Goal: Transaction & Acquisition: Book appointment/travel/reservation

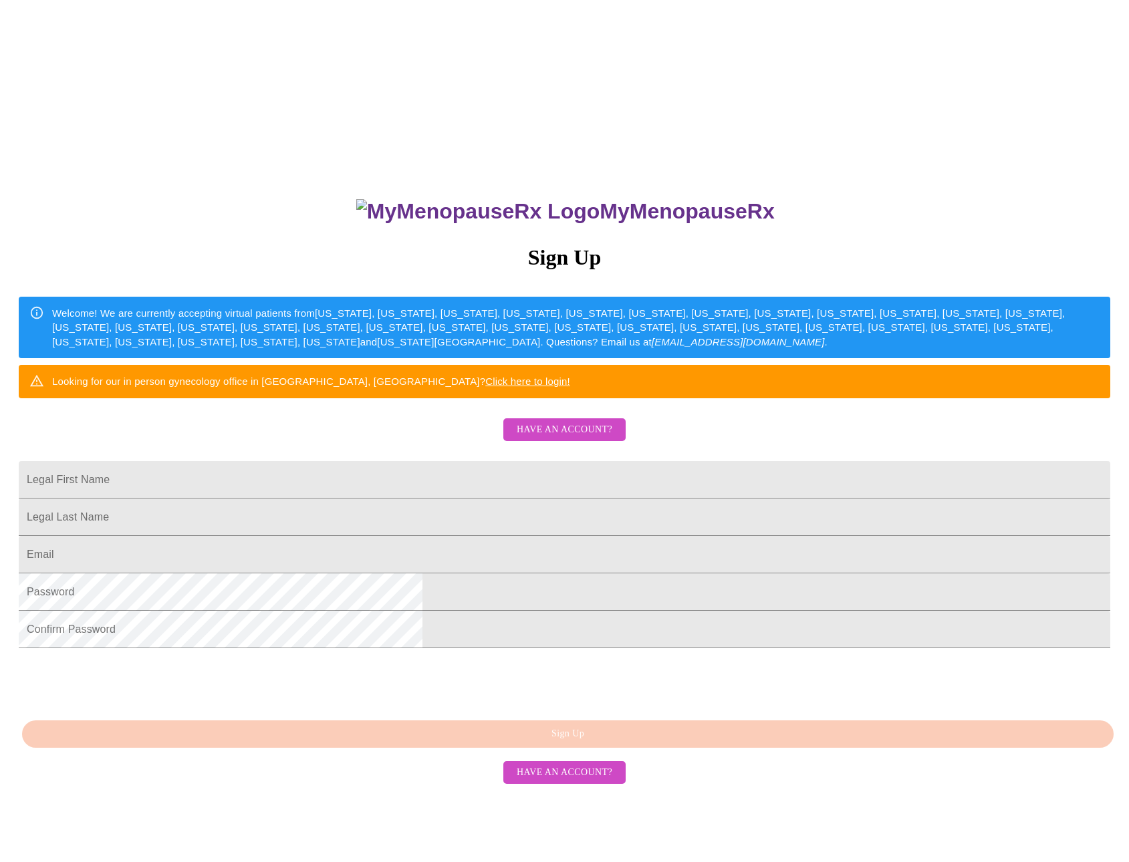
click at [570, 439] on span "Have an account?" at bounding box center [565, 430] width 96 height 17
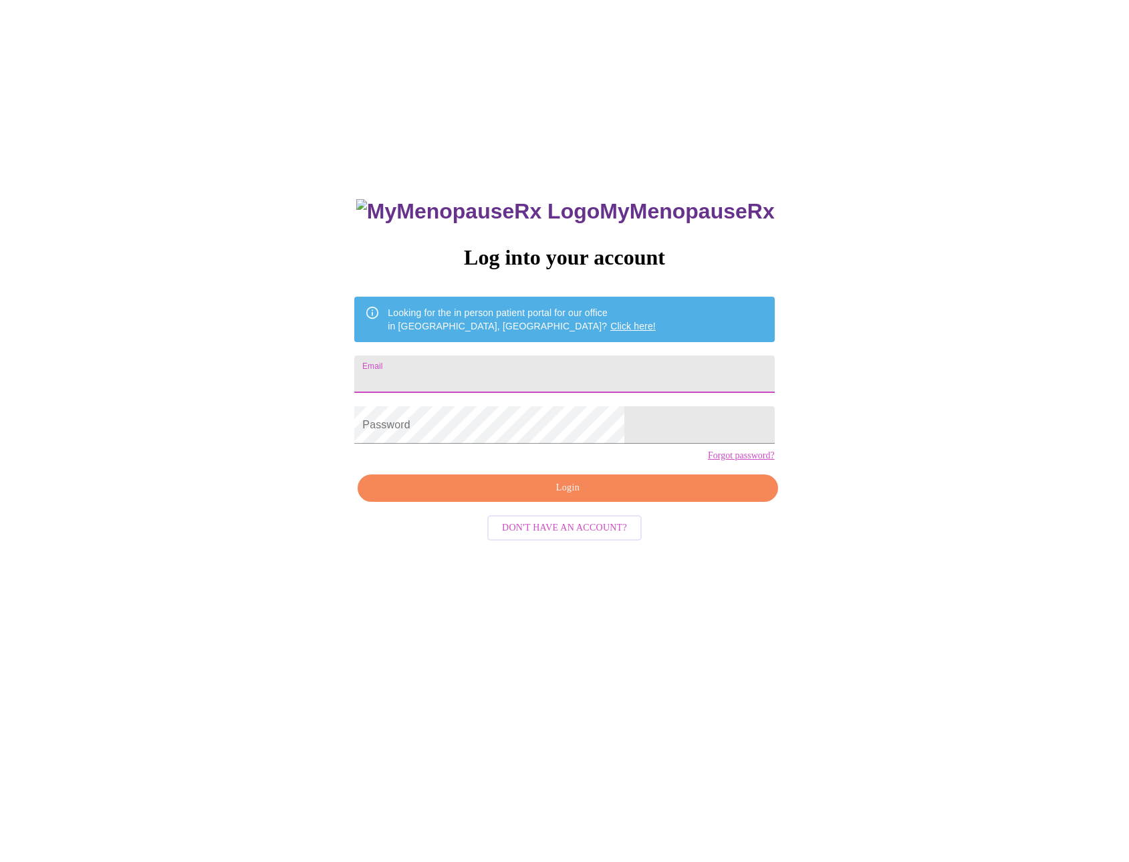
drag, startPoint x: 537, startPoint y: 376, endPoint x: 552, endPoint y: 383, distance: 16.4
click at [537, 376] on input "Email" at bounding box center [564, 374] width 420 height 37
type input "qualtiere.donna@yahoo.com"
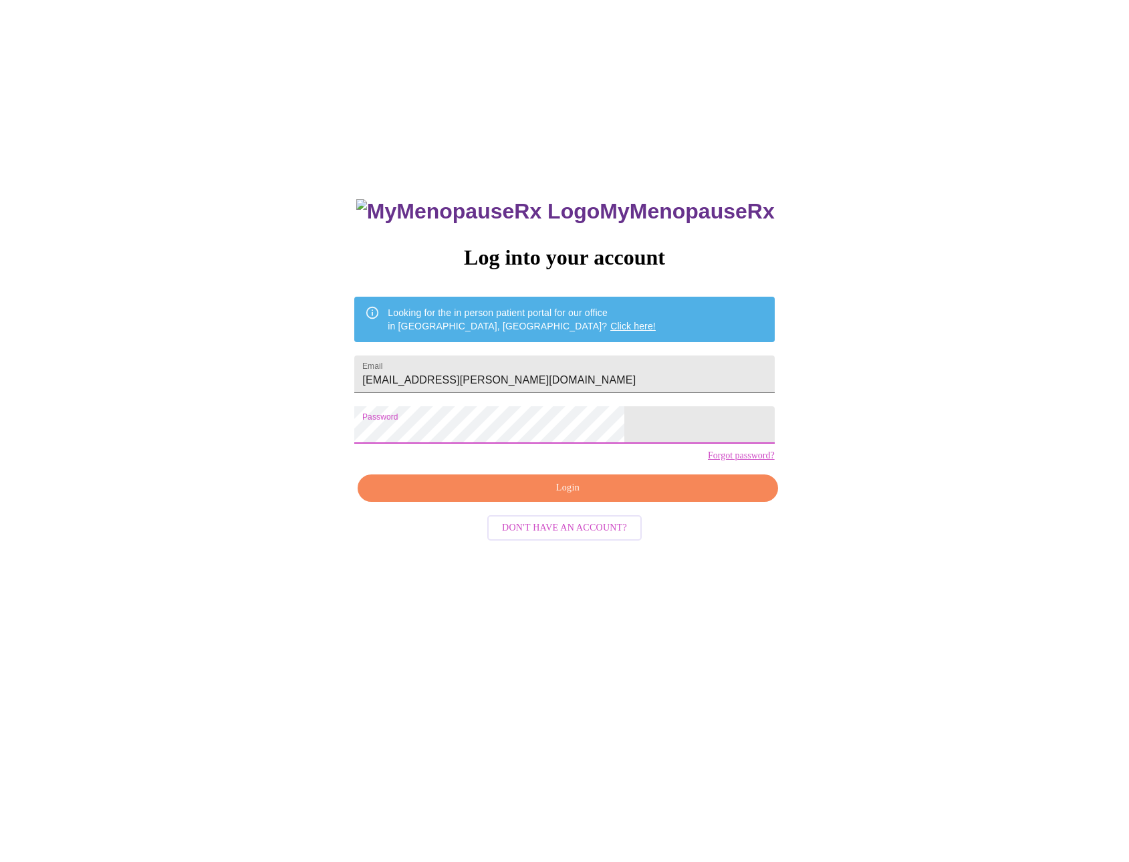
click at [280, 431] on div "MyMenopauseRx Log into your account Looking for the in person patient portal fo…" at bounding box center [564, 522] width 1118 height 1035
click at [519, 497] on span "Login" at bounding box center [567, 488] width 389 height 17
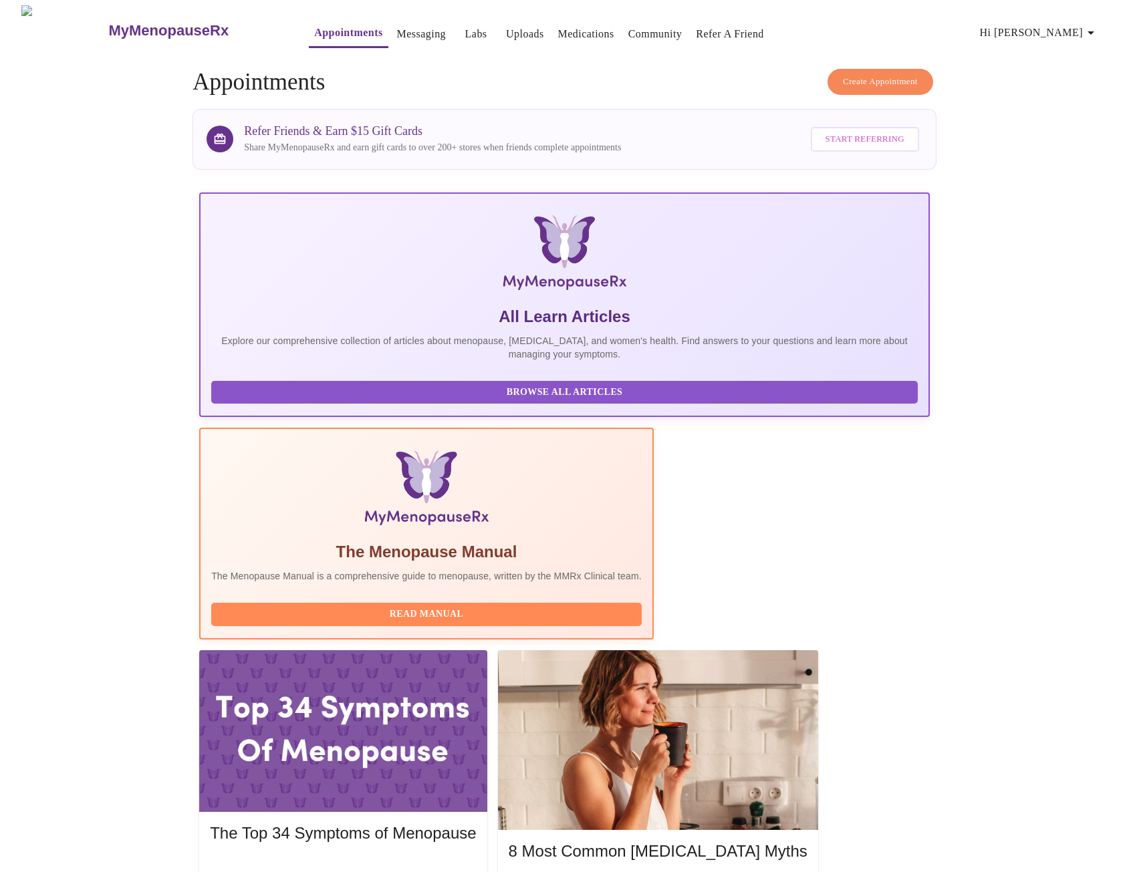
scroll to position [11, 0]
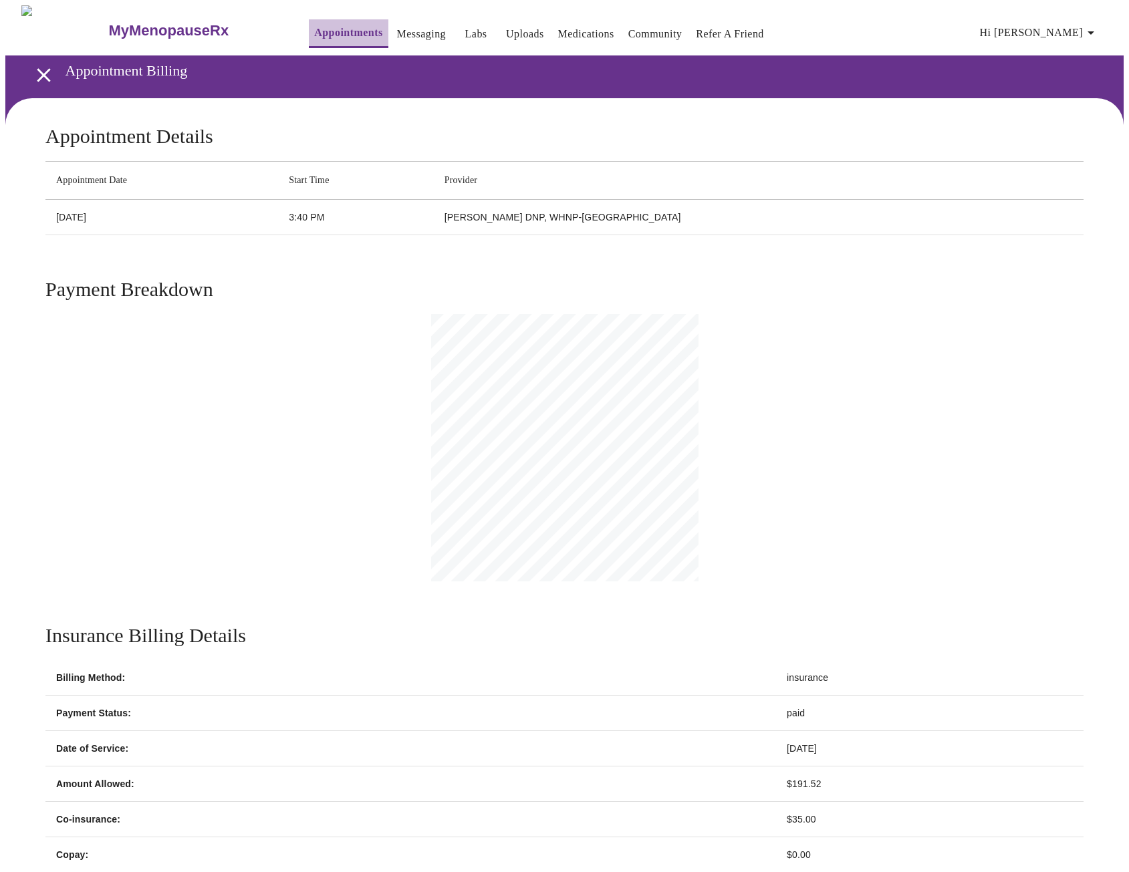
click at [320, 25] on link "Appointments" at bounding box center [348, 32] width 68 height 19
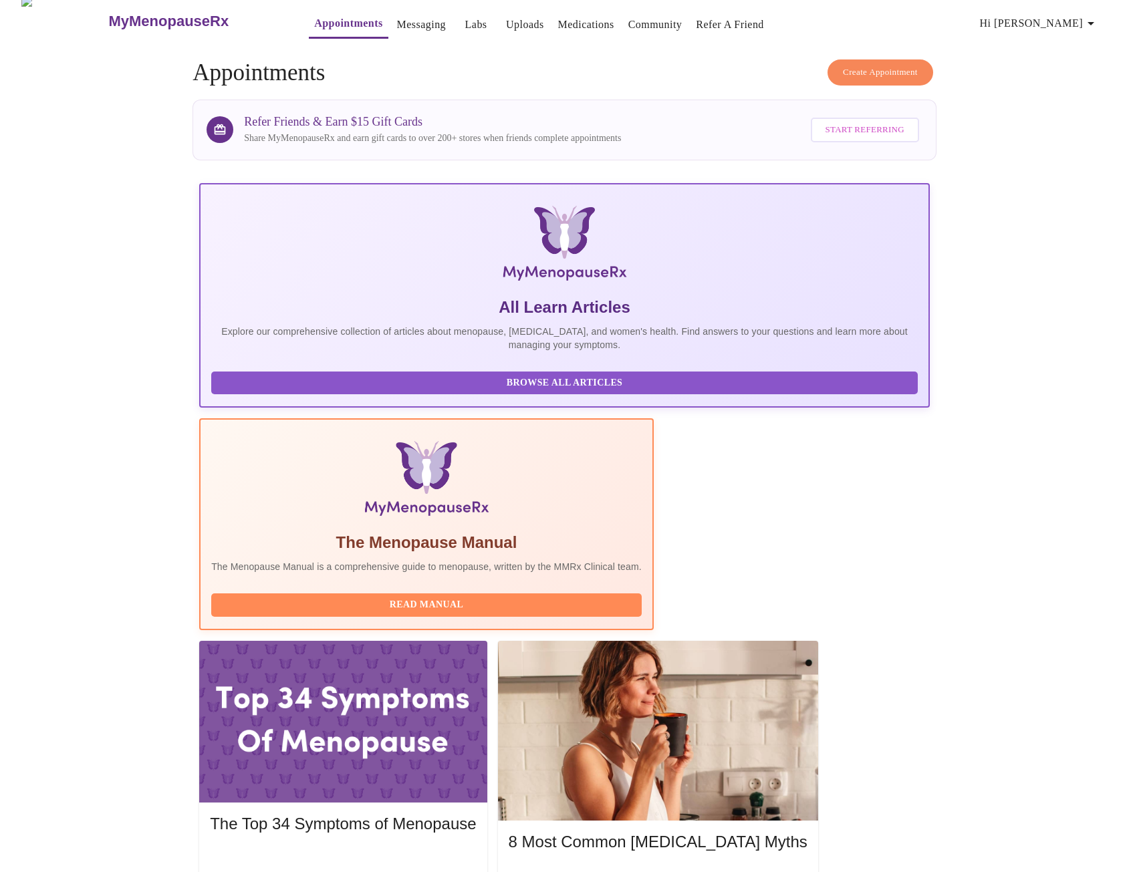
scroll to position [11, 0]
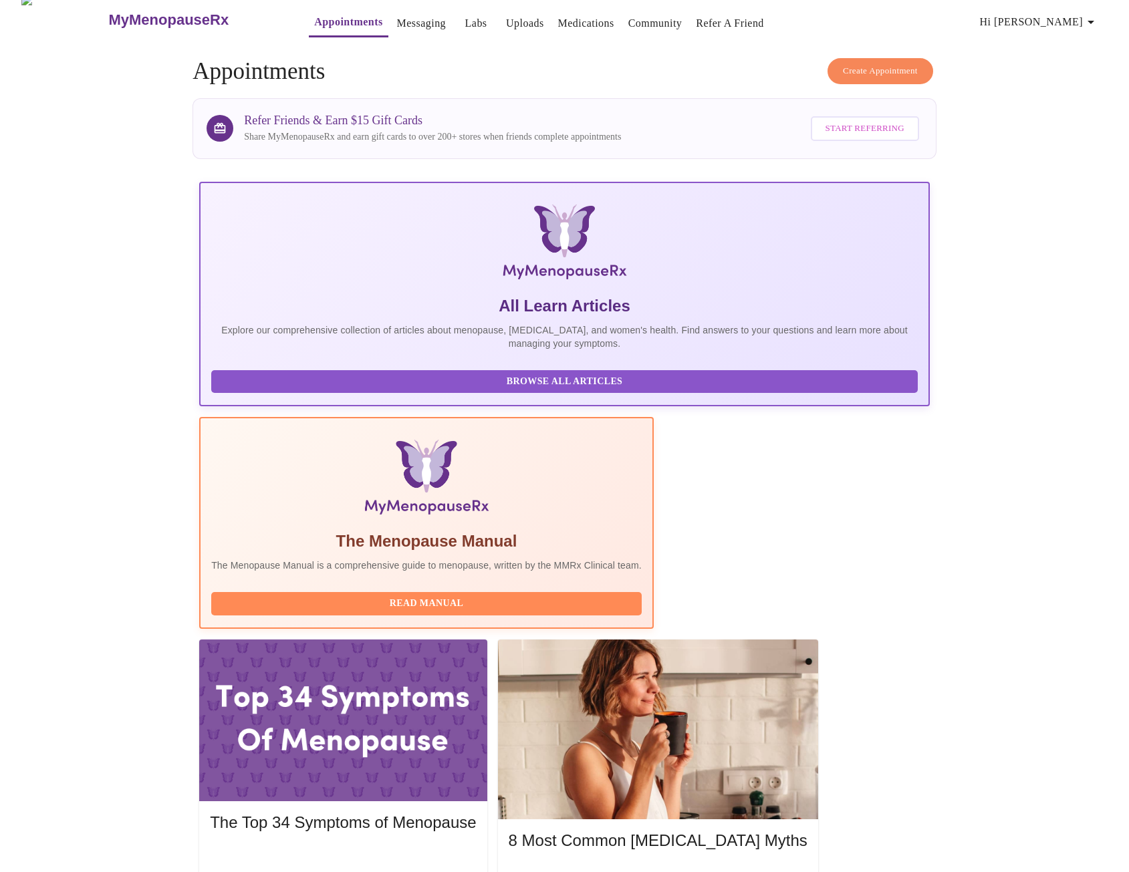
click at [877, 66] on span "Create Appointment" at bounding box center [880, 71] width 75 height 15
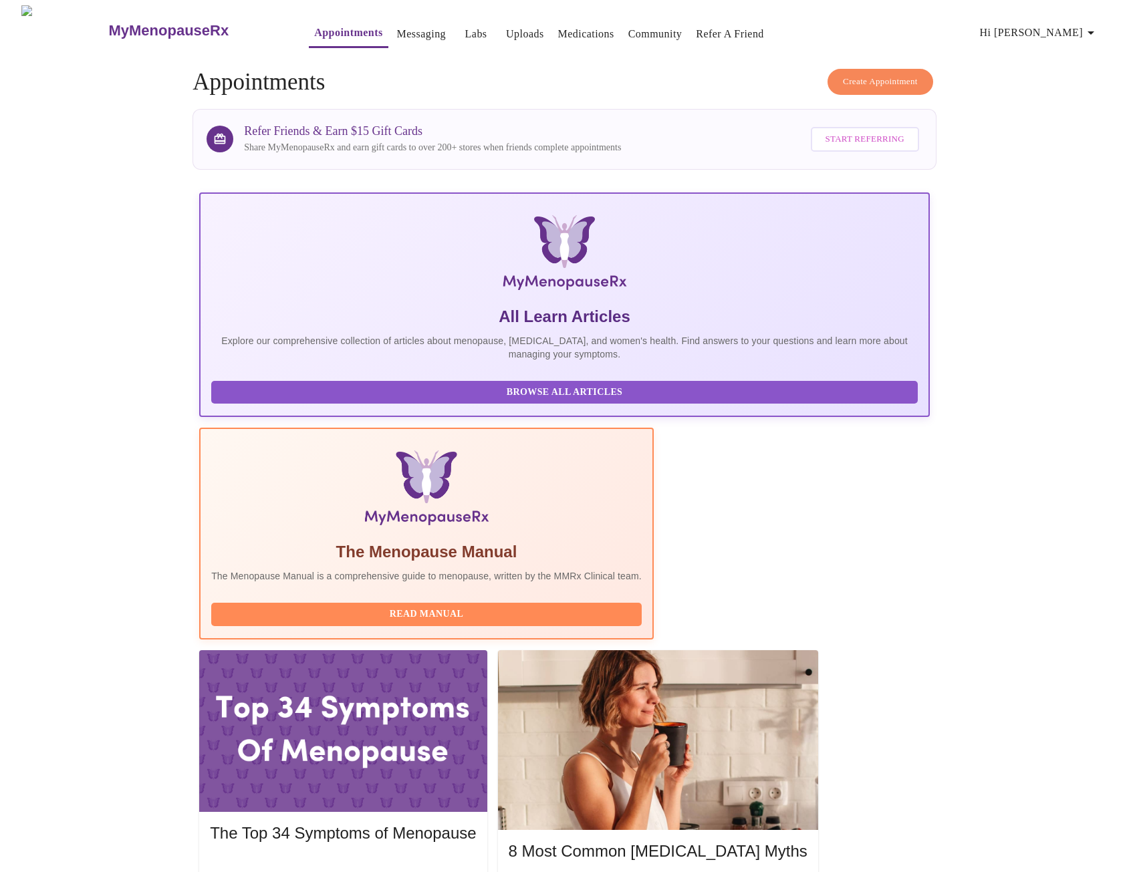
click at [876, 76] on span "Create Appointment" at bounding box center [880, 81] width 75 height 15
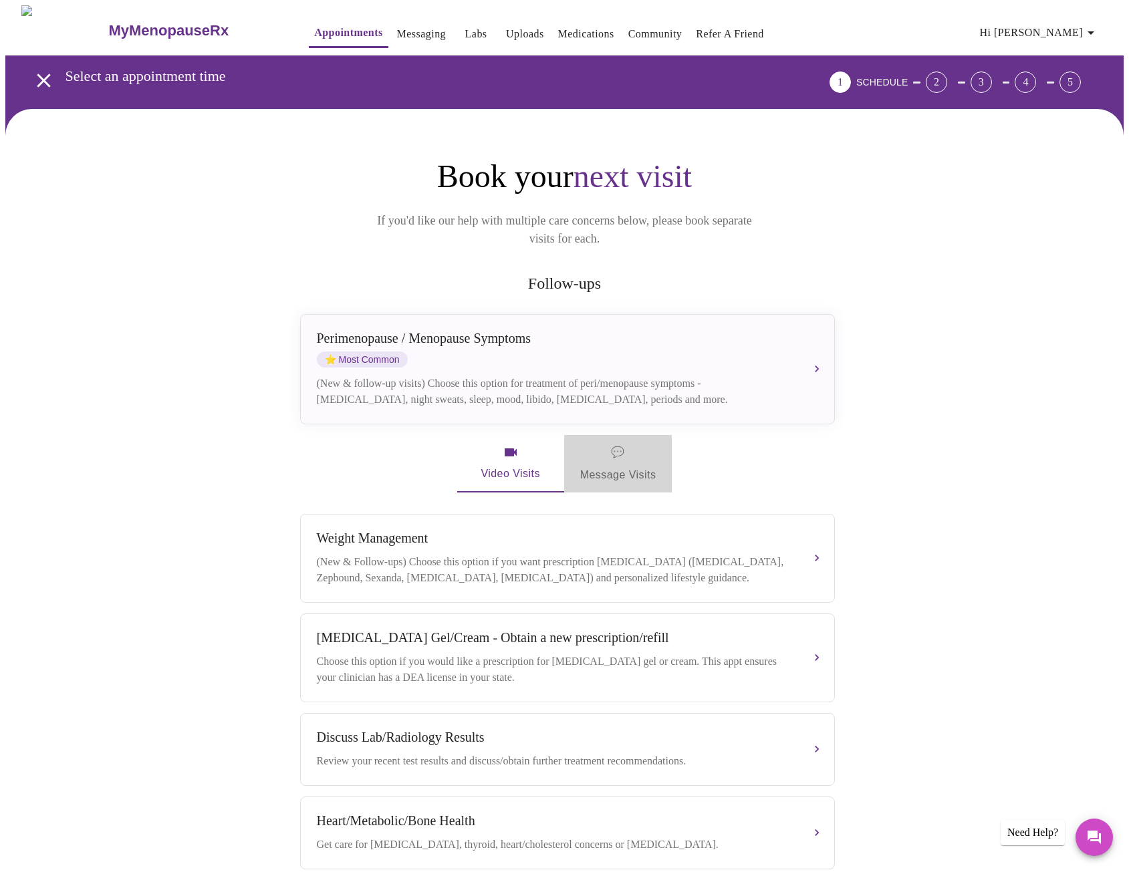
click at [632, 455] on span "💬 Message Visits" at bounding box center [618, 463] width 76 height 41
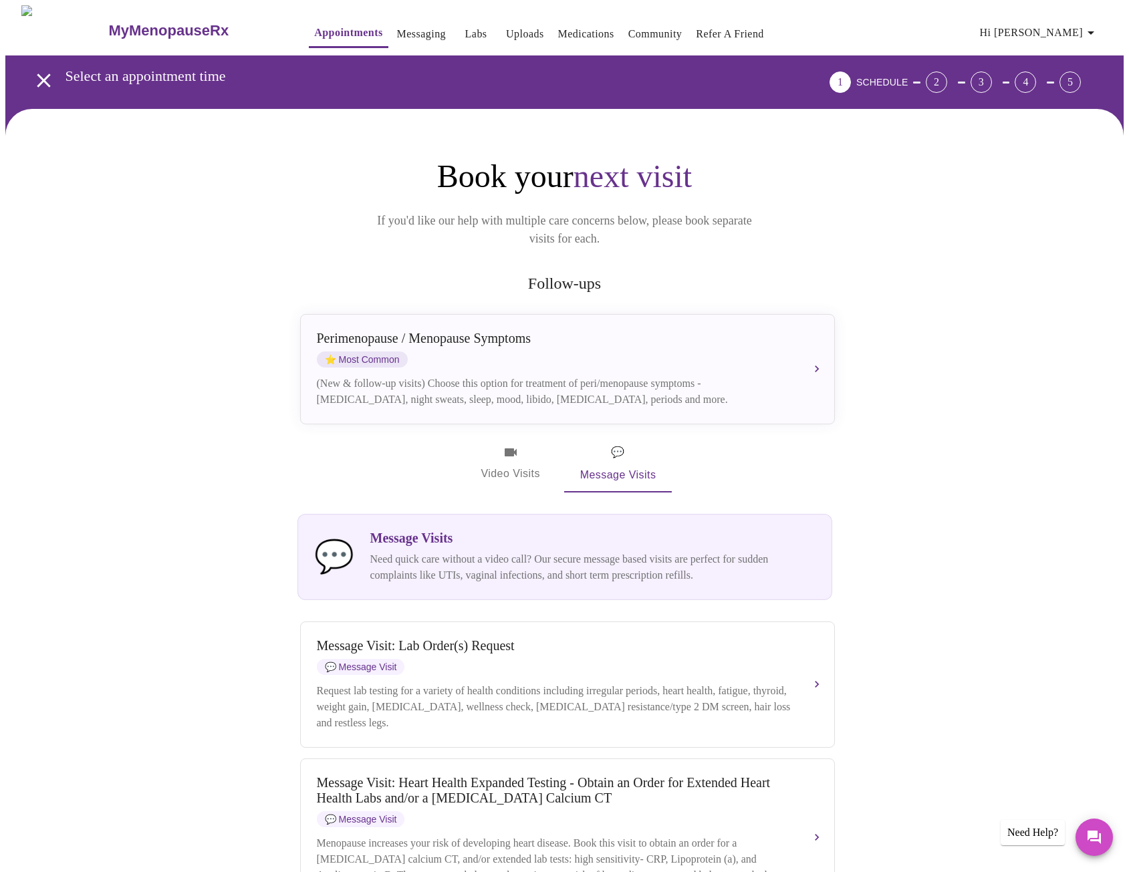
click at [516, 455] on span "Video Visits" at bounding box center [510, 464] width 75 height 39
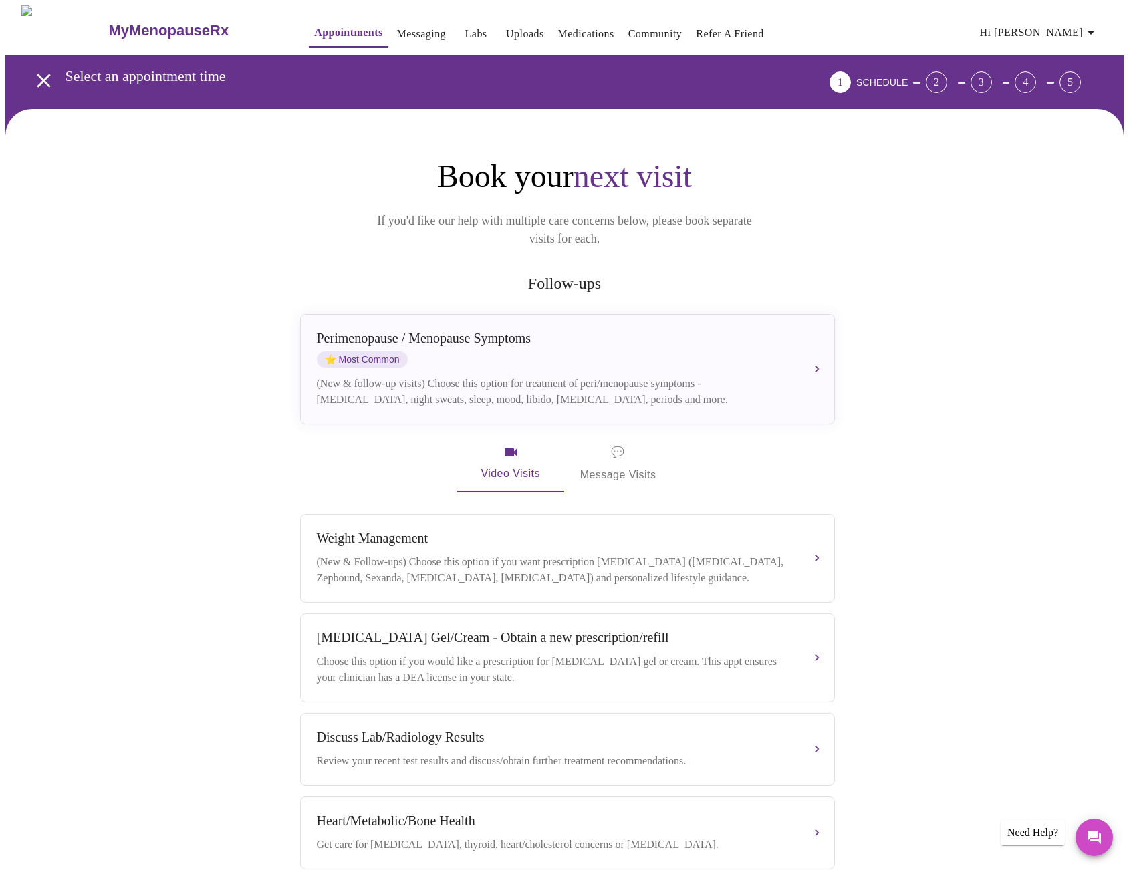
click at [908, 84] on span "1 SCHEDULE" at bounding box center [869, 82] width 78 height 21
click at [908, 77] on span "SCHEDULE" at bounding box center [881, 82] width 51 height 11
click at [947, 76] on div "2" at bounding box center [936, 82] width 21 height 21
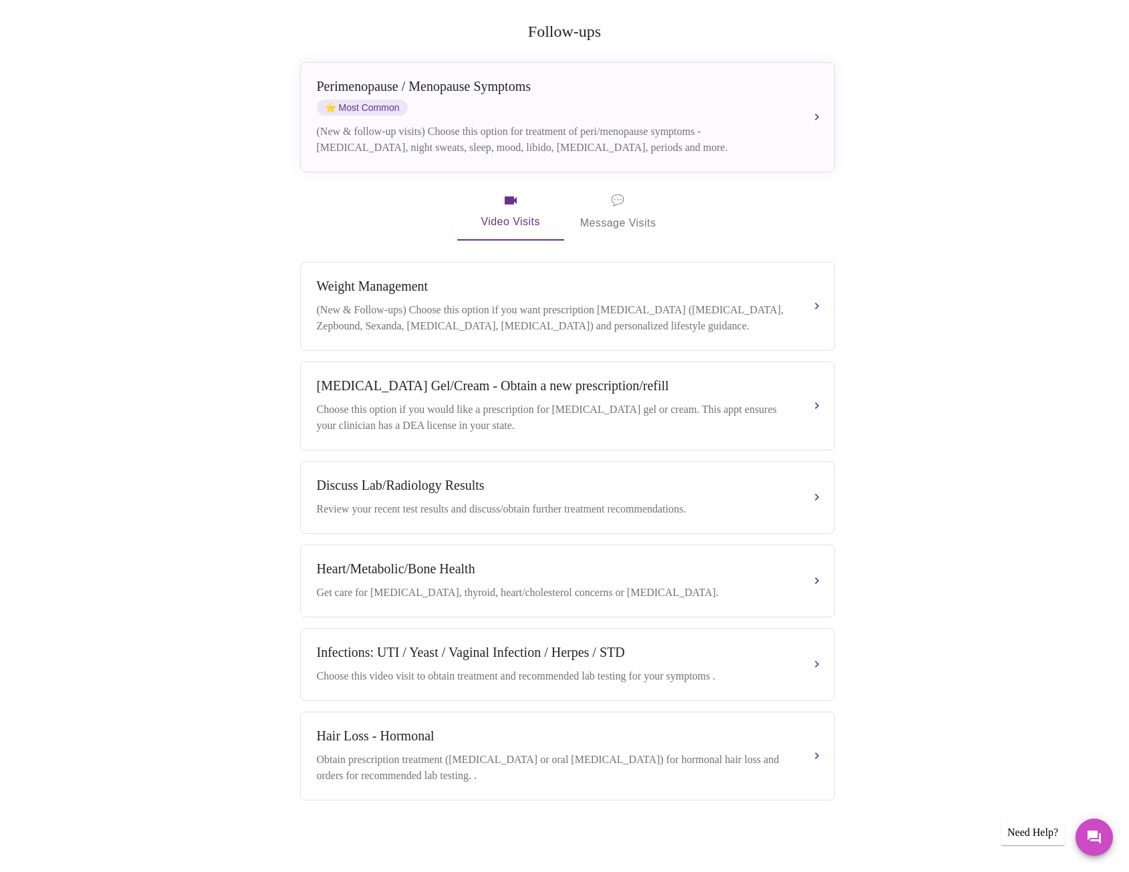
scroll to position [260, 0]
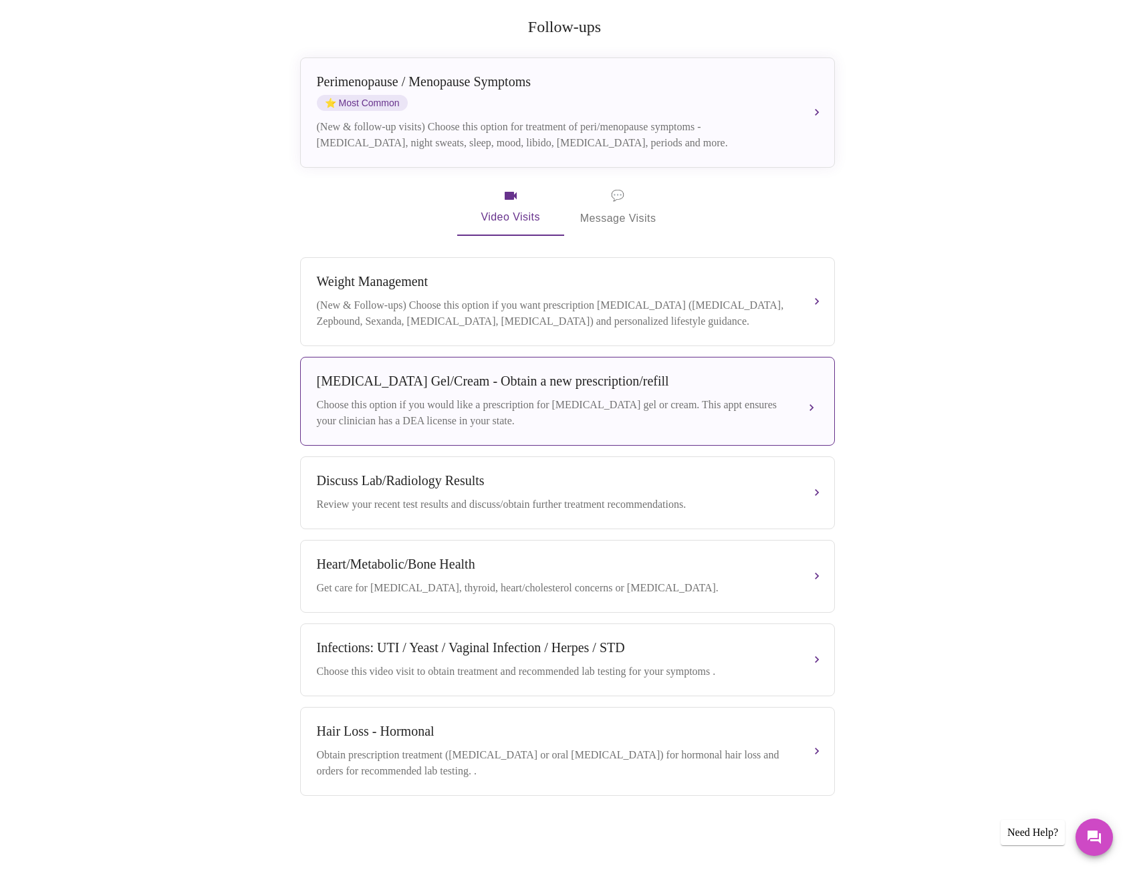
click at [468, 382] on div "[MEDICAL_DATA] Gel/Cream - Obtain a new prescription/refill Choose this option …" at bounding box center [567, 401] width 501 height 55
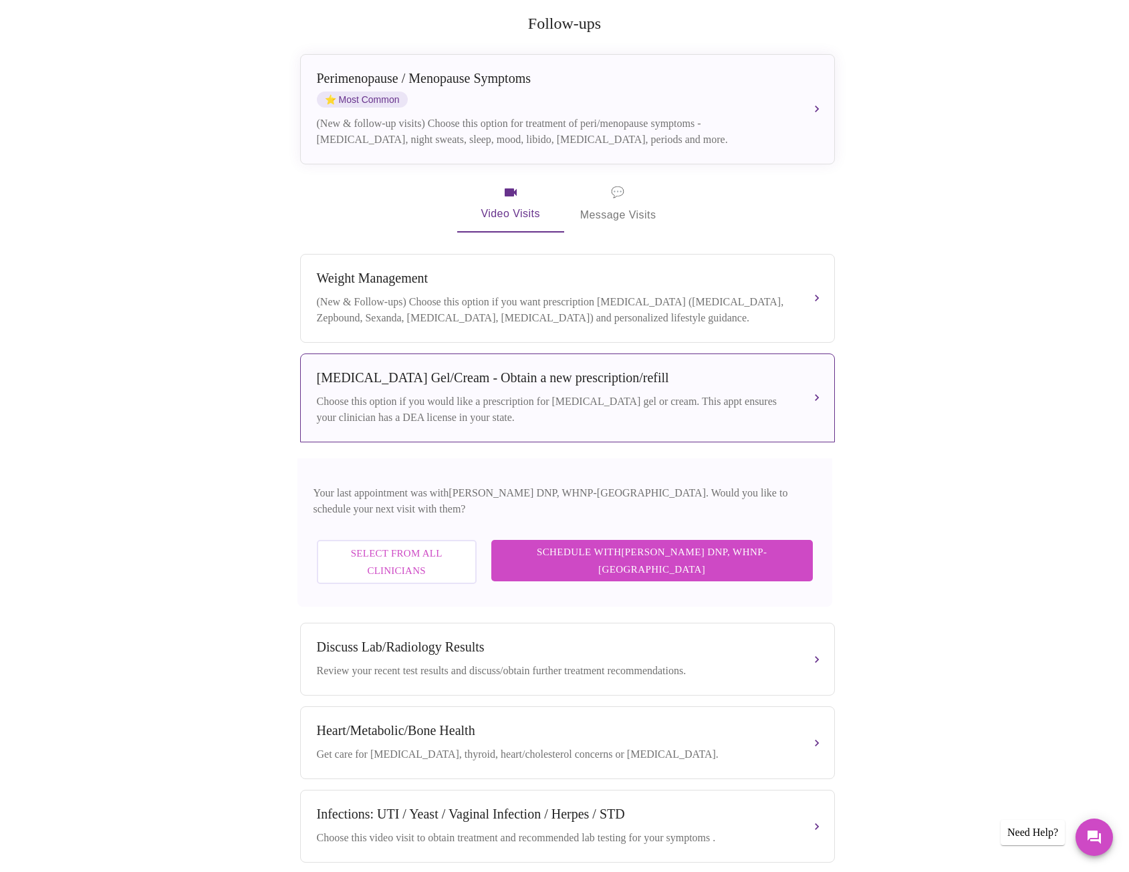
click at [614, 544] on span "Schedule with [PERSON_NAME] DNP, WHNP-BC" at bounding box center [652, 561] width 295 height 35
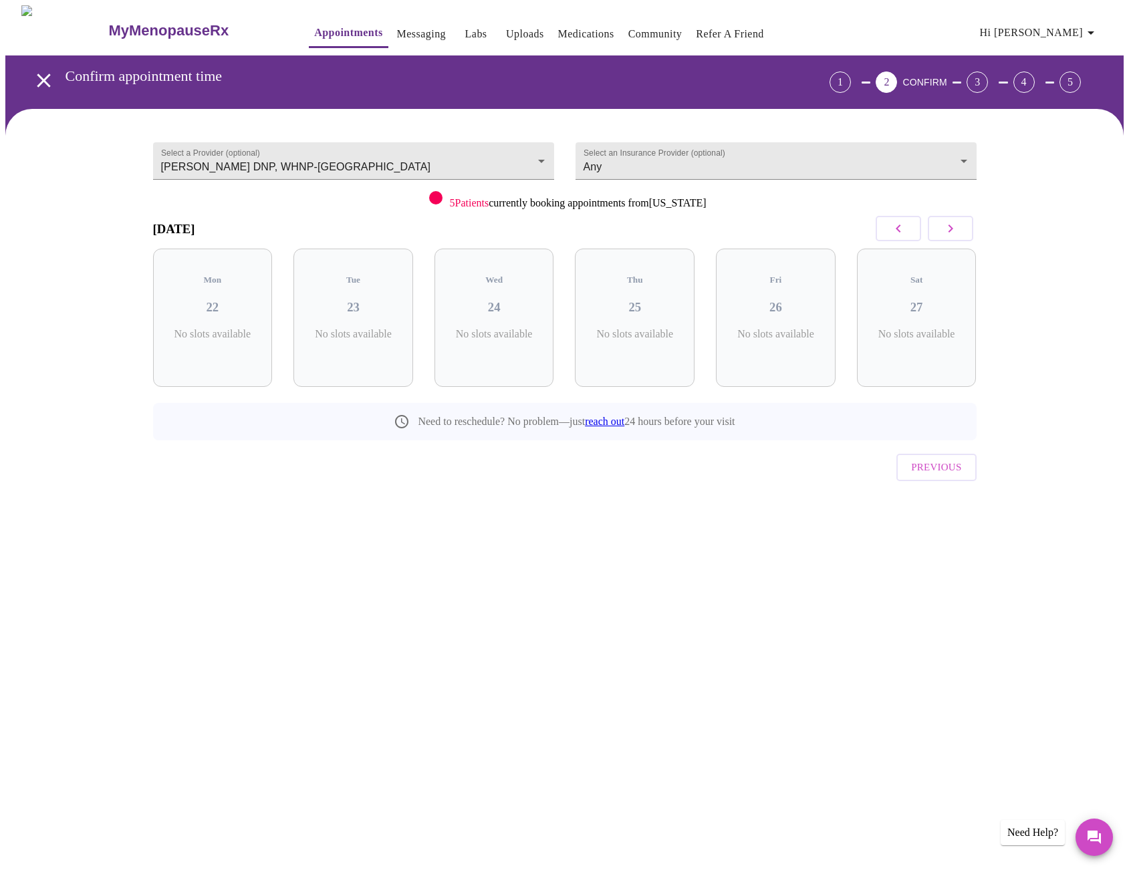
scroll to position [0, 0]
click at [965, 227] on button "button" at bounding box center [955, 228] width 45 height 25
click at [968, 232] on button "button" at bounding box center [955, 228] width 45 height 25
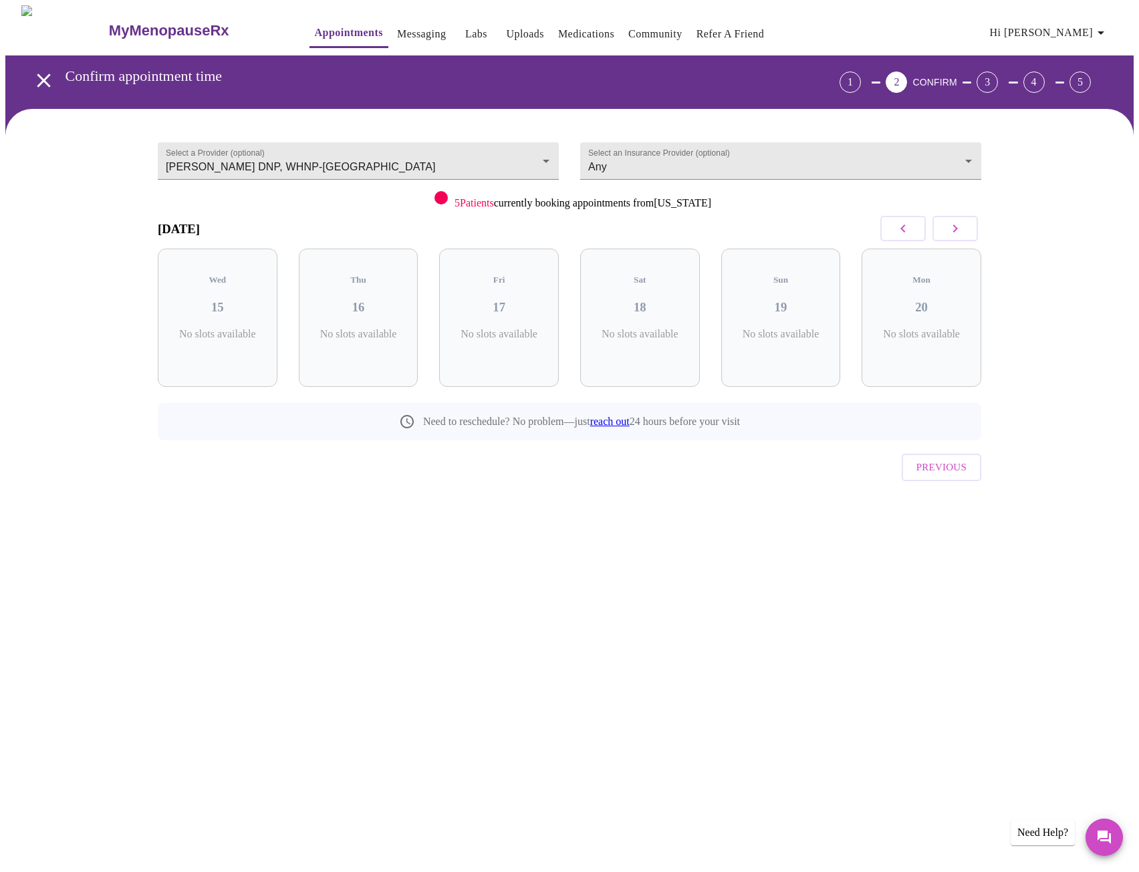
click at [905, 232] on icon "button" at bounding box center [903, 229] width 5 height 8
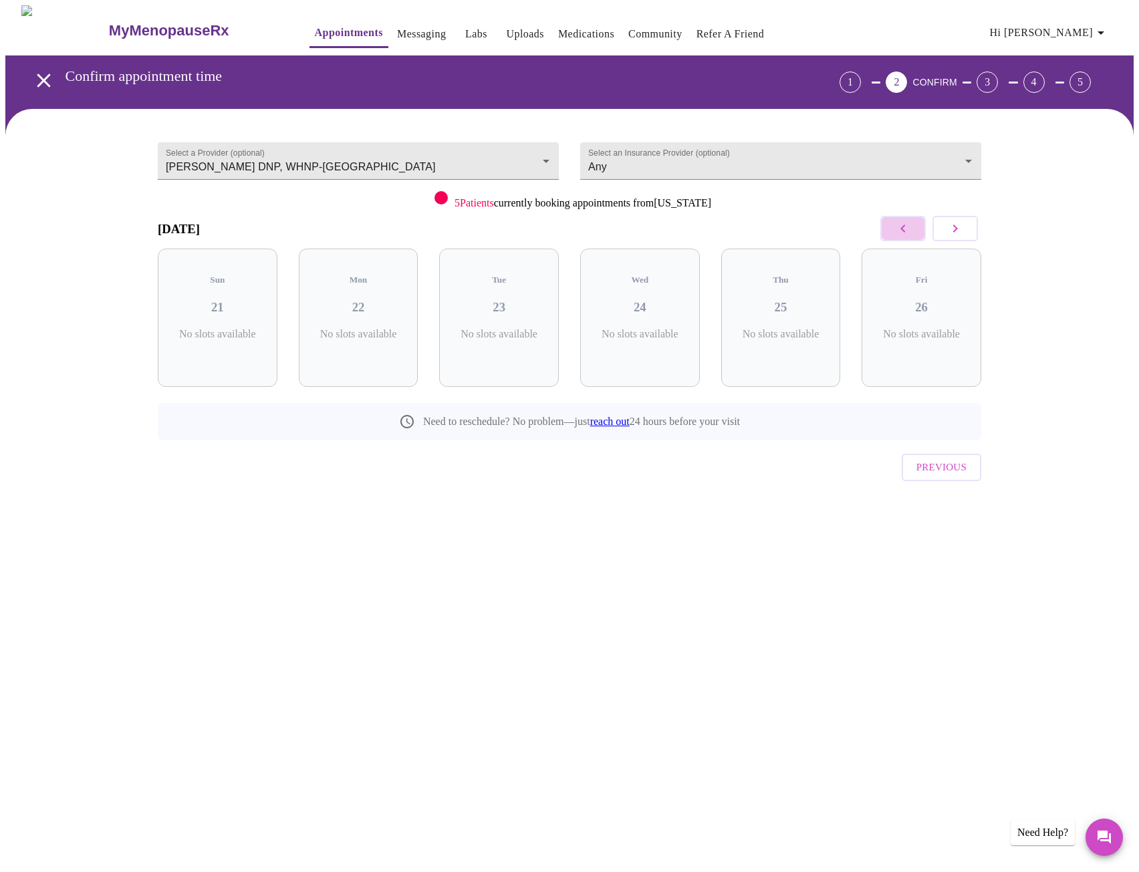
click at [905, 232] on icon "button" at bounding box center [903, 229] width 5 height 8
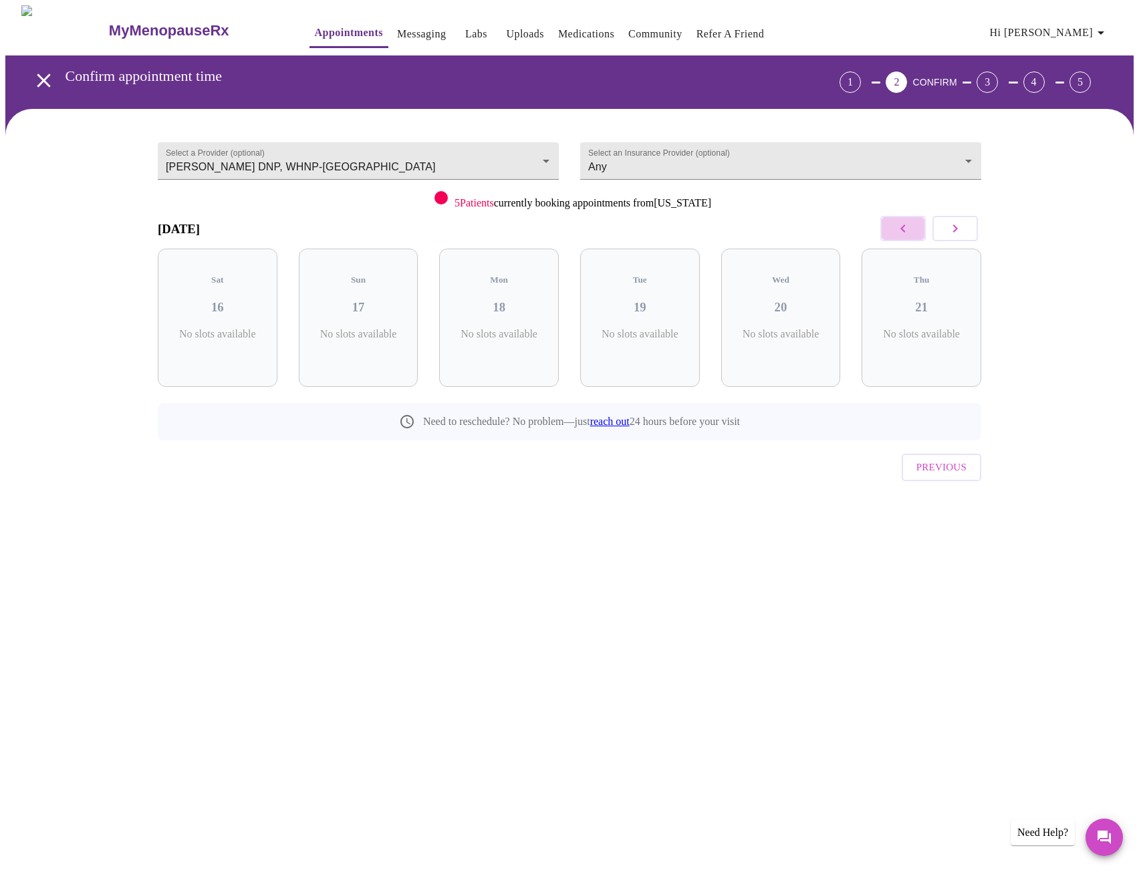
click at [905, 232] on icon "button" at bounding box center [903, 229] width 5 height 8
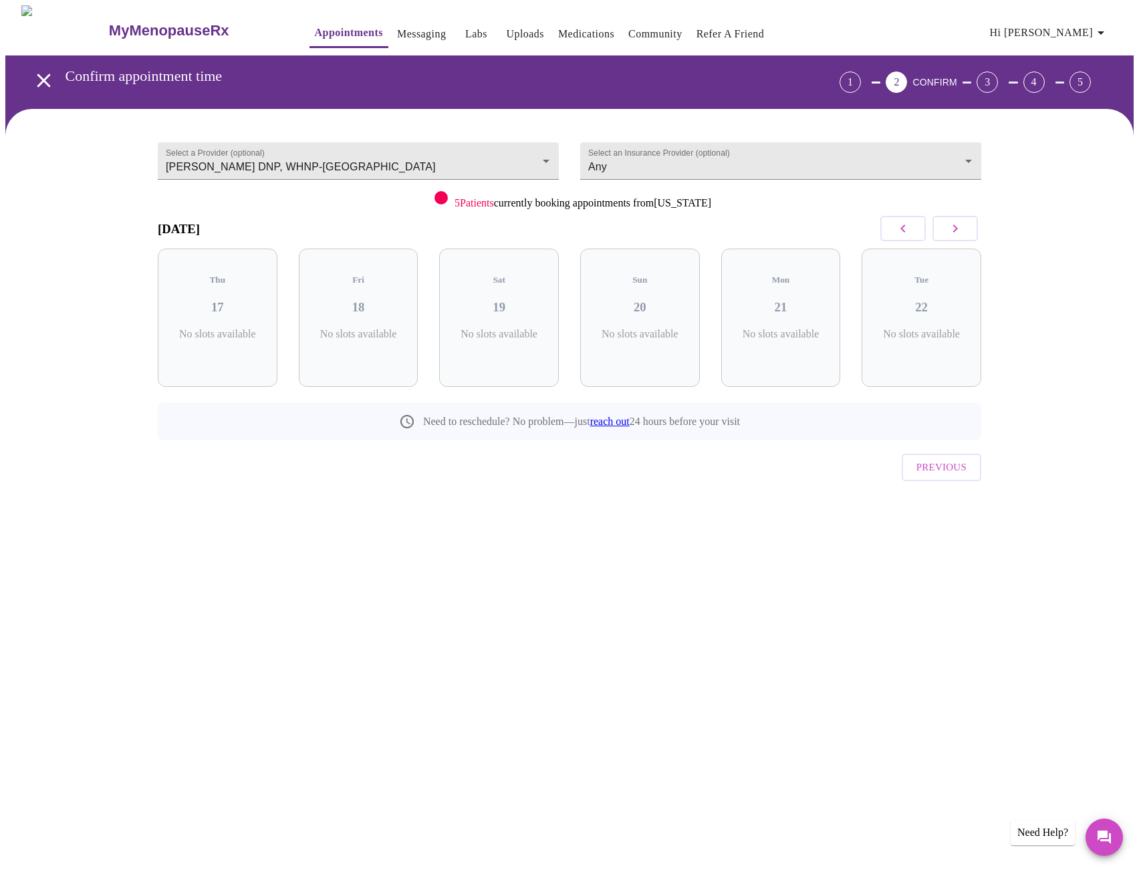
click at [957, 229] on icon "button" at bounding box center [955, 229] width 5 height 8
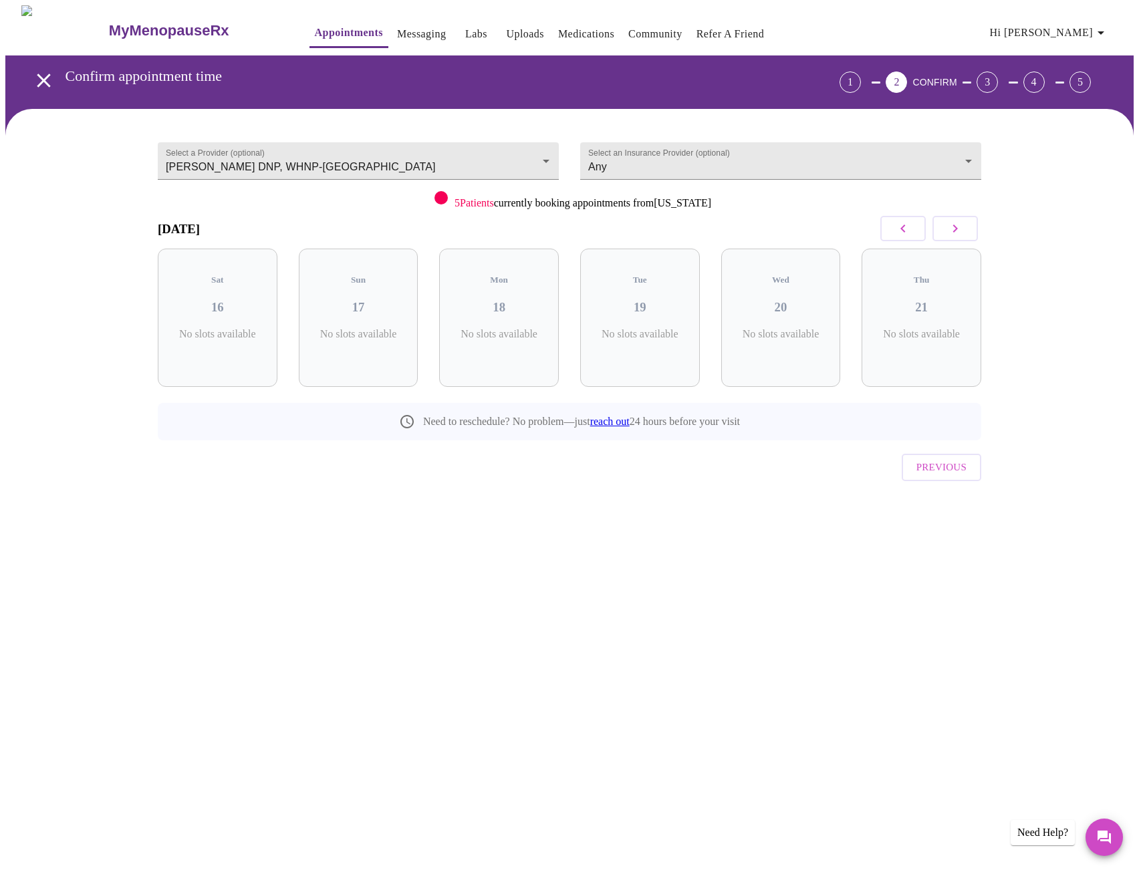
click at [957, 229] on icon "button" at bounding box center [955, 229] width 5 height 8
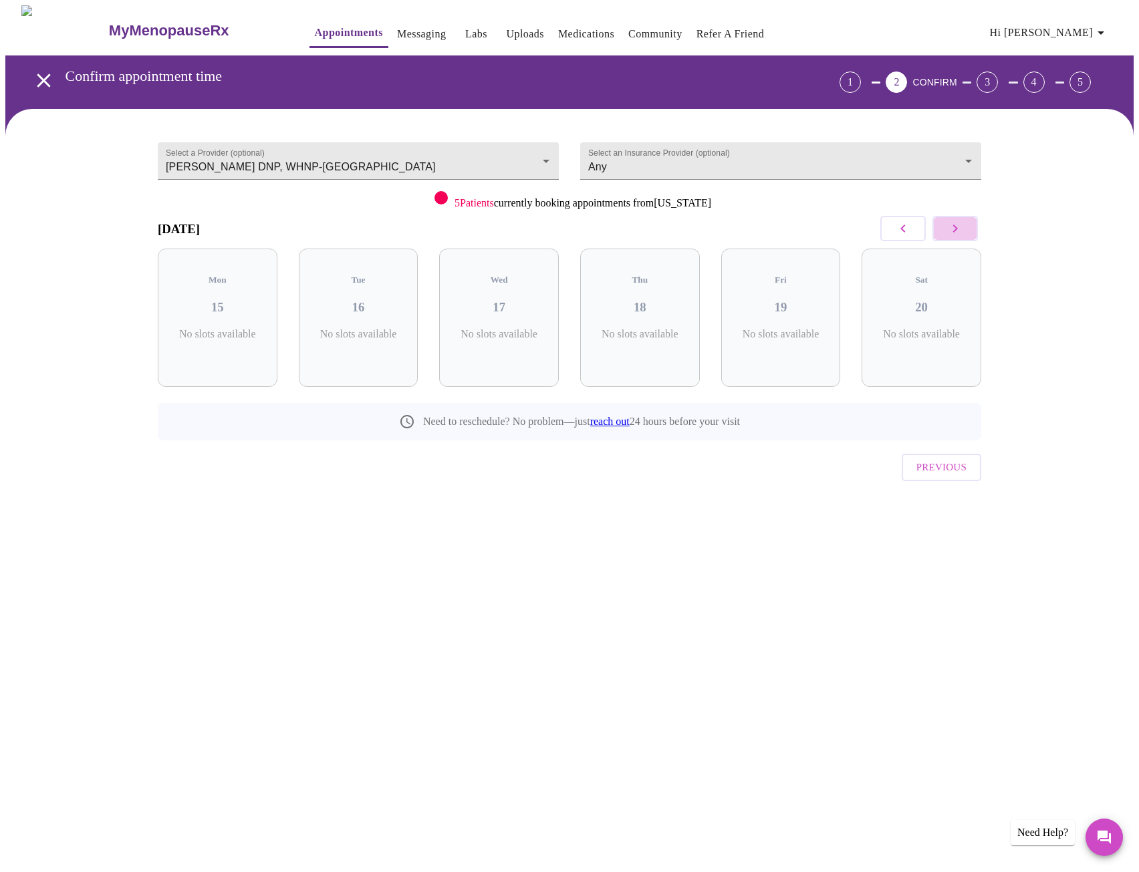
click at [957, 229] on icon "button" at bounding box center [955, 229] width 5 height 8
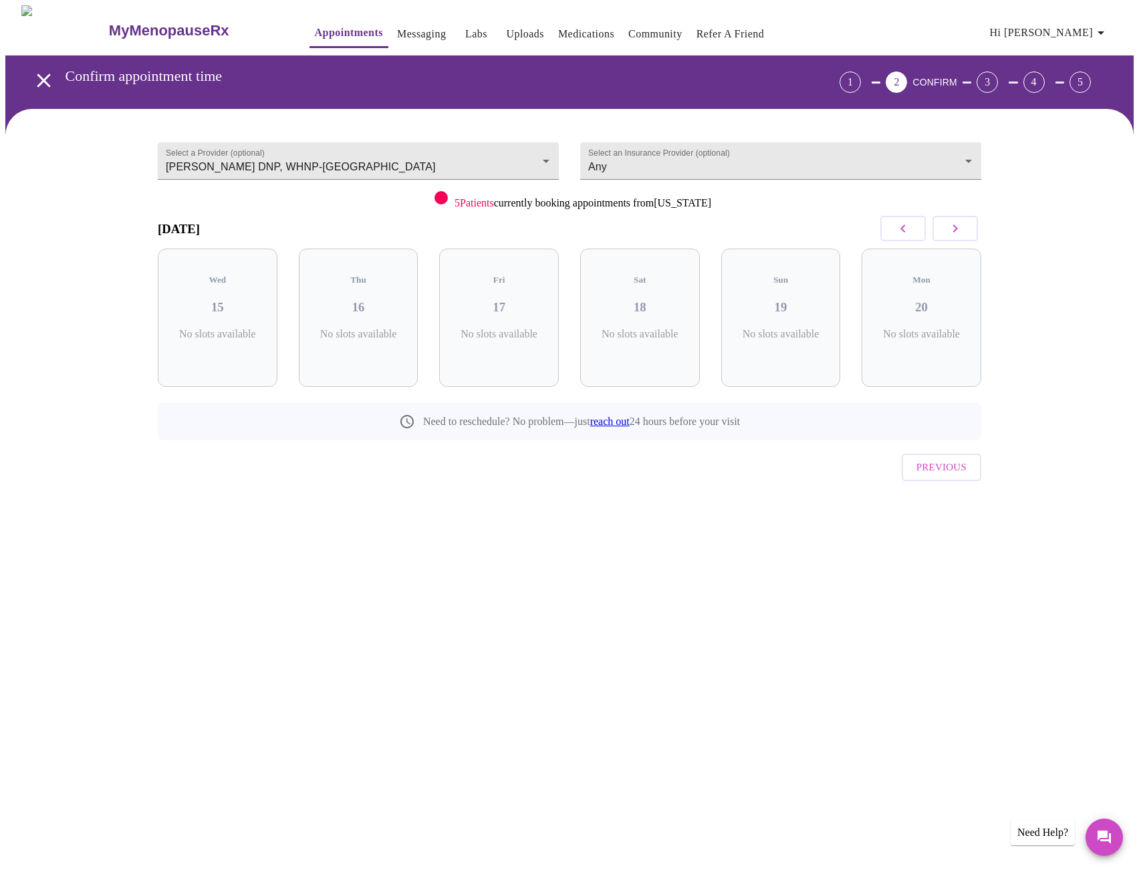
click at [957, 229] on icon "button" at bounding box center [955, 229] width 5 height 8
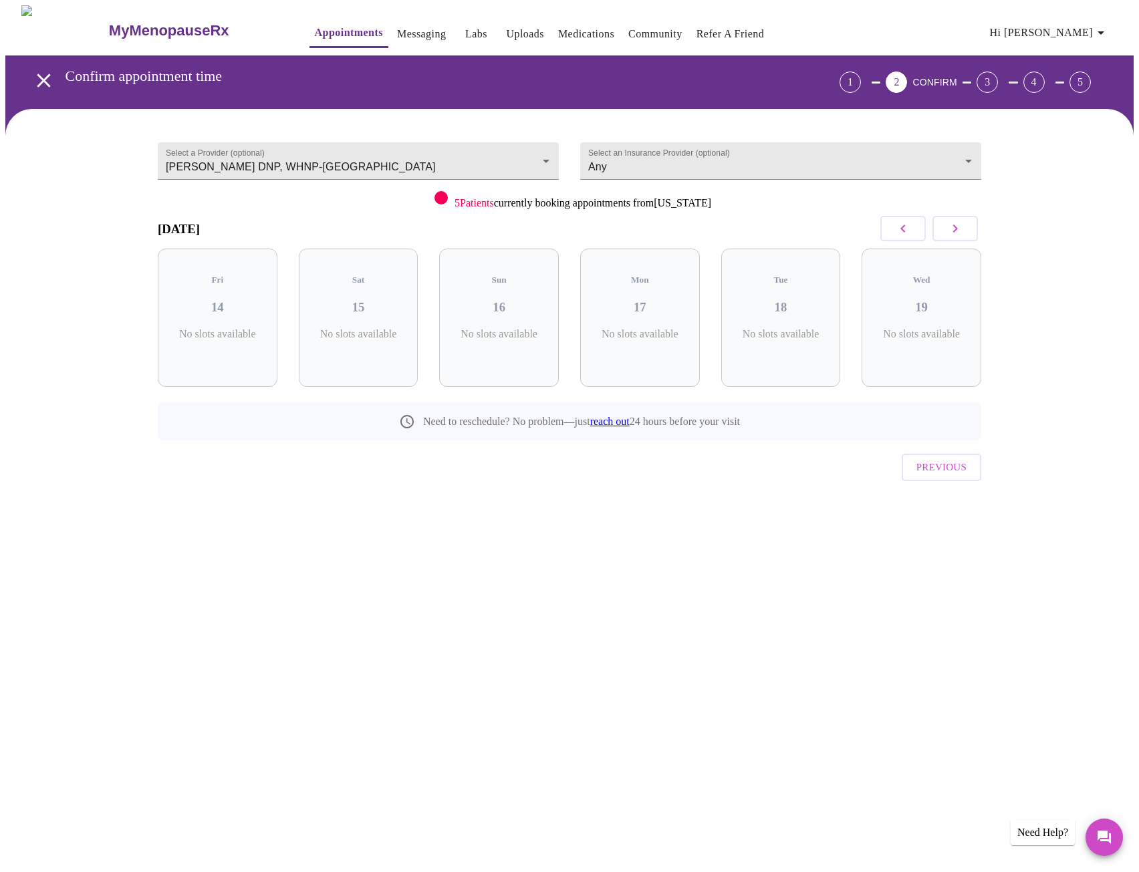
click at [957, 229] on icon "button" at bounding box center [955, 229] width 5 height 8
click at [915, 234] on button "button" at bounding box center [902, 228] width 45 height 25
click at [907, 160] on body "MyMenopauseRx Appointments Messaging Labs Uploads Medications Community Refer a…" at bounding box center [569, 276] width 1128 height 543
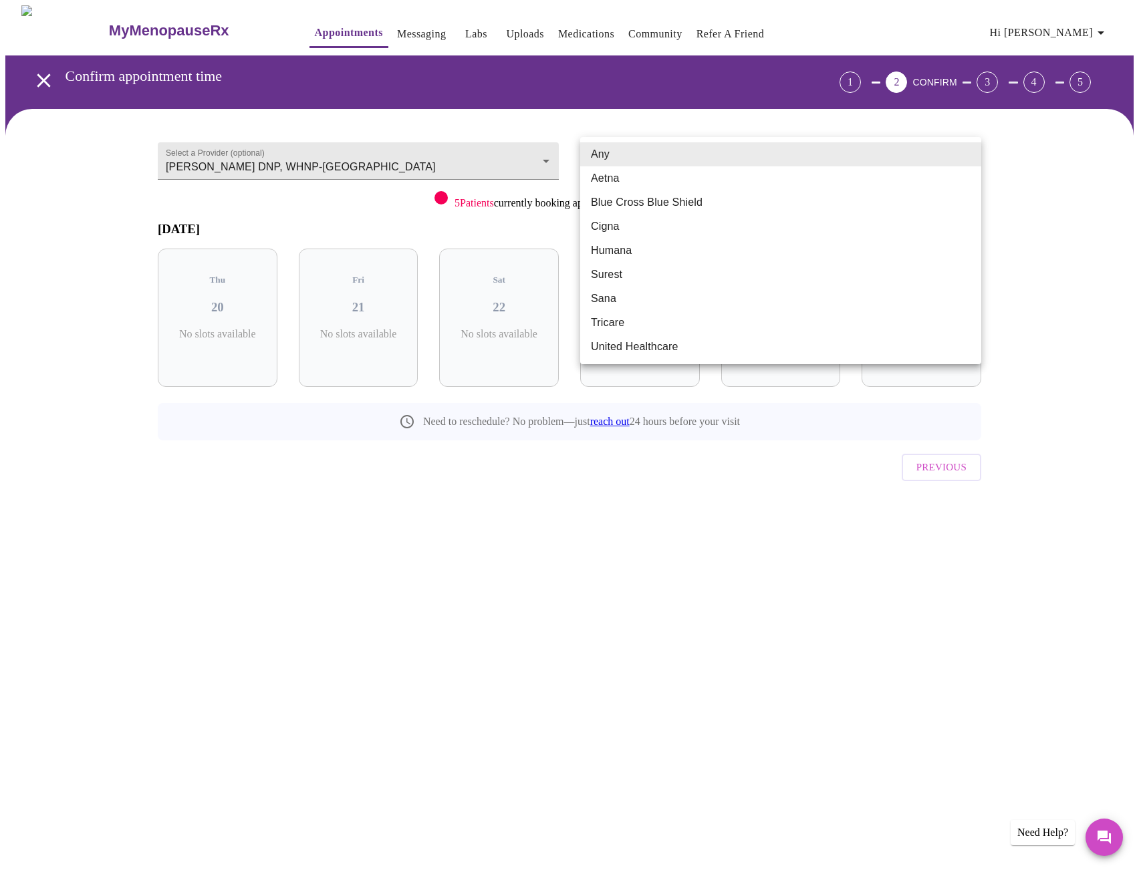
click at [727, 201] on li "Blue Cross Blue Shield" at bounding box center [780, 203] width 401 height 24
type input "Blue Cross Blue Shield"
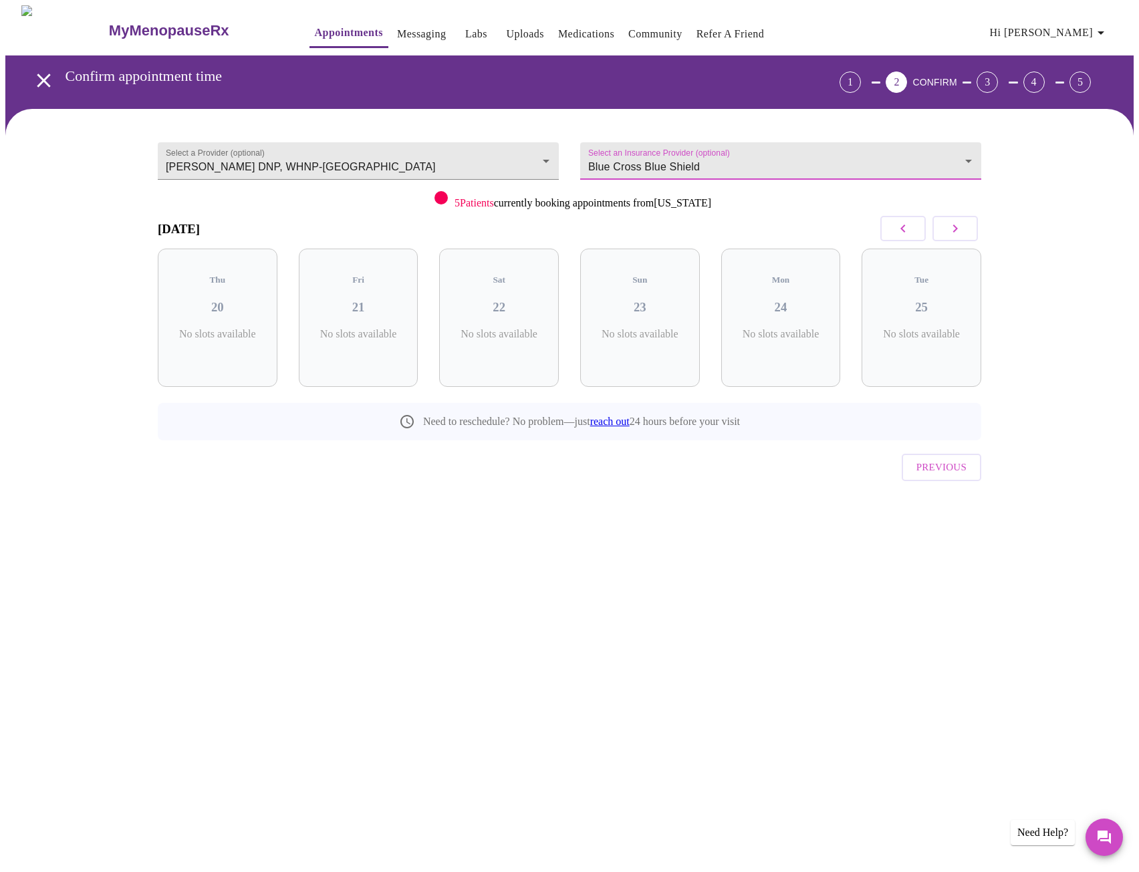
click at [906, 231] on icon "button" at bounding box center [903, 229] width 16 height 16
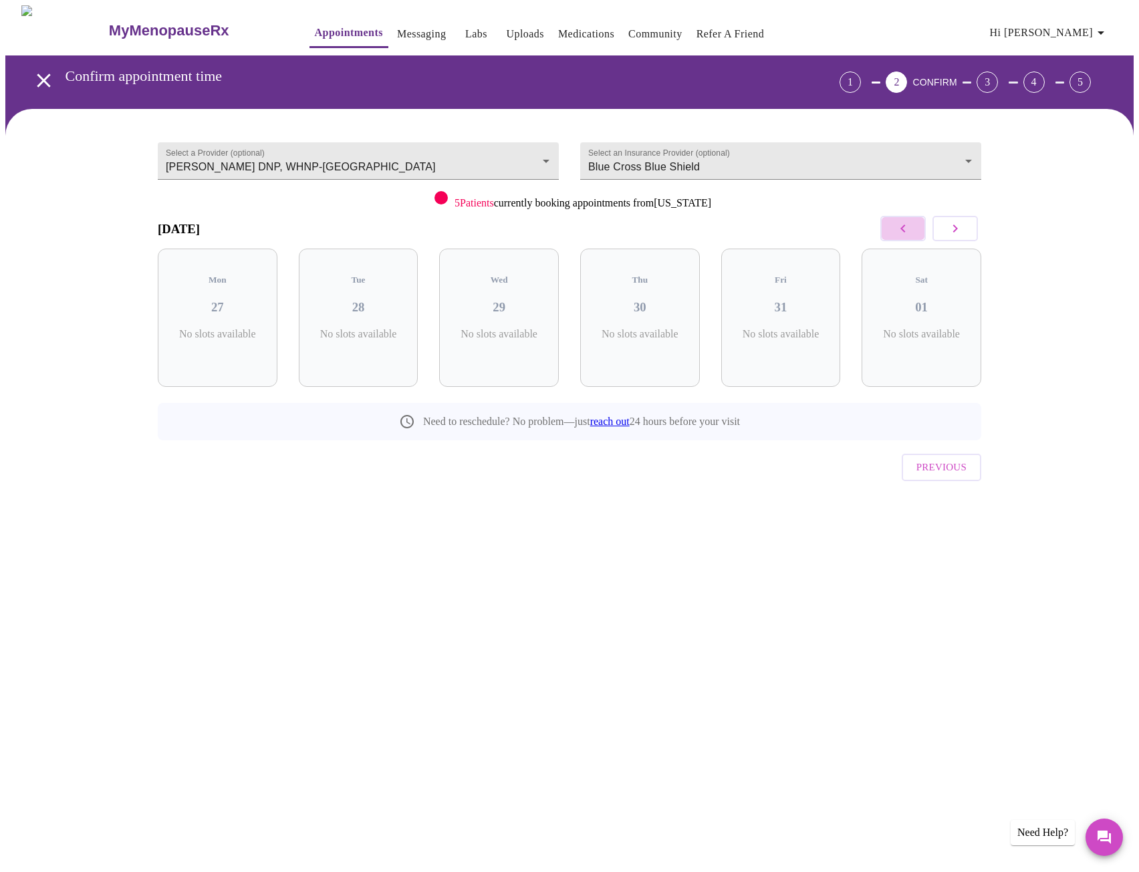
click at [906, 231] on icon "button" at bounding box center [903, 229] width 16 height 16
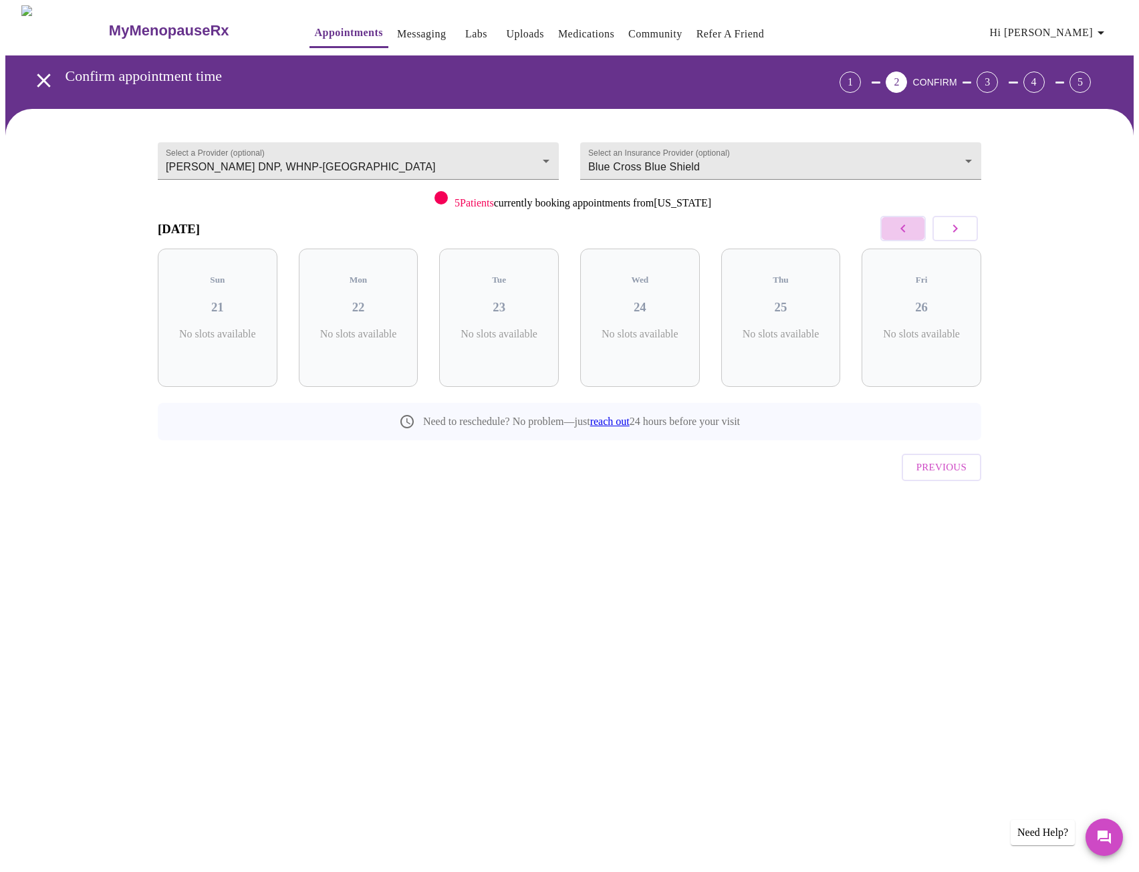
click at [906, 231] on icon "button" at bounding box center [903, 229] width 16 height 16
click at [953, 233] on icon "button" at bounding box center [955, 229] width 16 height 16
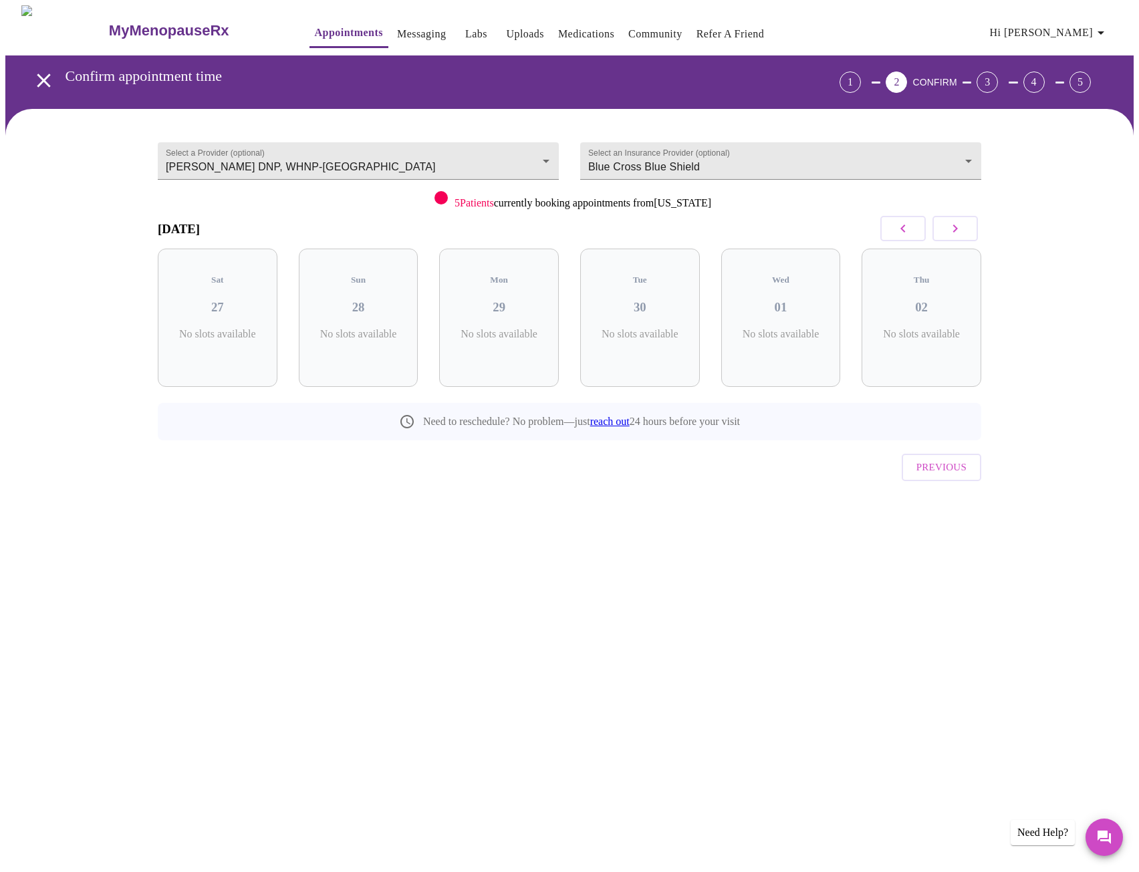
click at [953, 233] on icon "button" at bounding box center [955, 229] width 16 height 16
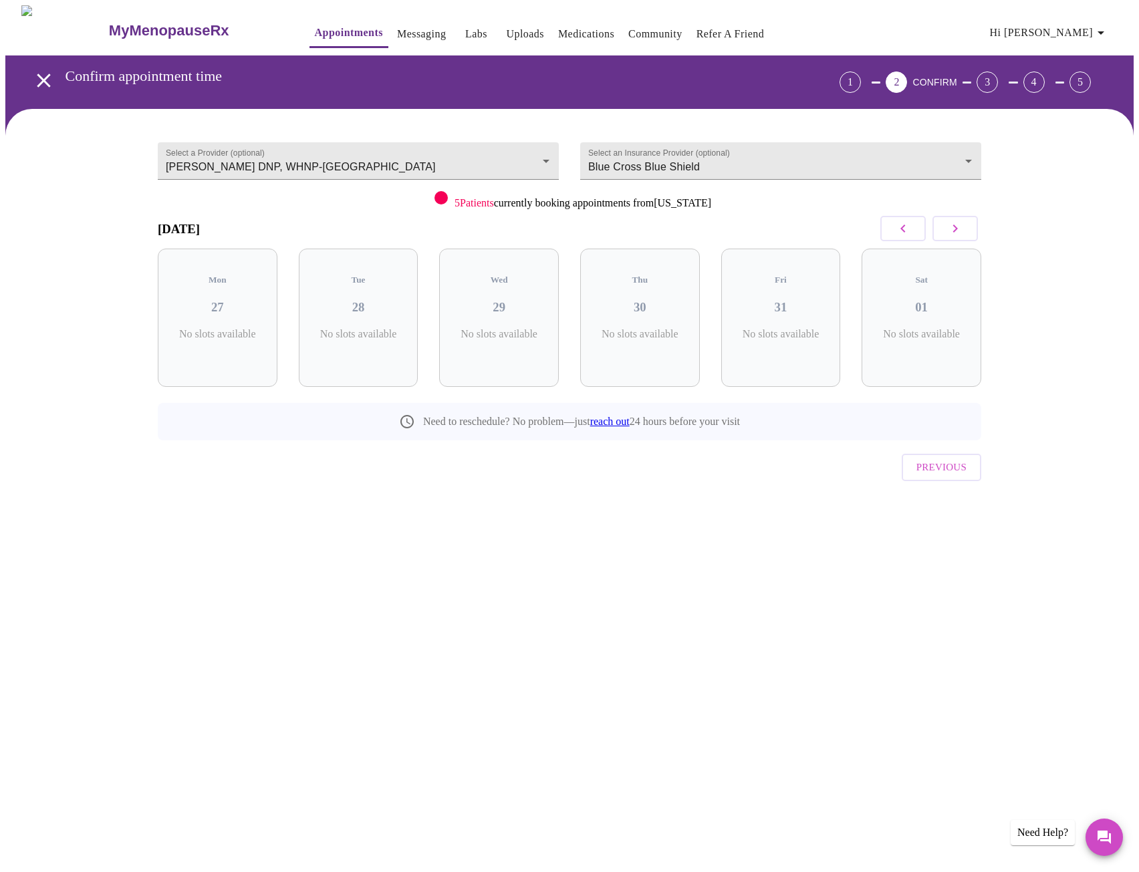
click at [953, 233] on icon "button" at bounding box center [955, 229] width 16 height 16
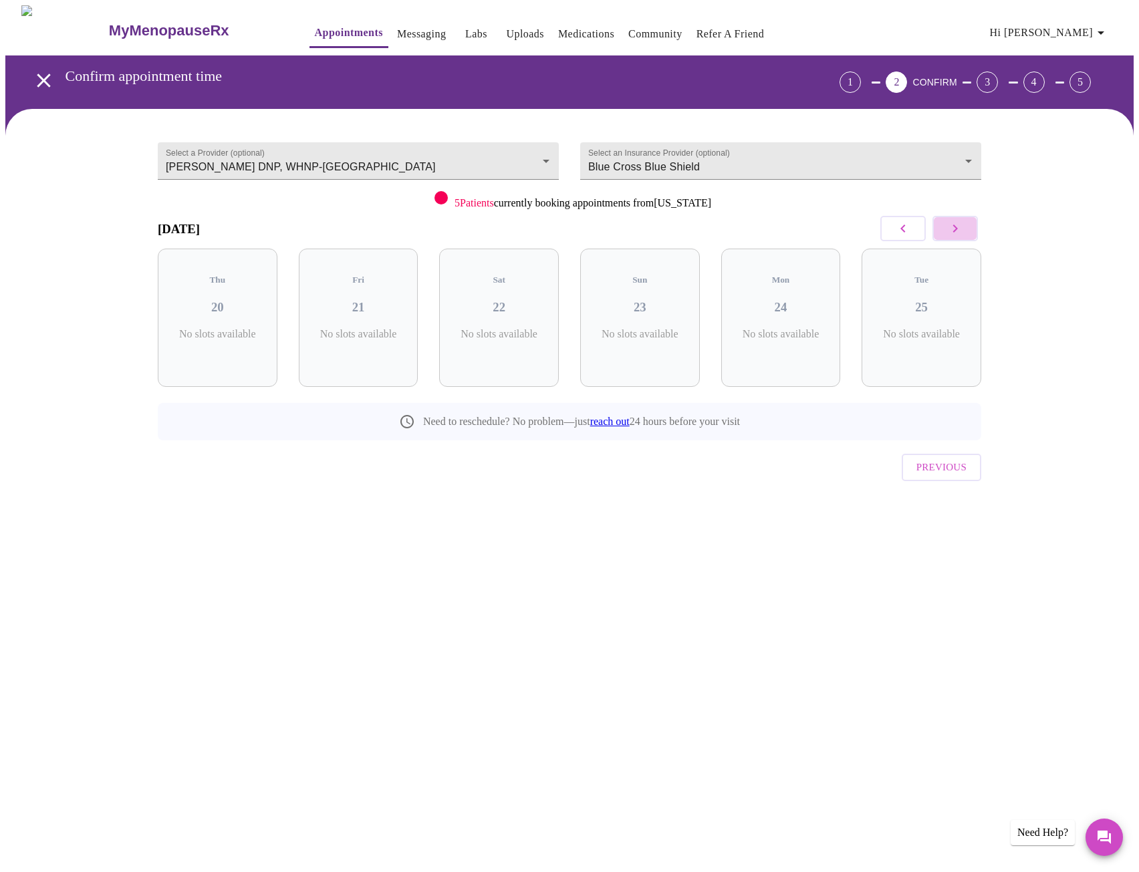
click at [953, 233] on icon "button" at bounding box center [955, 229] width 16 height 16
click at [899, 231] on icon "button" at bounding box center [903, 229] width 16 height 16
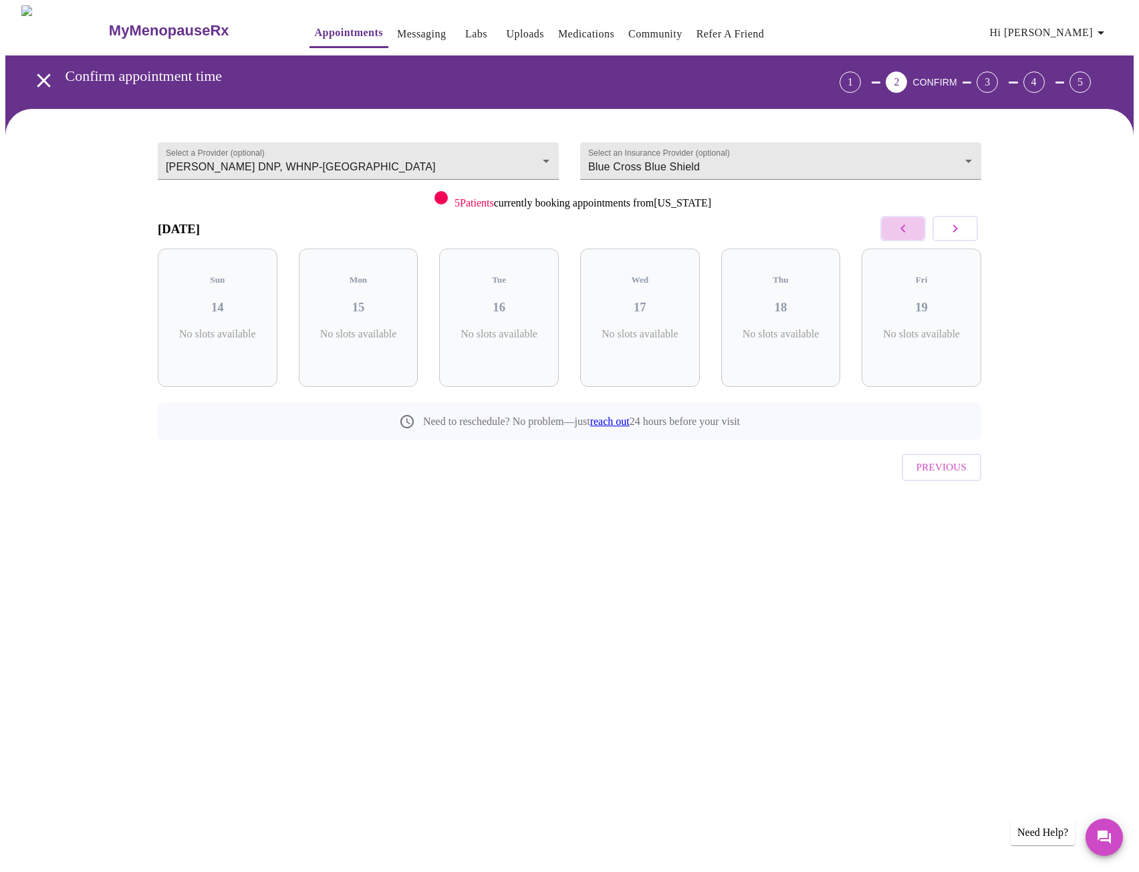
click at [897, 230] on icon "button" at bounding box center [903, 229] width 16 height 16
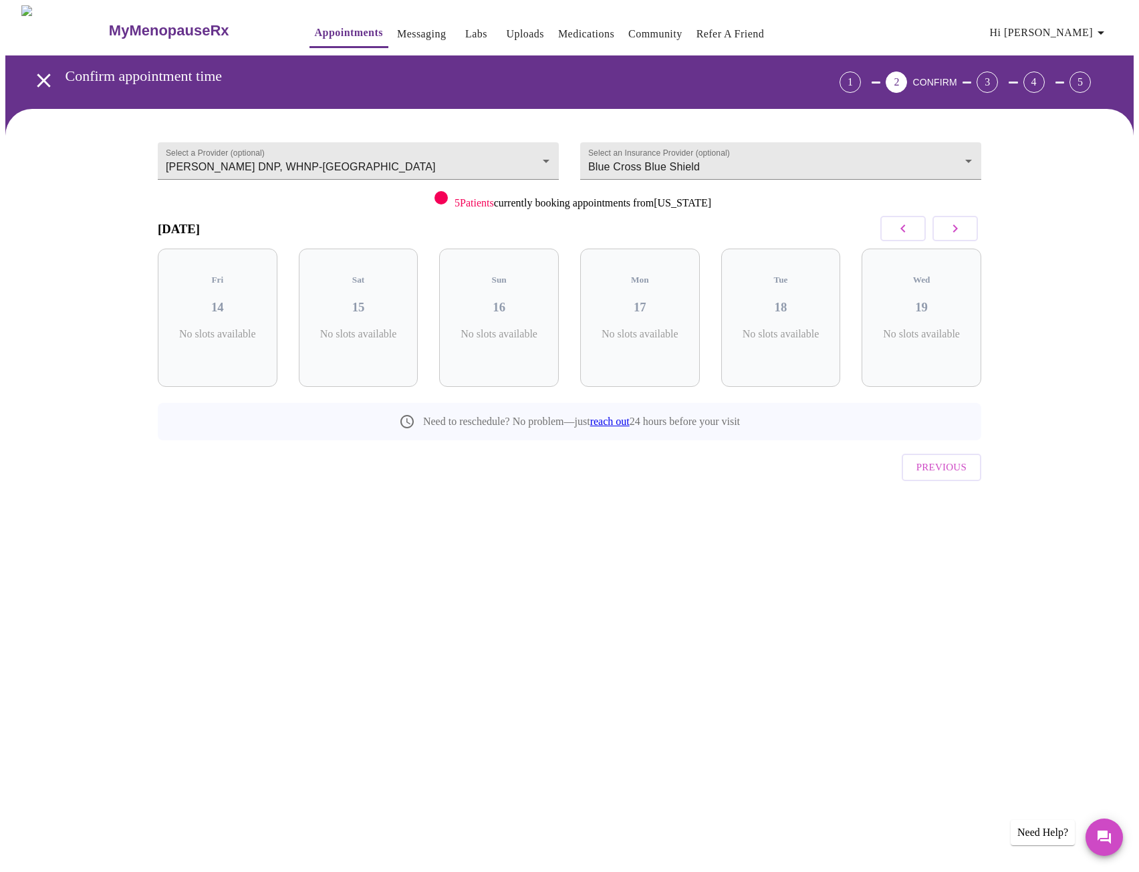
click at [897, 230] on icon "button" at bounding box center [903, 229] width 16 height 16
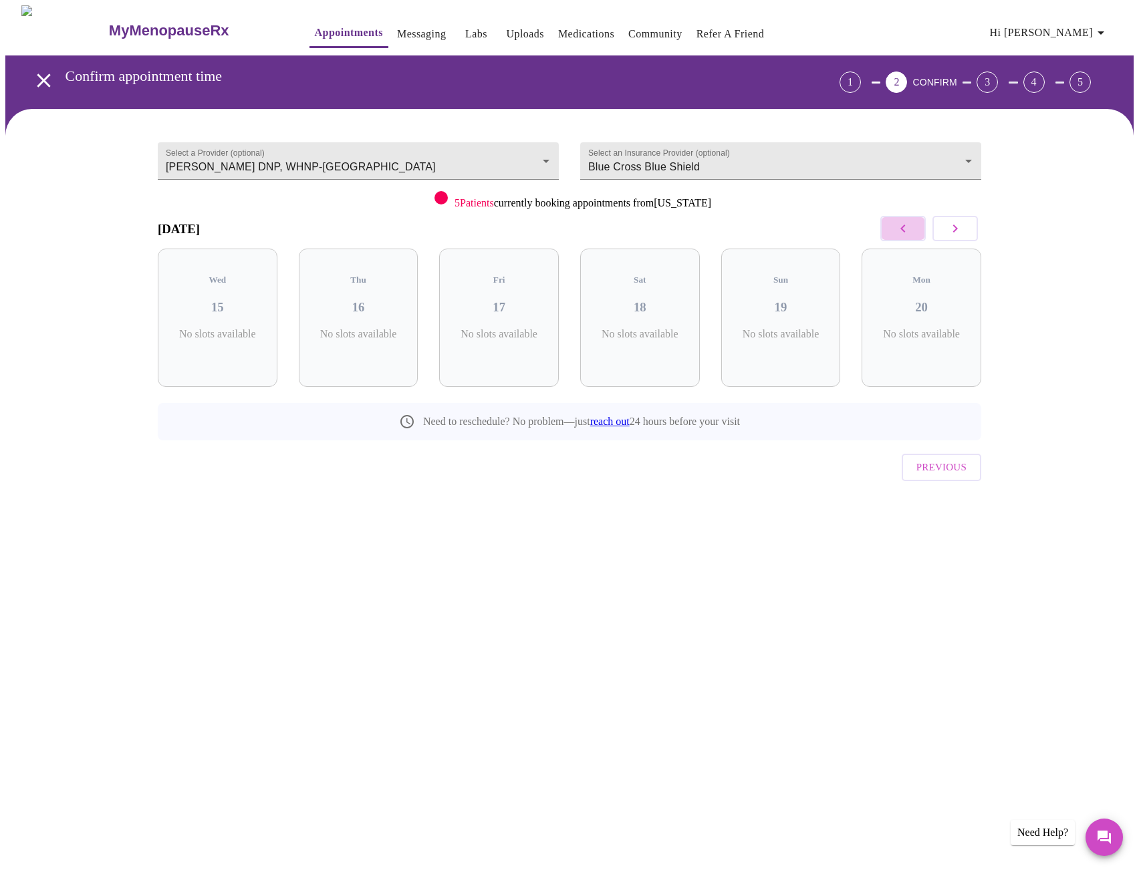
click at [897, 230] on icon "button" at bounding box center [903, 229] width 16 height 16
click at [944, 225] on button "button" at bounding box center [955, 228] width 45 height 25
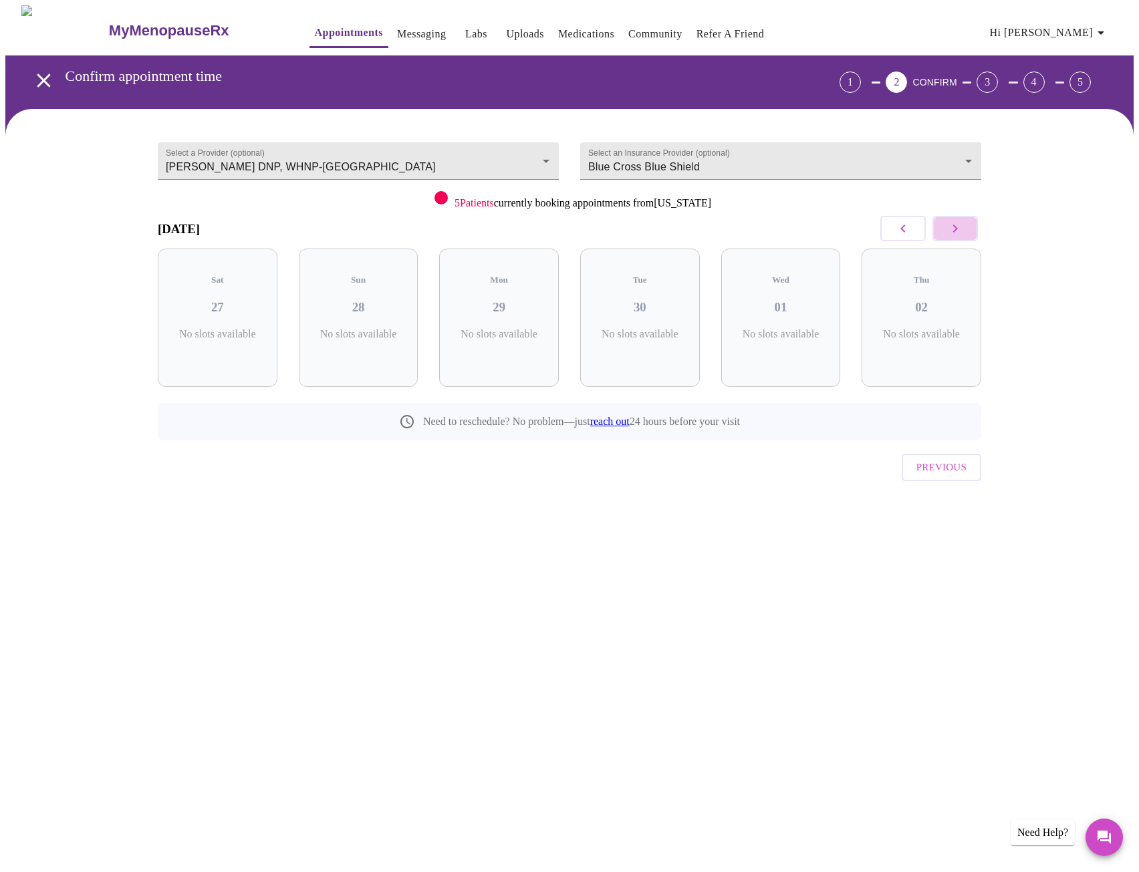
click at [944, 225] on button "button" at bounding box center [955, 228] width 45 height 25
click at [794, 314] on div "Tue 07 No slots available" at bounding box center [781, 318] width 120 height 138
click at [971, 227] on button "button" at bounding box center [955, 228] width 45 height 25
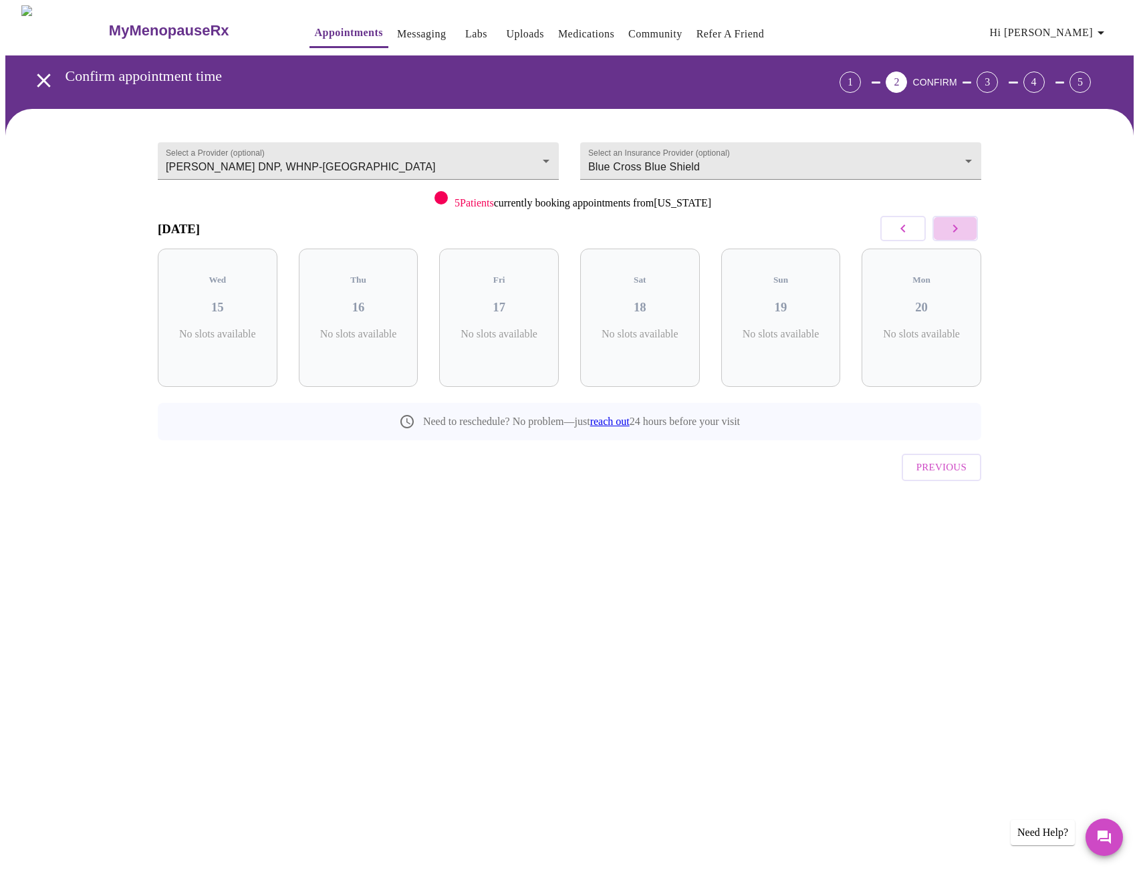
click at [971, 227] on button "button" at bounding box center [955, 228] width 45 height 25
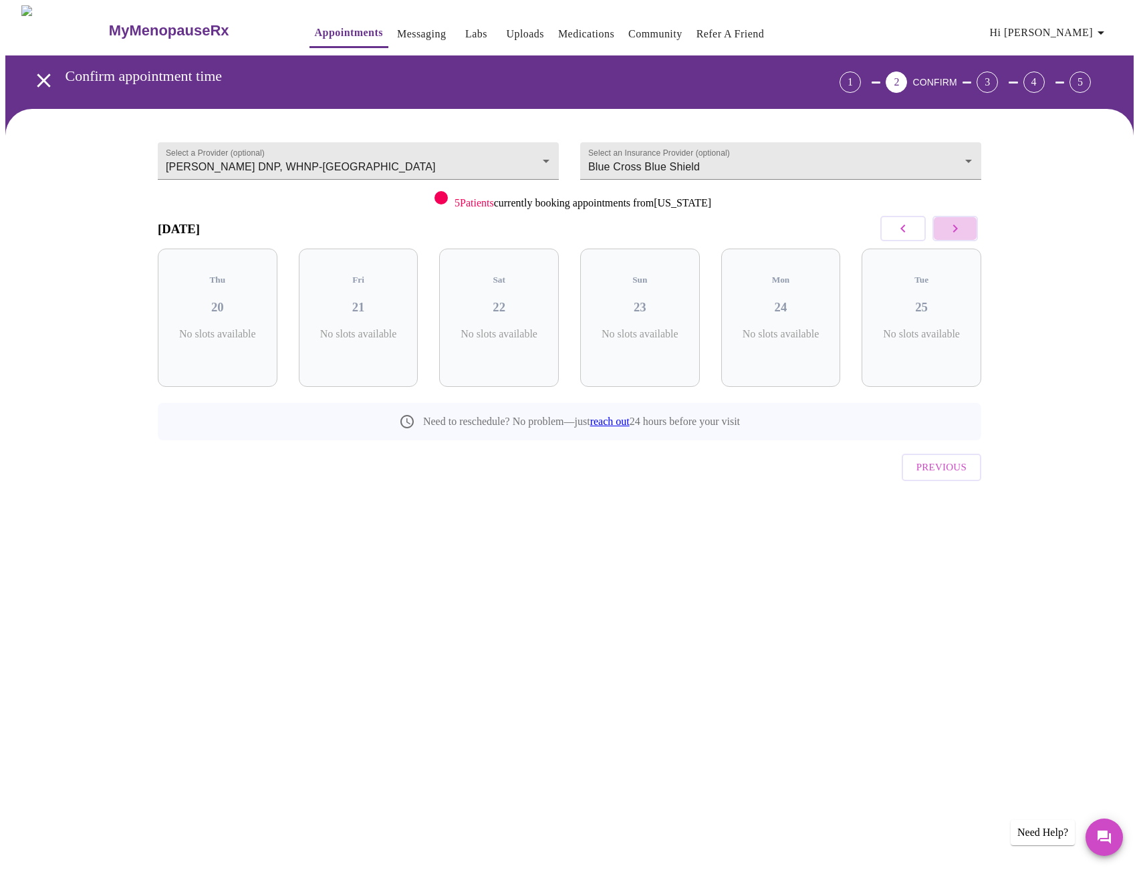
click at [971, 227] on button "button" at bounding box center [955, 228] width 45 height 25
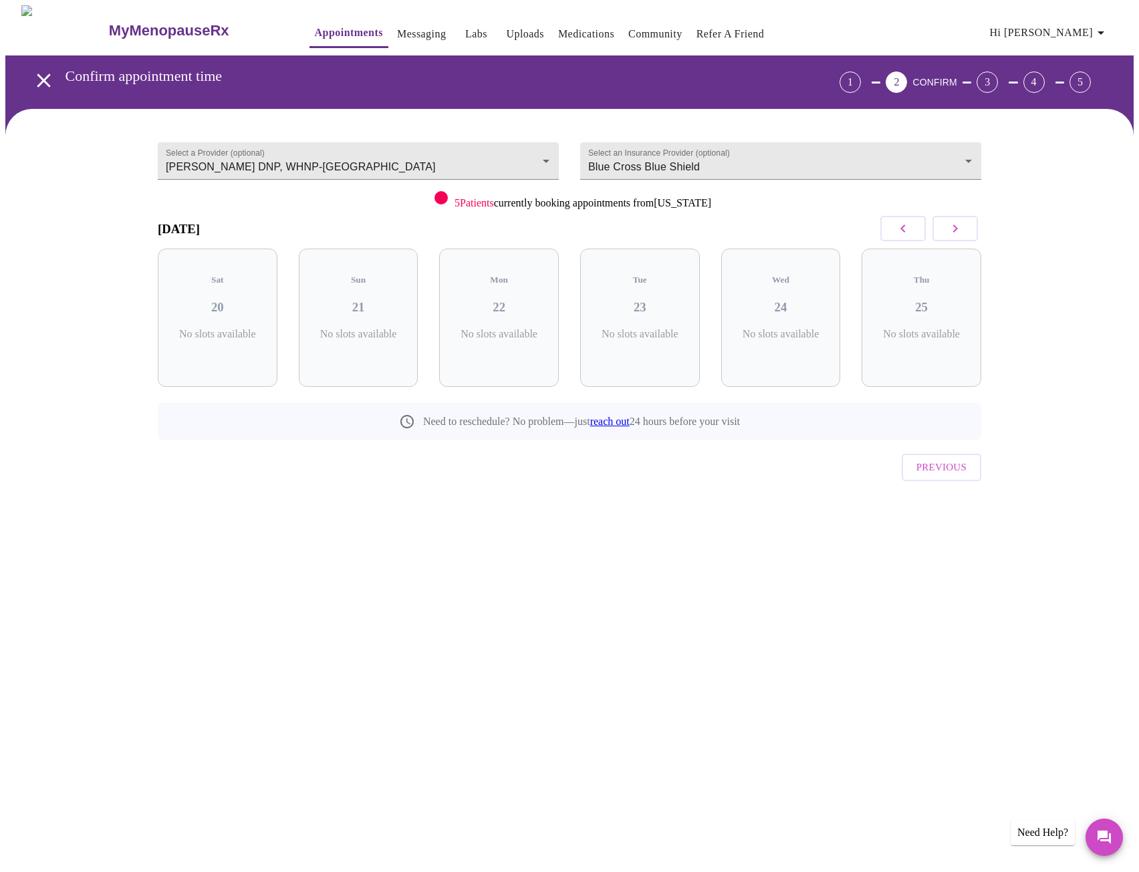
click at [971, 227] on button "button" at bounding box center [955, 228] width 45 height 25
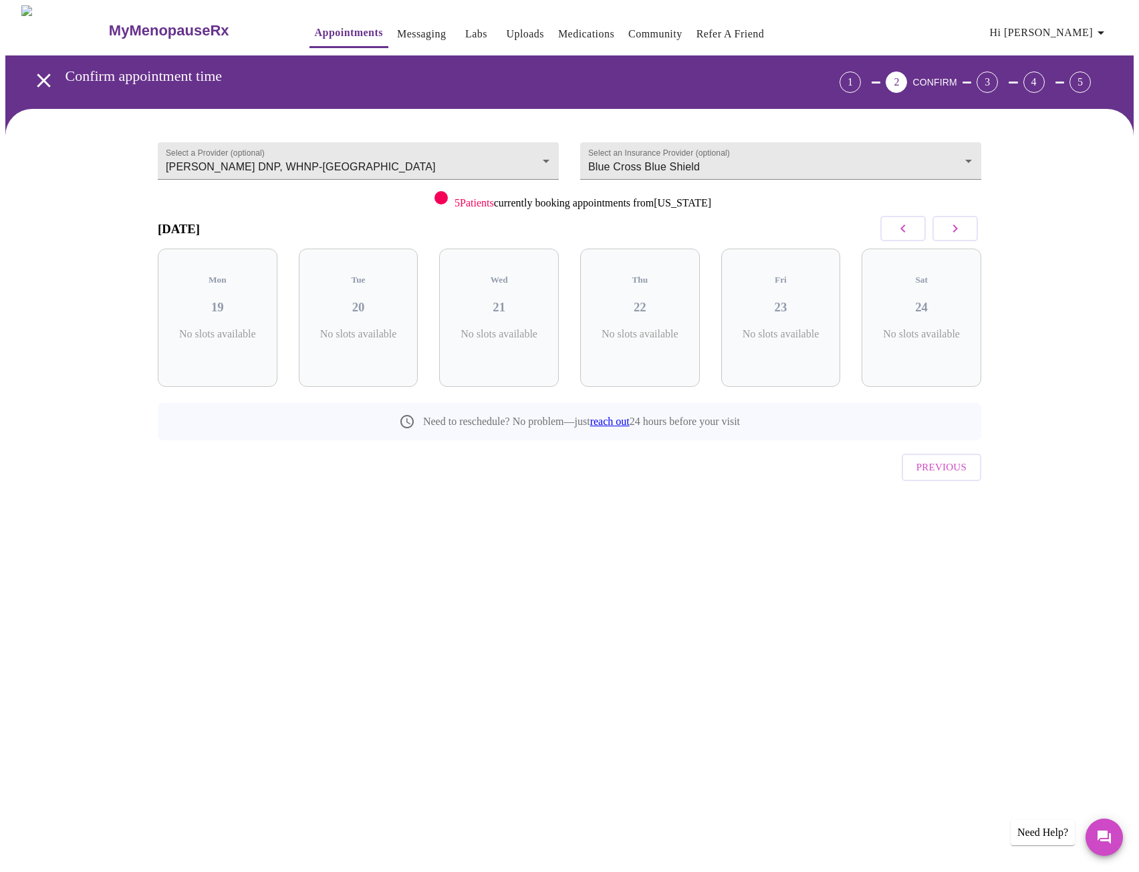
click at [971, 227] on button "button" at bounding box center [955, 228] width 45 height 25
click at [897, 234] on icon "button" at bounding box center [903, 229] width 16 height 16
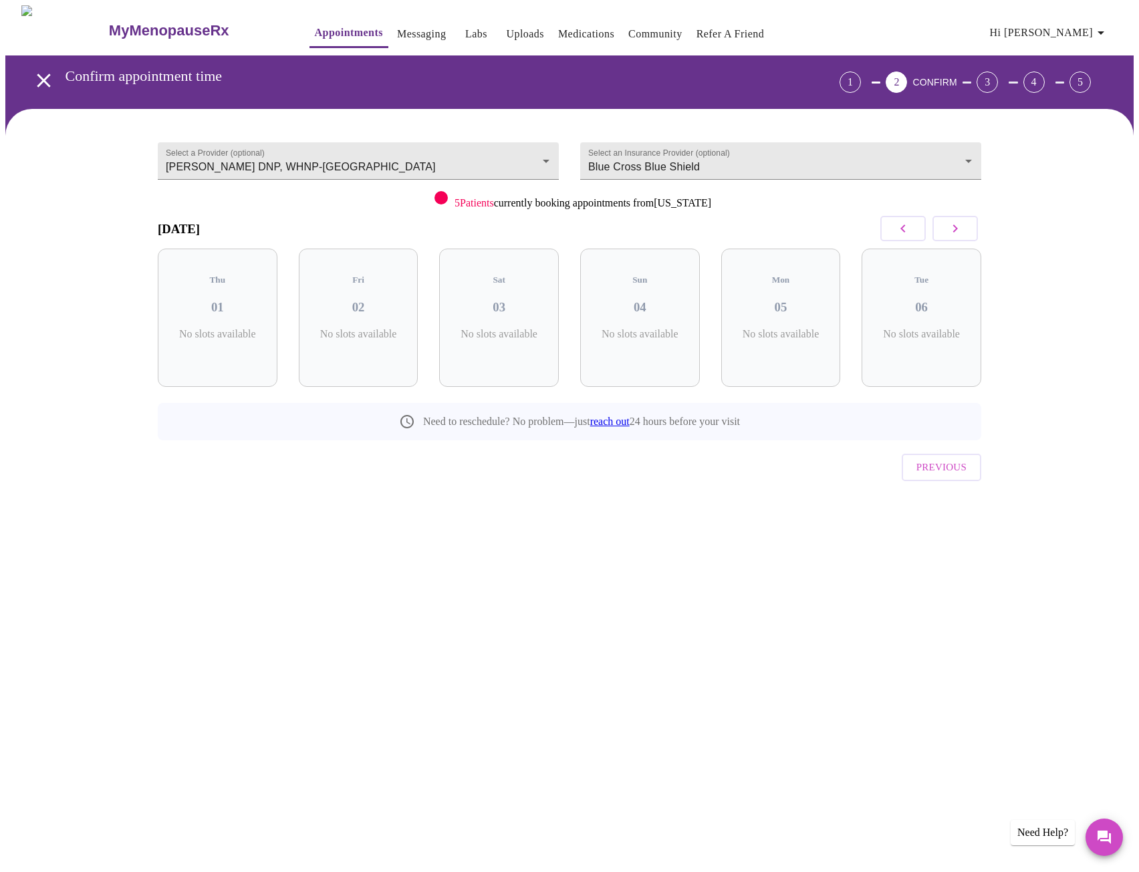
click at [897, 234] on icon "button" at bounding box center [903, 229] width 16 height 16
click at [882, 239] on button "button" at bounding box center [902, 228] width 45 height 25
click at [882, 235] on button "button" at bounding box center [902, 228] width 45 height 25
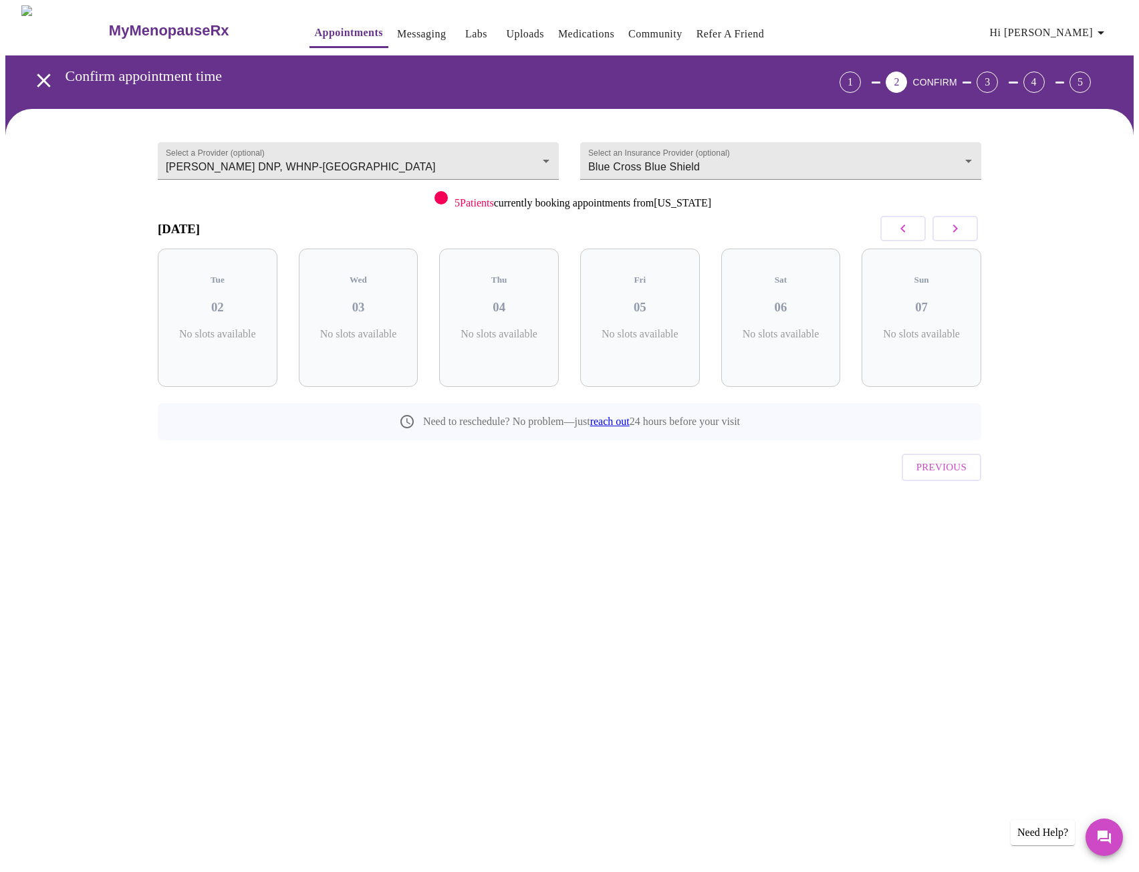
click at [882, 235] on button "button" at bounding box center [902, 228] width 45 height 25
click at [871, 236] on div "[DATE]" at bounding box center [570, 228] width 824 height 39
click at [909, 231] on icon "button" at bounding box center [903, 229] width 16 height 16
click at [908, 231] on icon "button" at bounding box center [903, 229] width 16 height 16
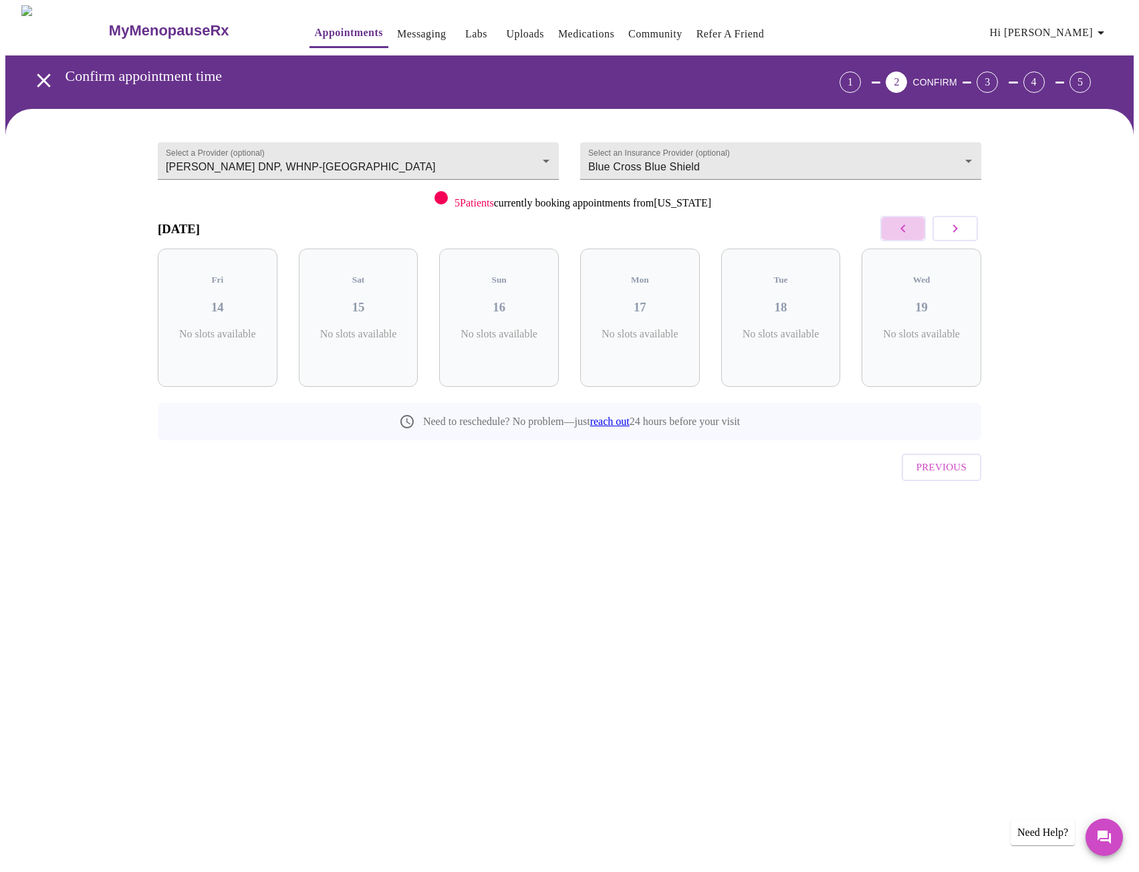
click at [908, 231] on icon "button" at bounding box center [903, 229] width 16 height 16
click at [907, 231] on icon "button" at bounding box center [903, 229] width 16 height 16
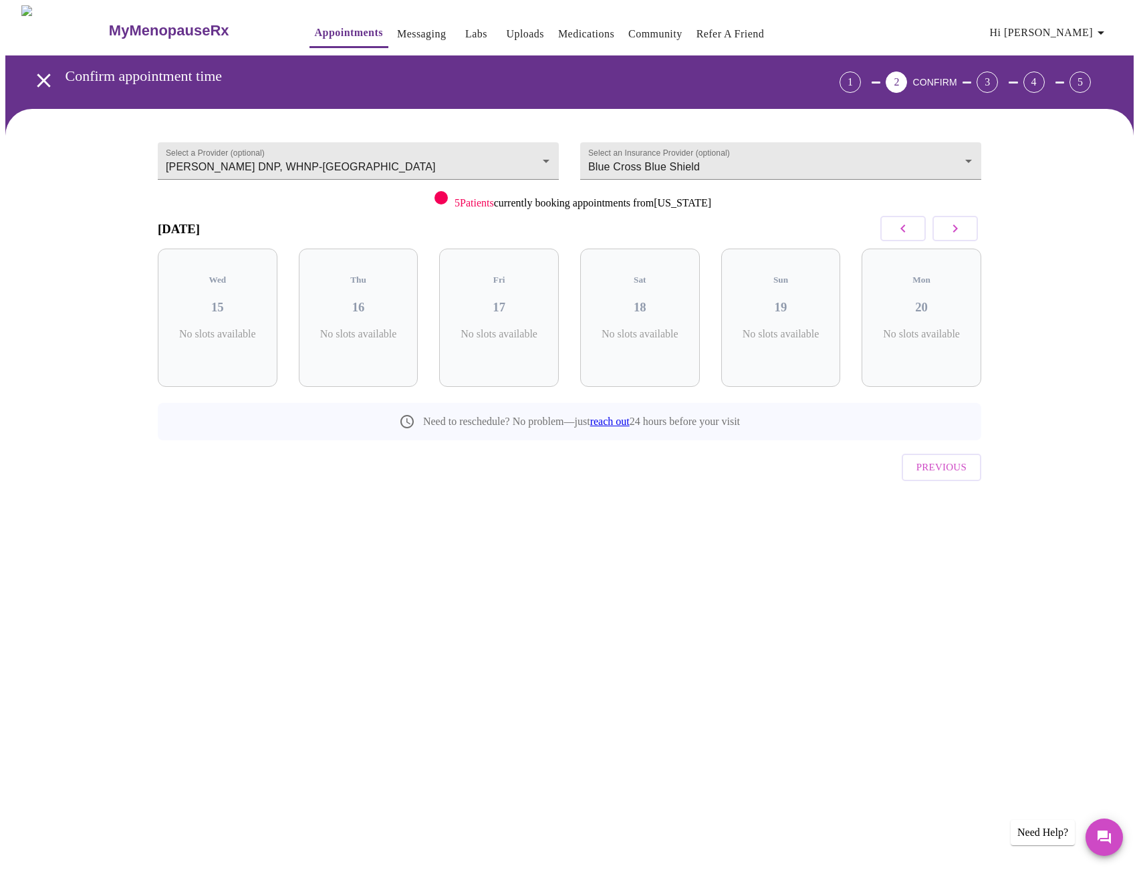
click at [907, 231] on icon "button" at bounding box center [903, 229] width 16 height 16
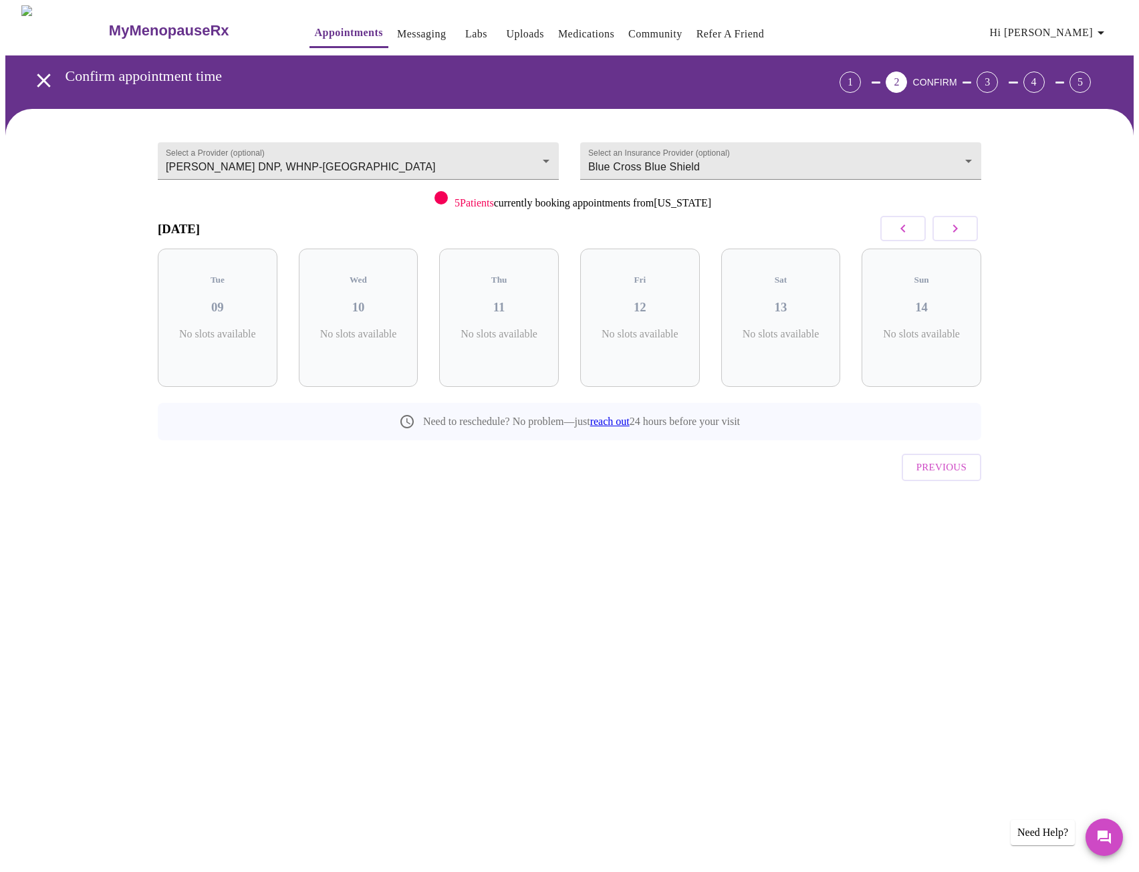
click at [907, 231] on icon "button" at bounding box center [903, 229] width 16 height 16
click at [953, 235] on icon "button" at bounding box center [955, 229] width 16 height 16
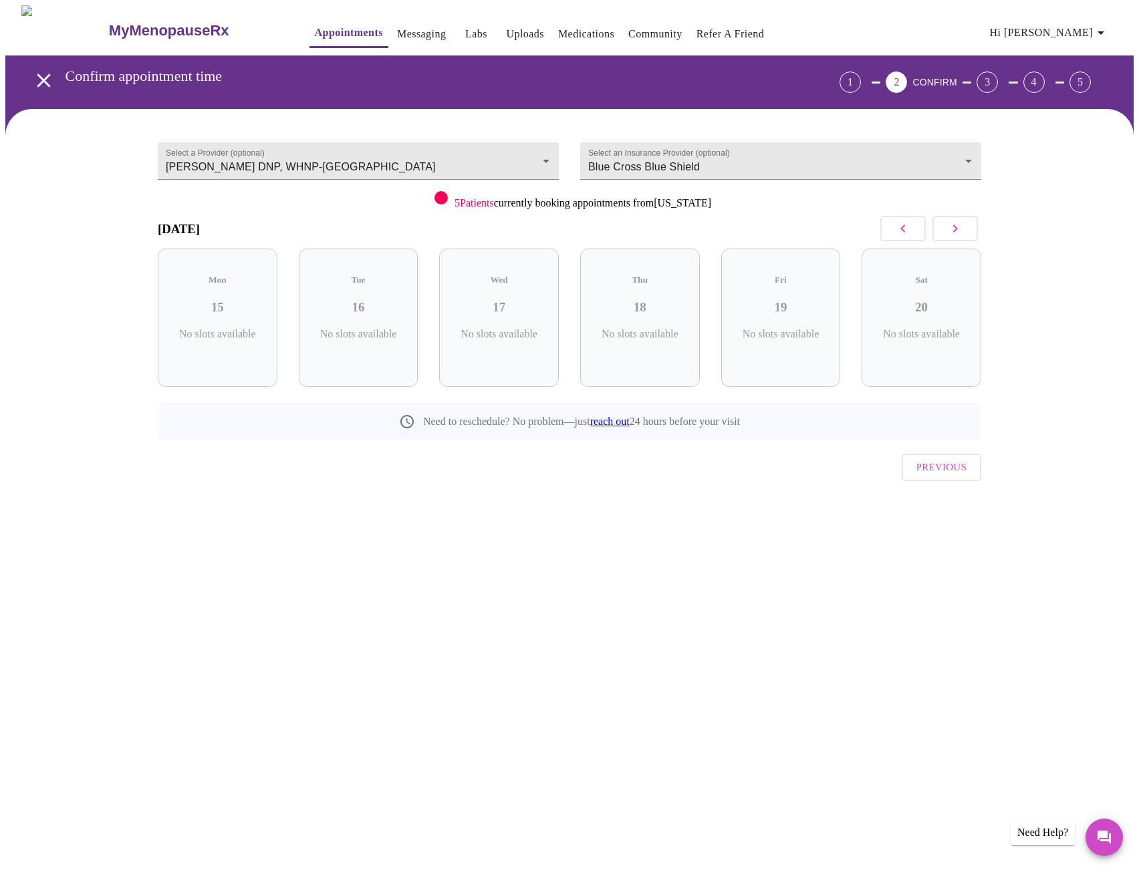
click at [953, 235] on icon "button" at bounding box center [955, 229] width 16 height 16
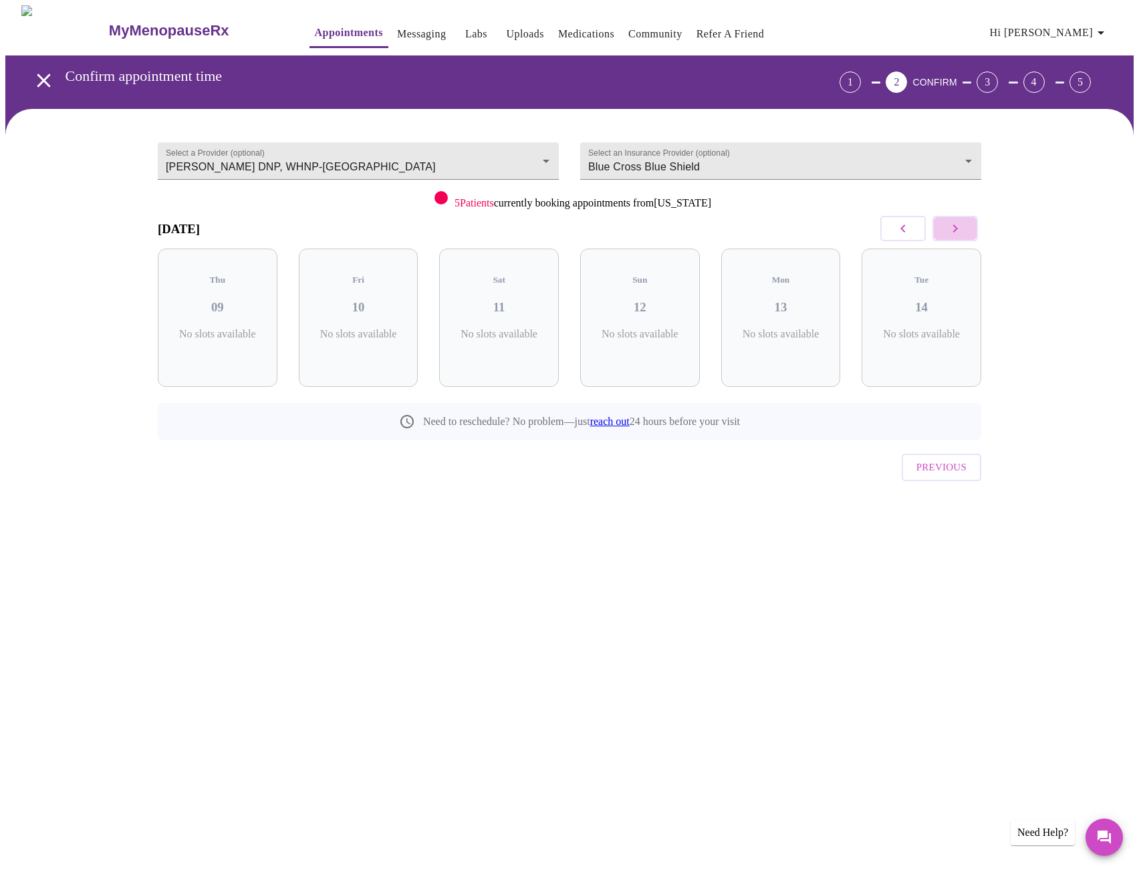
click at [953, 235] on icon "button" at bounding box center [955, 229] width 16 height 16
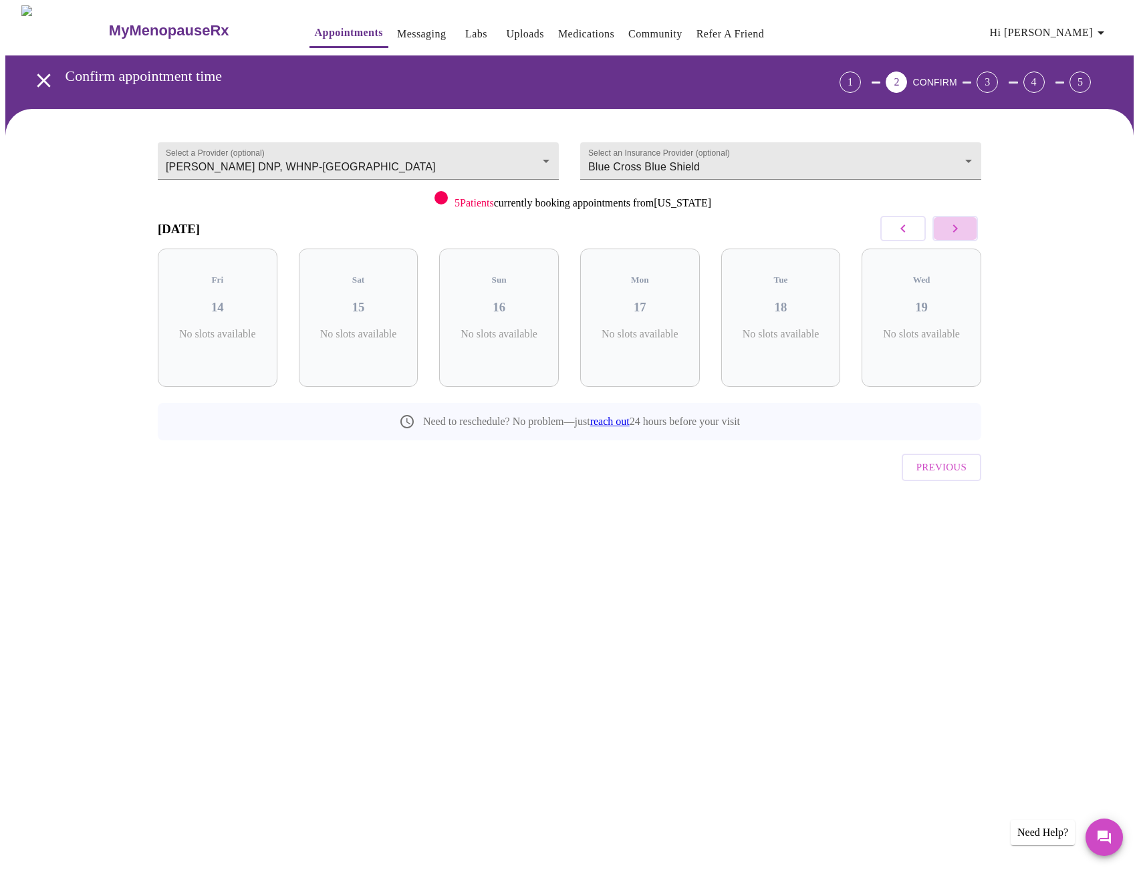
click at [953, 235] on icon "button" at bounding box center [955, 229] width 16 height 16
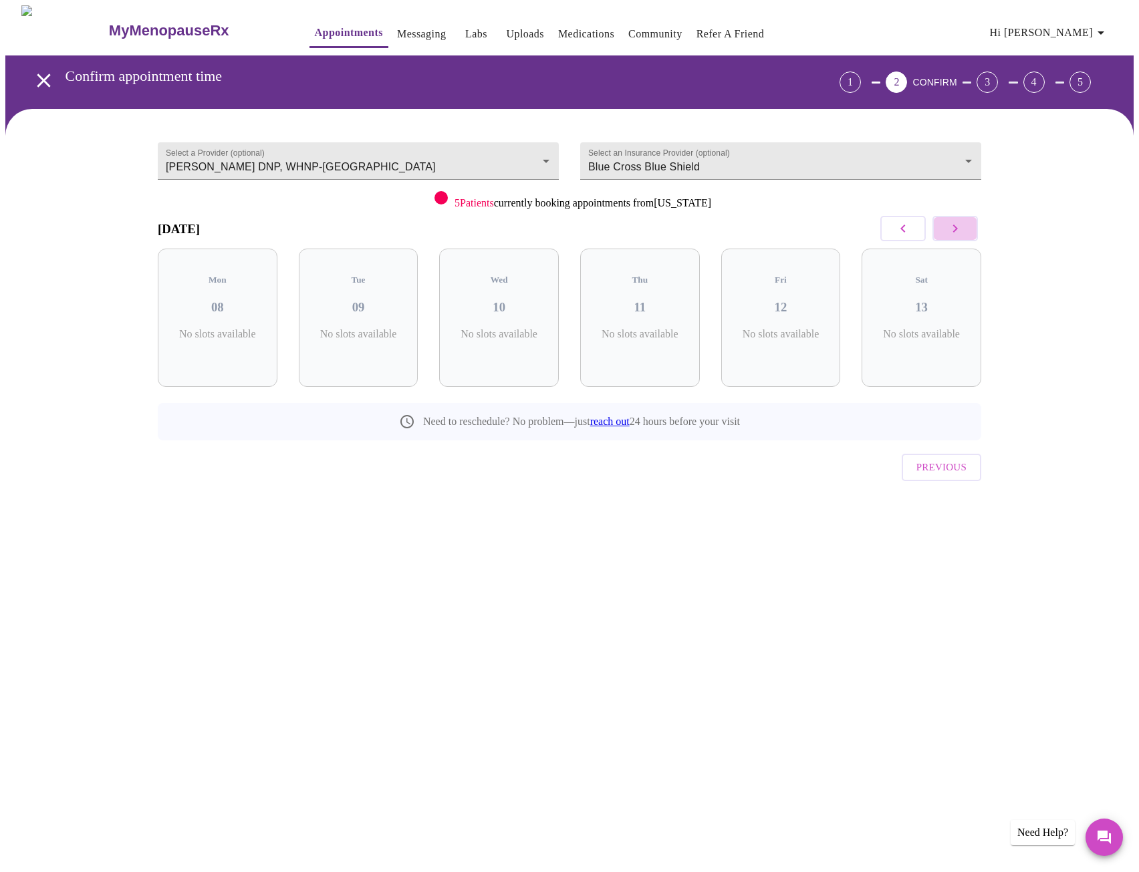
click at [953, 235] on icon "button" at bounding box center [955, 229] width 16 height 16
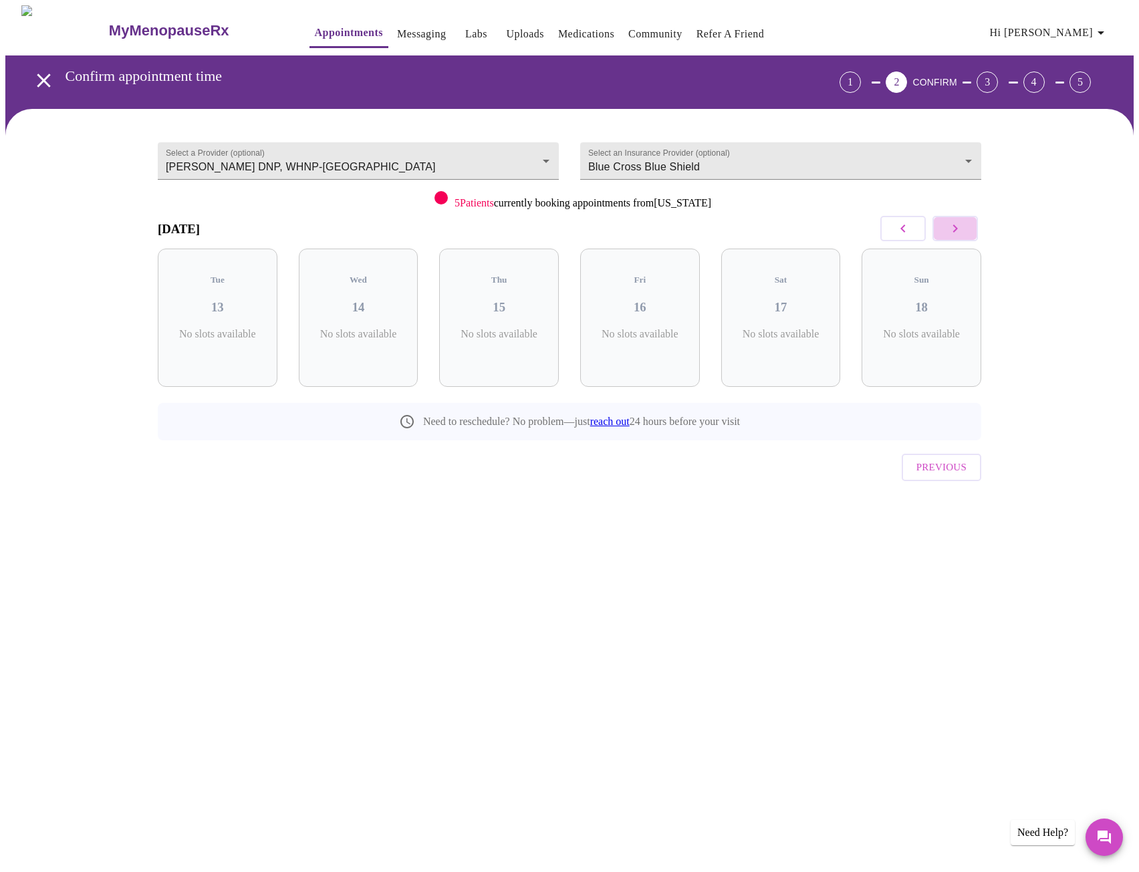
click at [953, 235] on icon "button" at bounding box center [955, 229] width 16 height 16
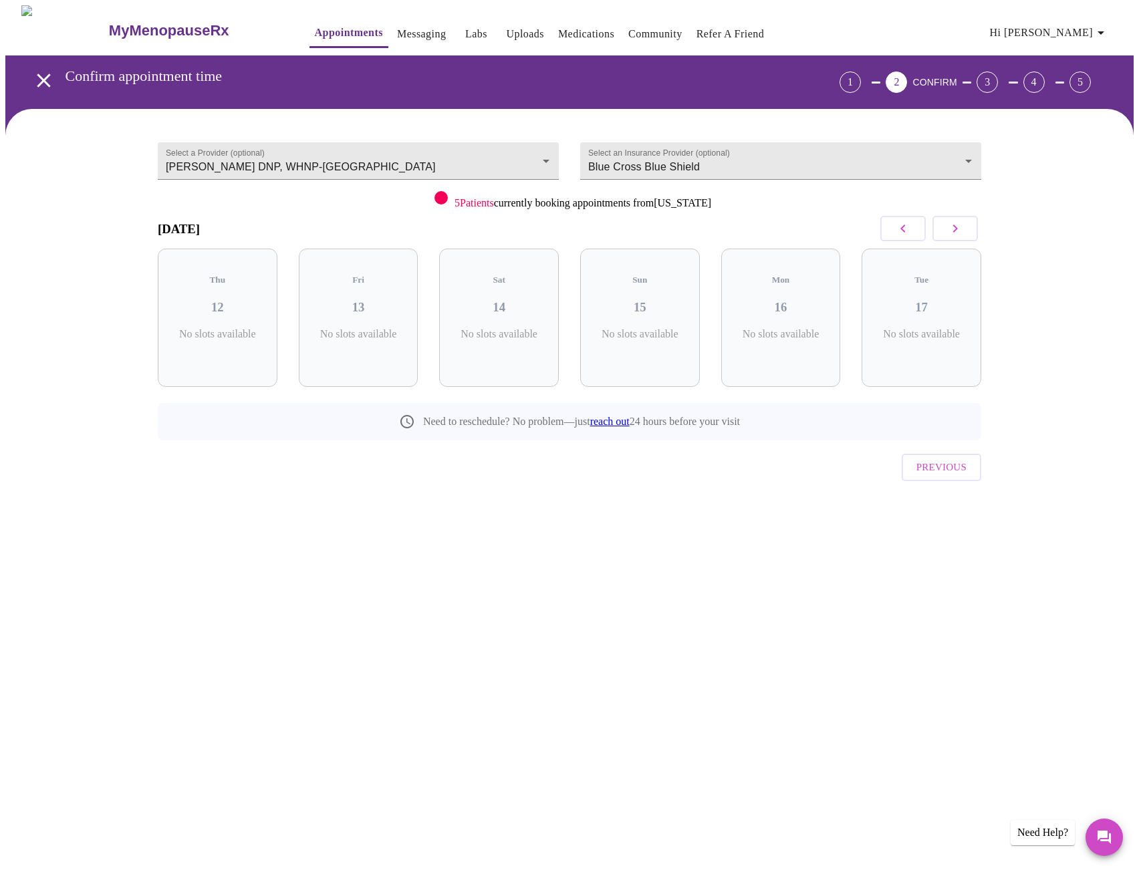
click at [953, 235] on icon "button" at bounding box center [955, 229] width 16 height 16
click at [915, 237] on button "button" at bounding box center [902, 228] width 45 height 25
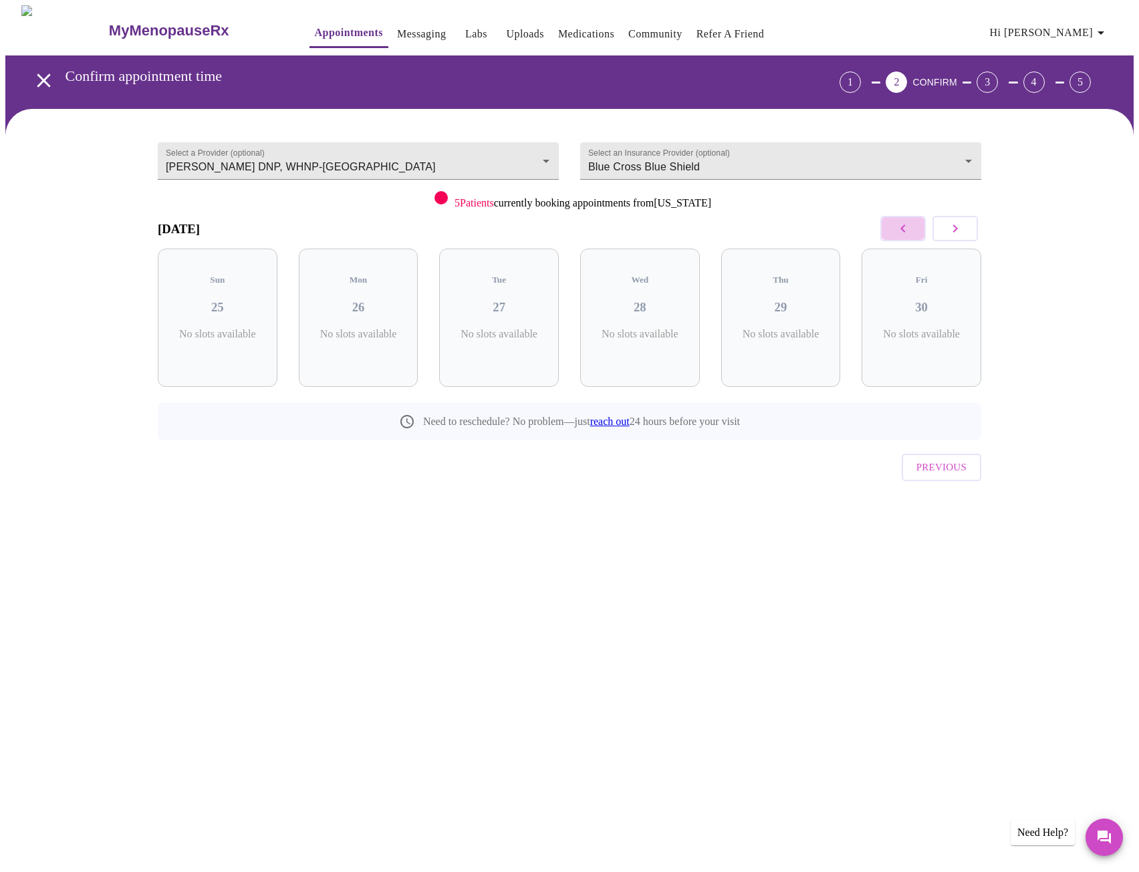
click at [915, 237] on button "button" at bounding box center [902, 228] width 45 height 25
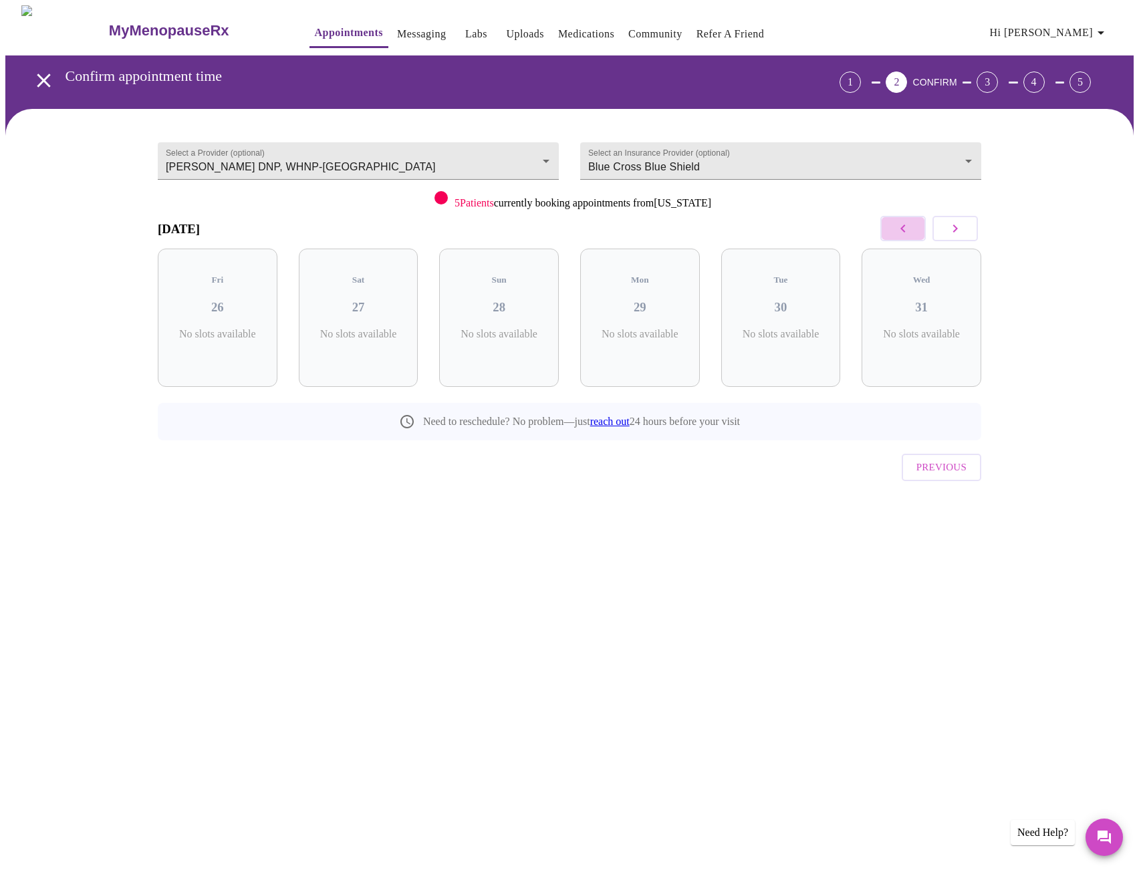
click at [915, 237] on button "button" at bounding box center [902, 228] width 45 height 25
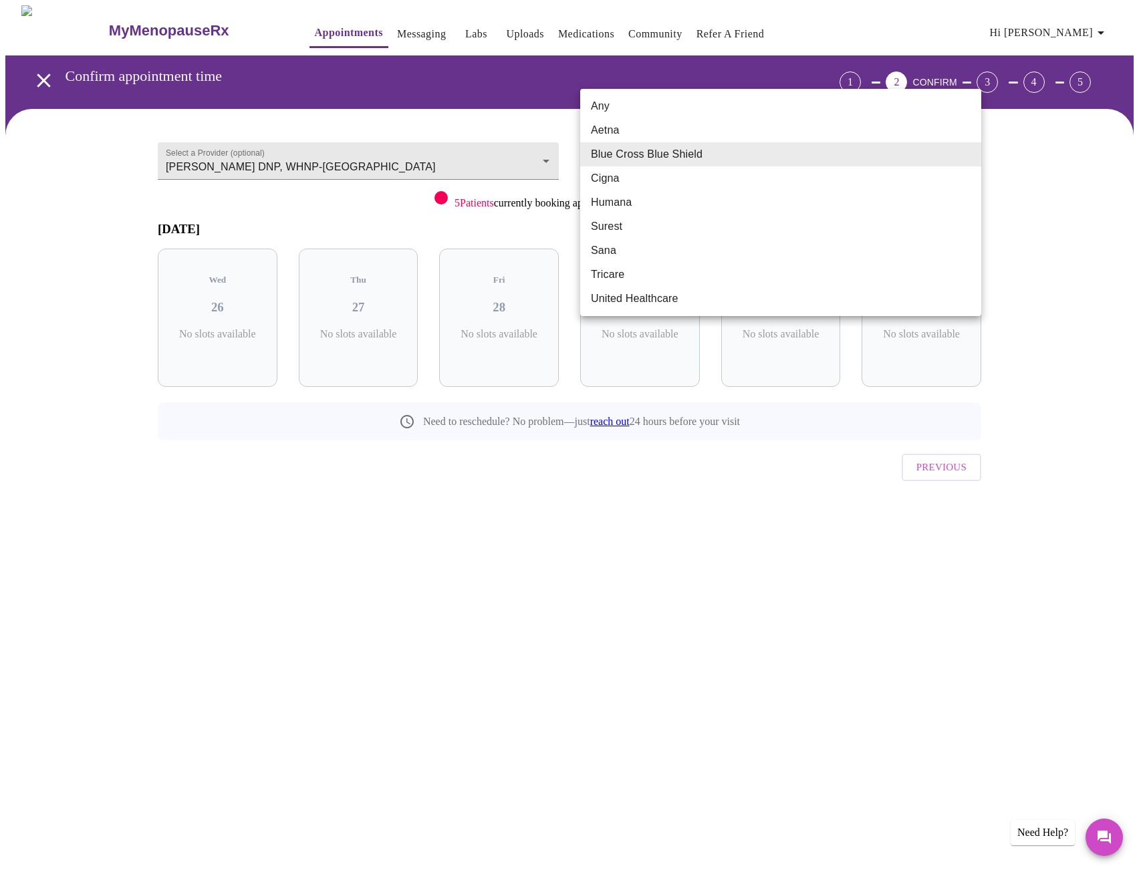
click at [925, 153] on body "MyMenopauseRx Appointments Messaging Labs Uploads Medications Community Refer a…" at bounding box center [569, 276] width 1128 height 543
click at [925, 153] on li "Blue Cross Blue Shield" at bounding box center [780, 154] width 401 height 24
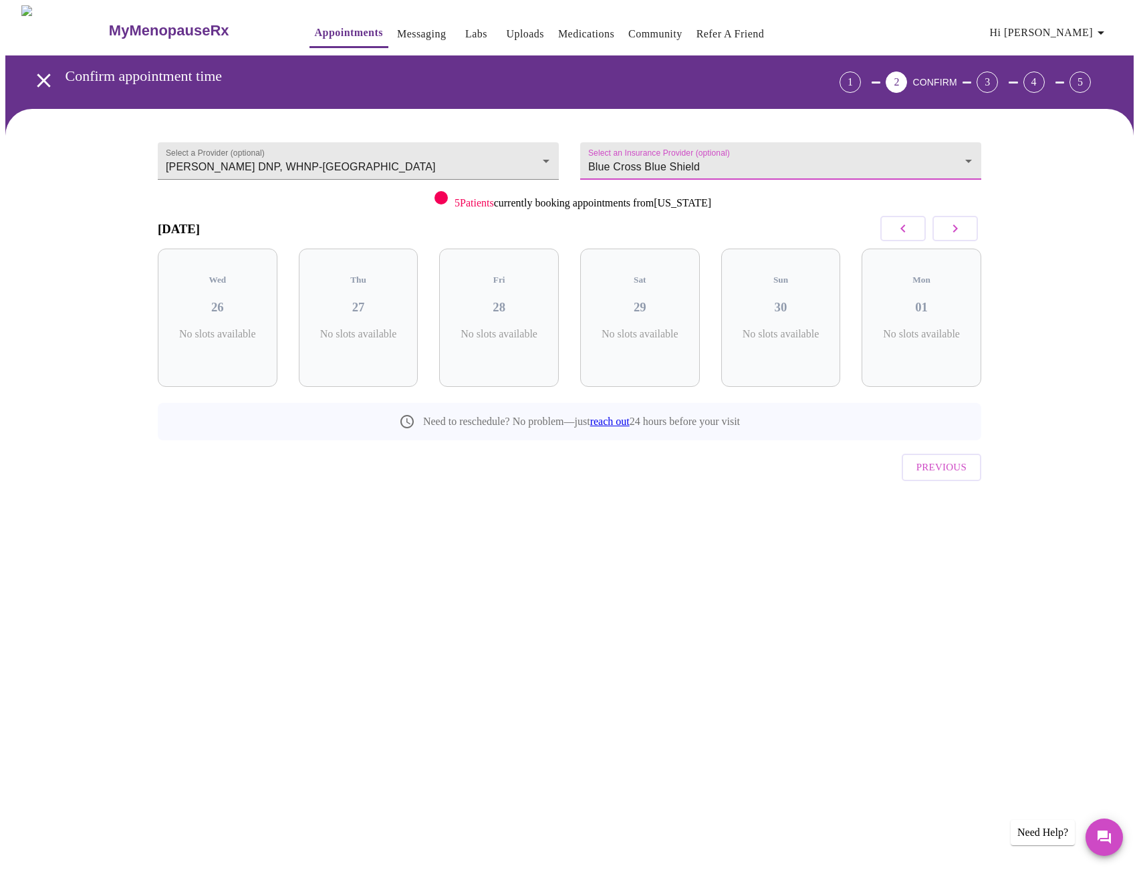
click at [908, 231] on icon "button" at bounding box center [903, 229] width 16 height 16
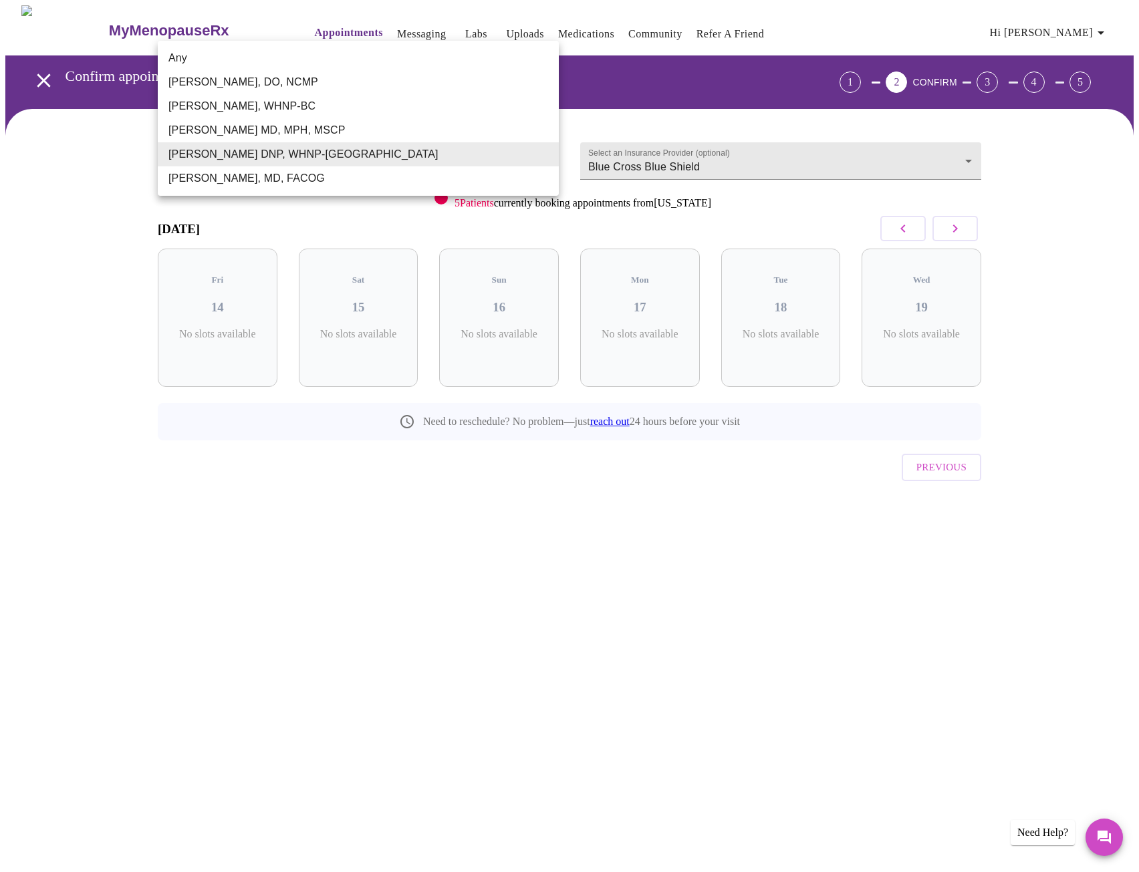
click at [515, 150] on body "MyMenopauseRx Appointments Messaging Labs Uploads Medications Community Refer a…" at bounding box center [569, 276] width 1128 height 543
click at [338, 56] on li "Any" at bounding box center [358, 58] width 401 height 24
type input "Any"
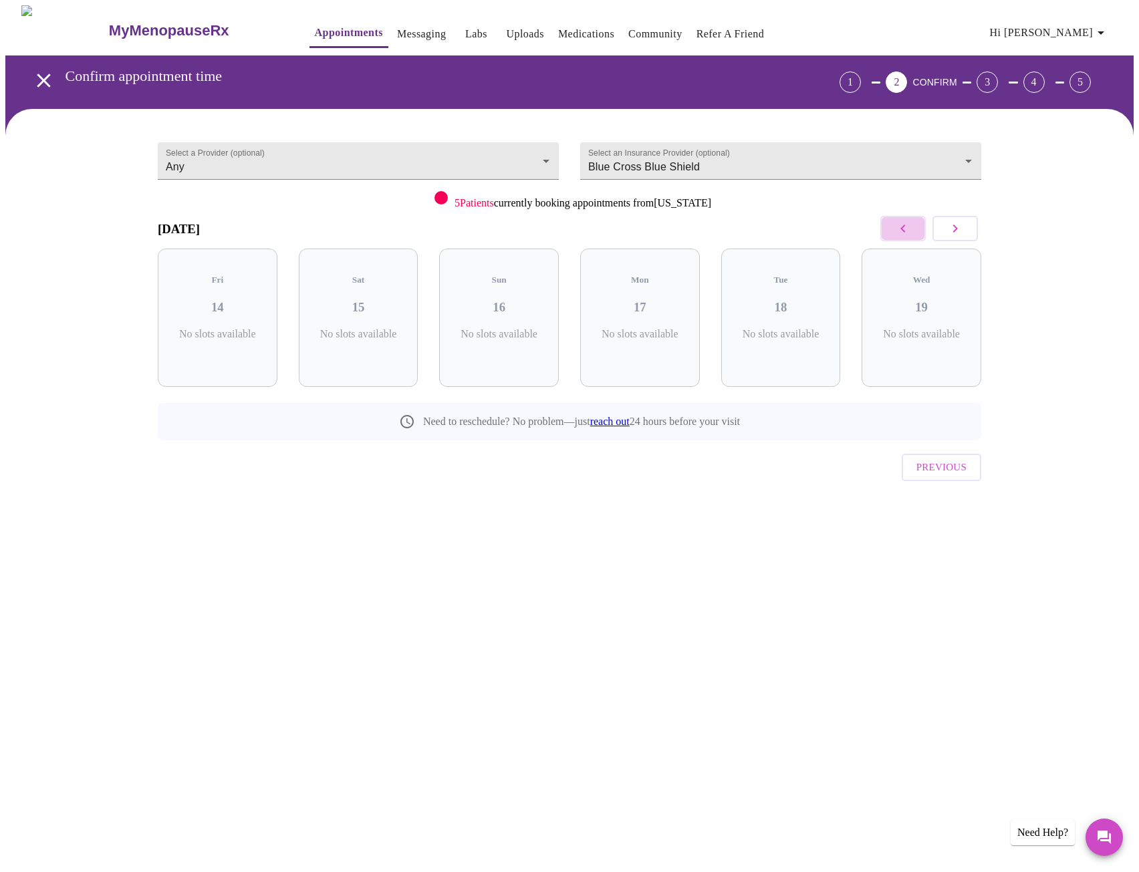
click at [897, 232] on icon "button" at bounding box center [903, 229] width 16 height 16
click at [890, 232] on button "button" at bounding box center [902, 228] width 45 height 25
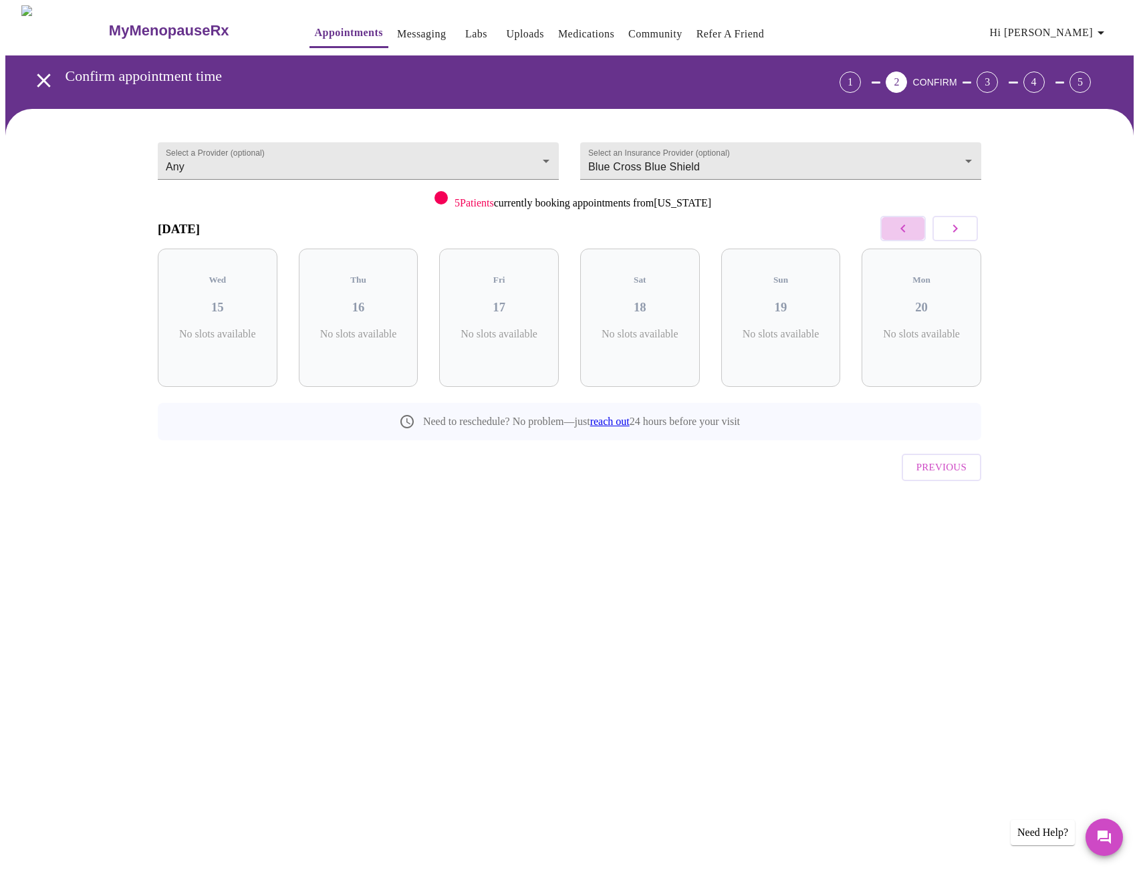
click at [890, 232] on button "button" at bounding box center [902, 228] width 45 height 25
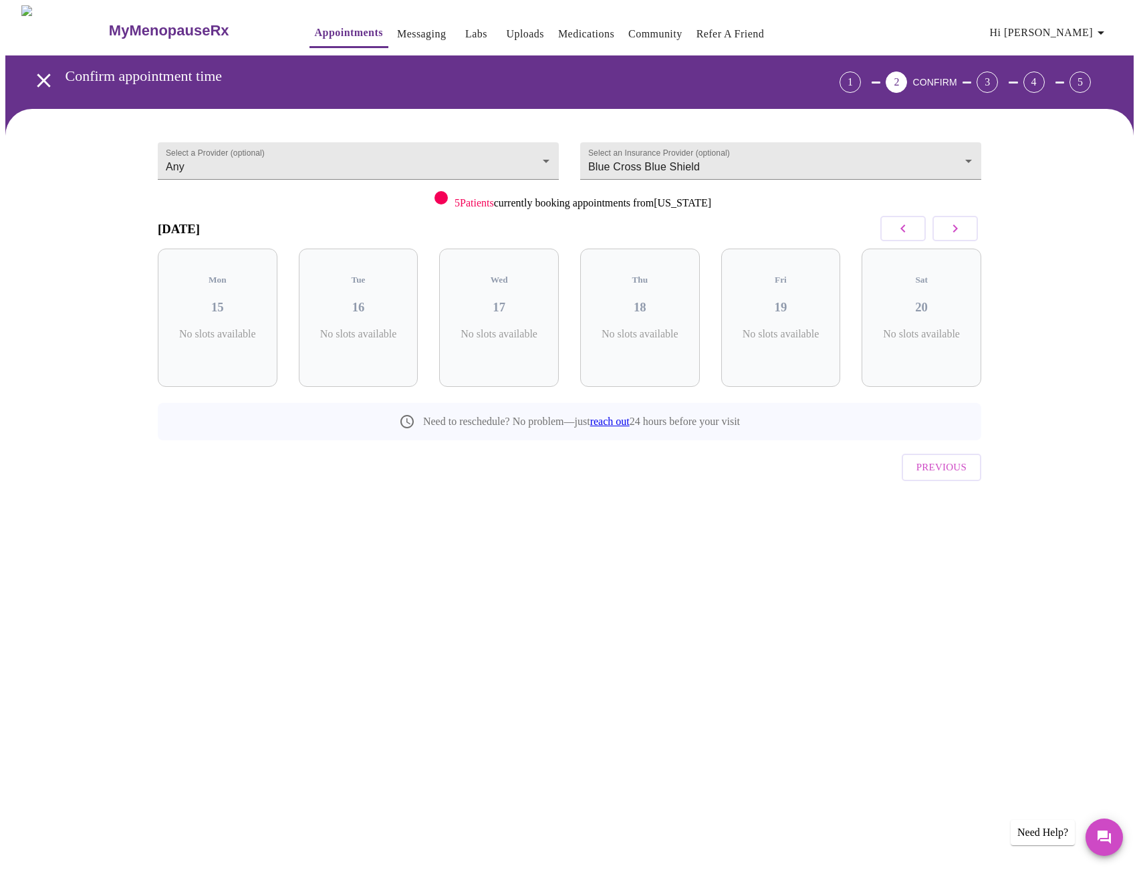
click at [890, 232] on button "button" at bounding box center [902, 228] width 45 height 25
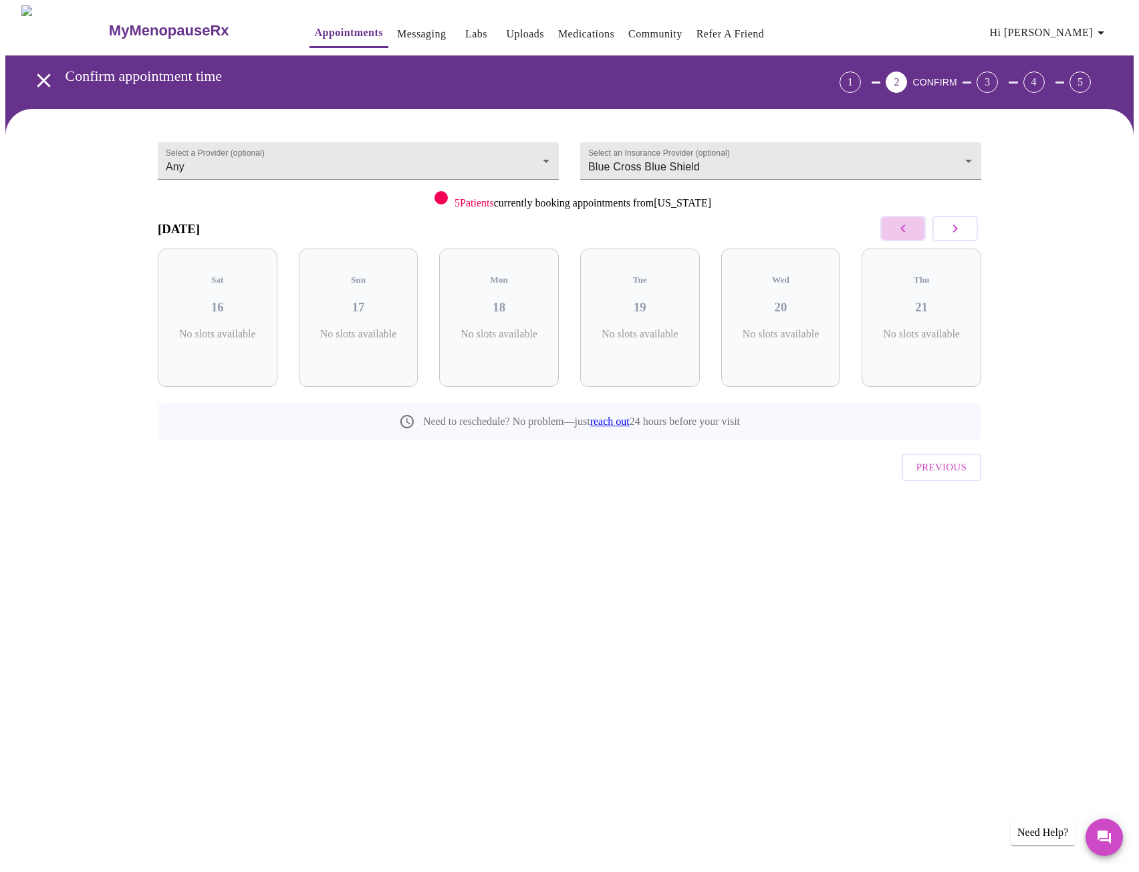
click at [890, 232] on button "button" at bounding box center [902, 228] width 45 height 25
click at [971, 230] on button "button" at bounding box center [955, 228] width 45 height 25
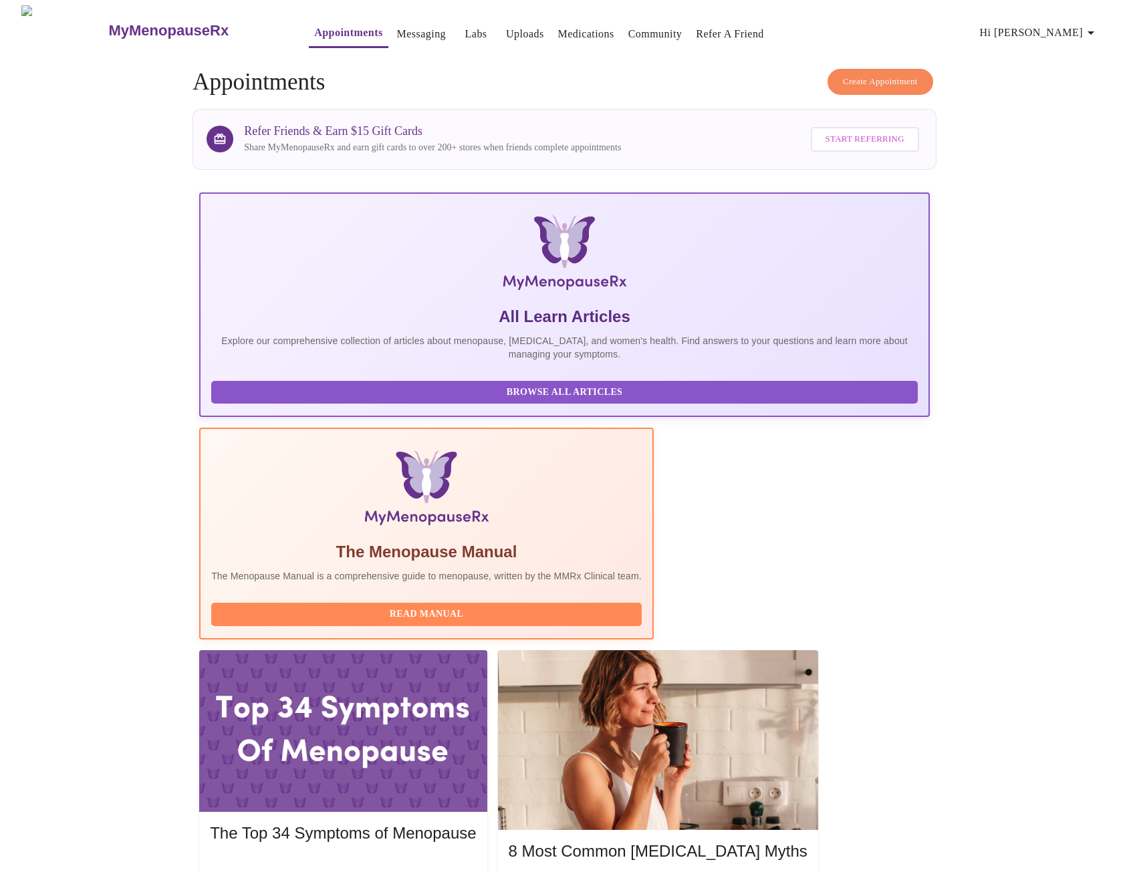
click at [907, 78] on span "Create Appointment" at bounding box center [880, 81] width 75 height 15
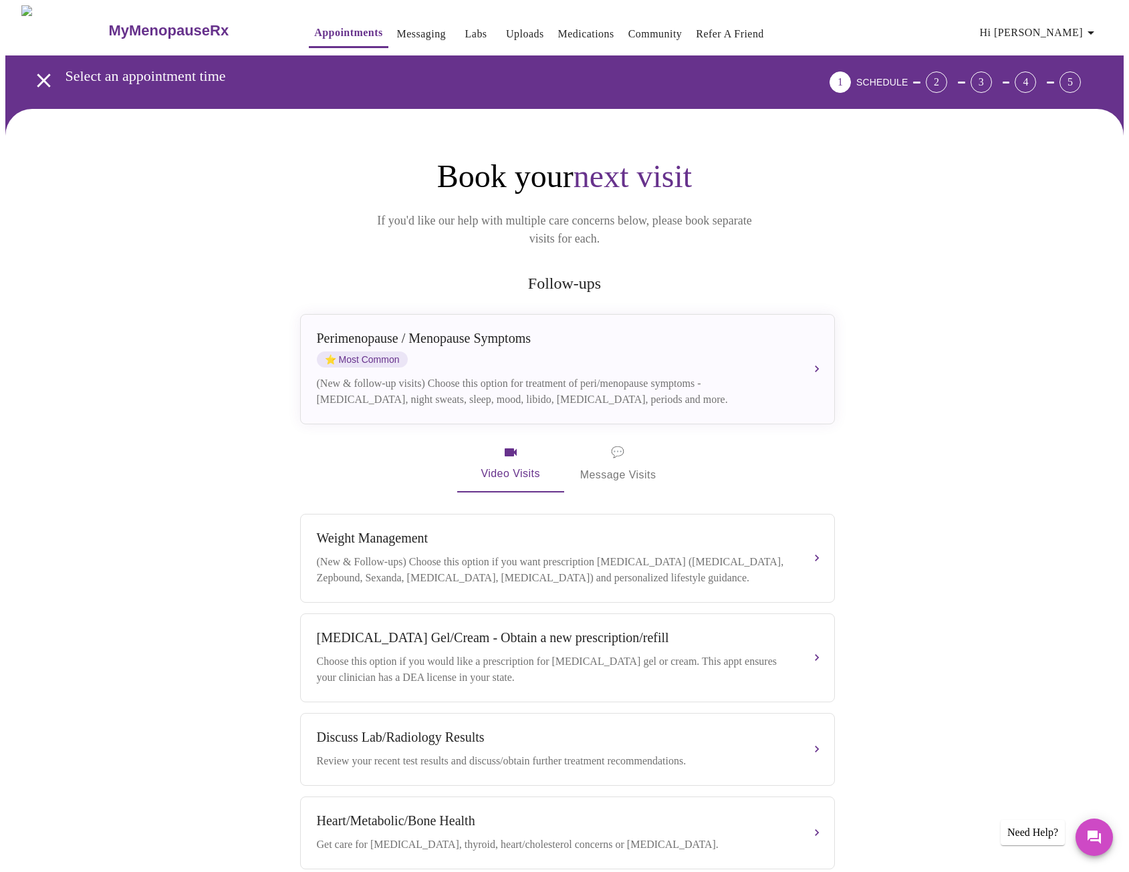
click at [524, 455] on span "Video Visits" at bounding box center [510, 464] width 75 height 39
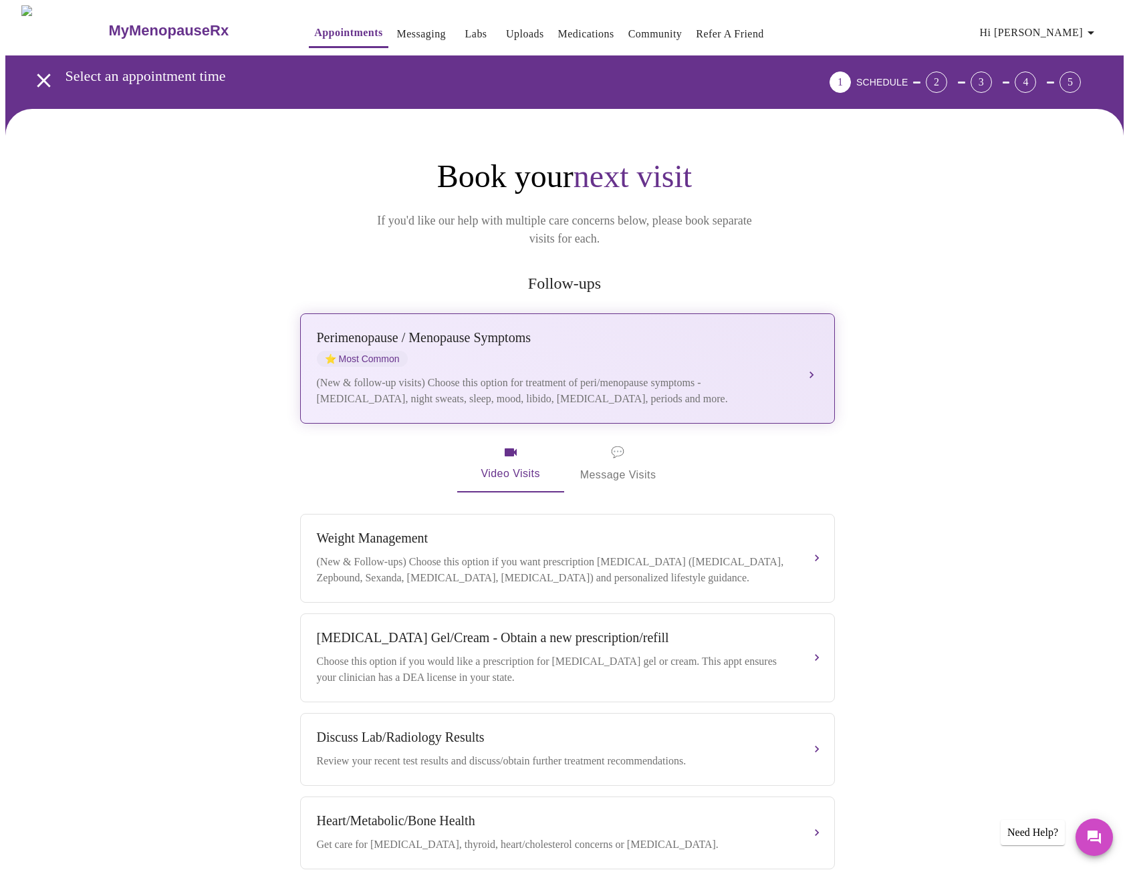
click at [734, 353] on div "[MEDICAL_DATA] / Menopause Symptoms ⭐ Most Common (New & follow-up visits) Choo…" at bounding box center [567, 368] width 501 height 77
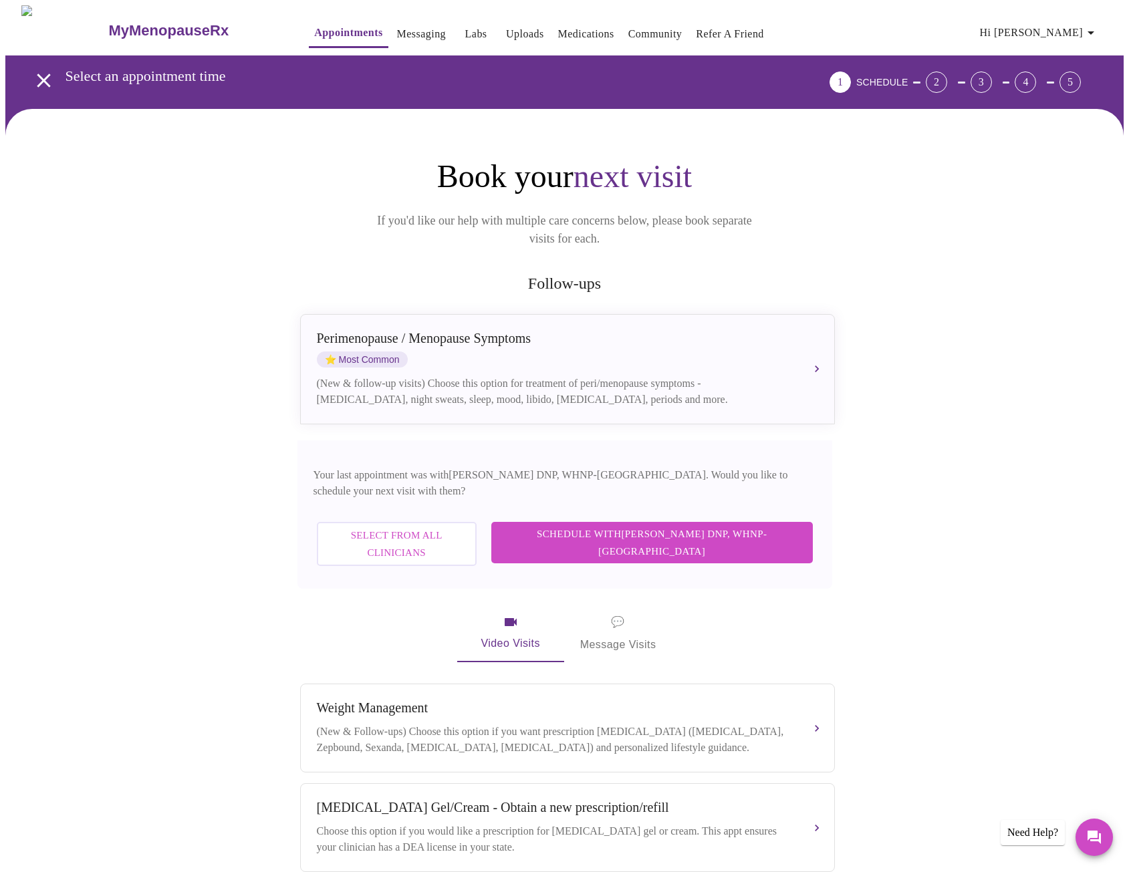
click at [713, 525] on span "Schedule with [PERSON_NAME] DNP, WHNP-BC" at bounding box center [652, 542] width 295 height 35
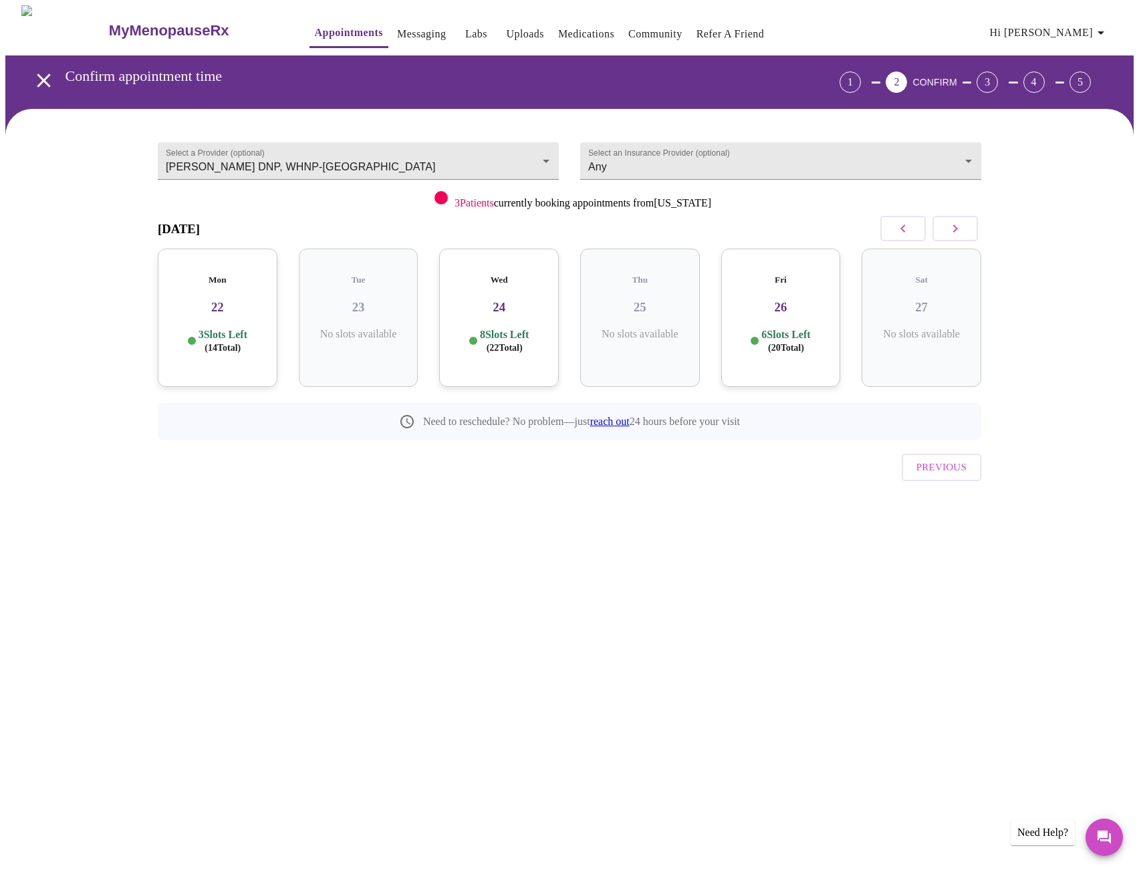
click at [973, 223] on button "button" at bounding box center [955, 228] width 45 height 25
click at [638, 343] on span "( 27 Total)" at bounding box center [645, 348] width 36 height 10
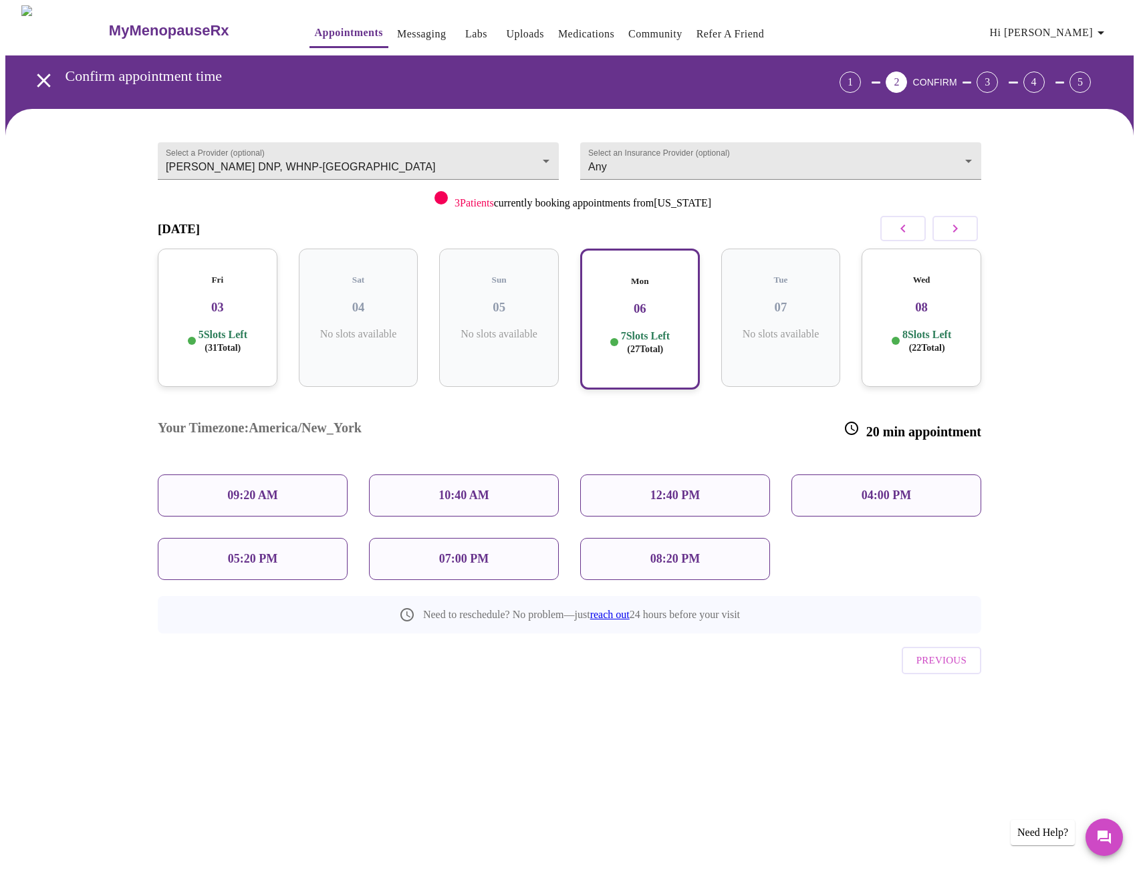
click at [845, 475] on div "04:00 PM" at bounding box center [887, 496] width 190 height 42
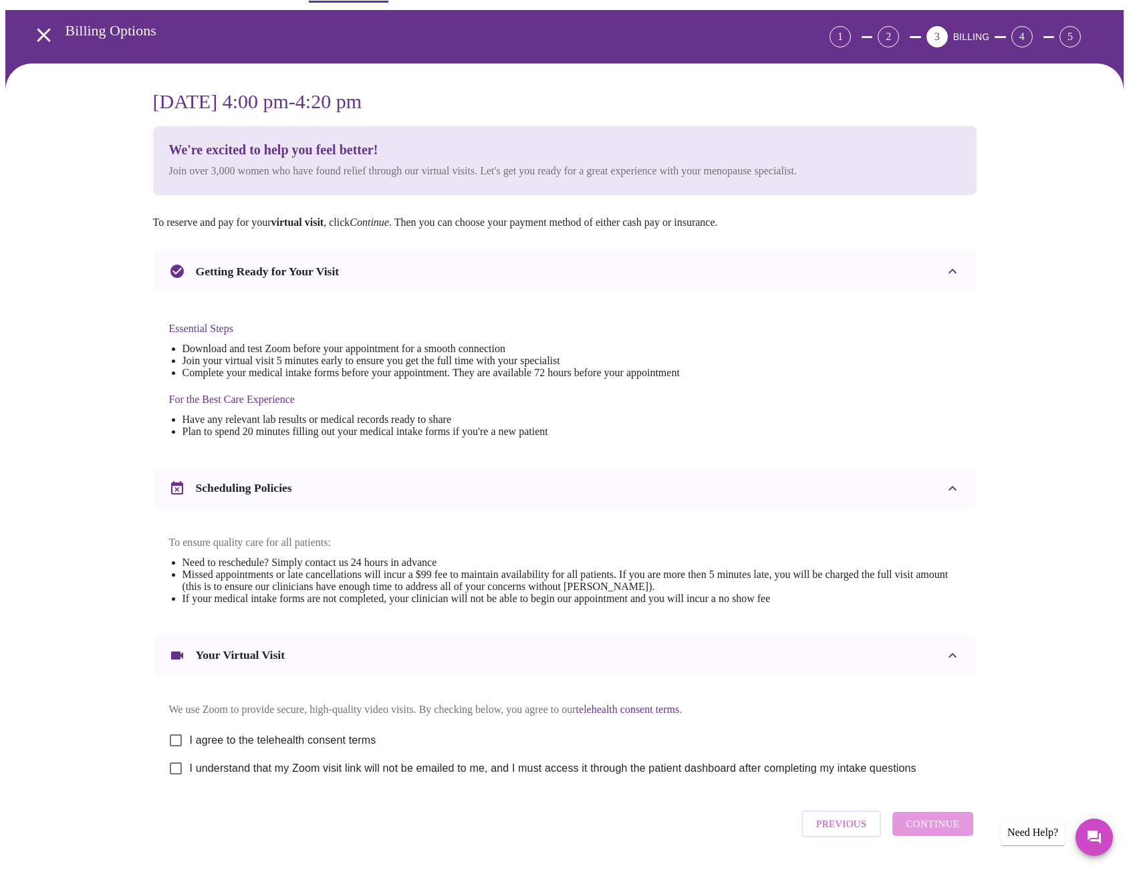
scroll to position [97, 0]
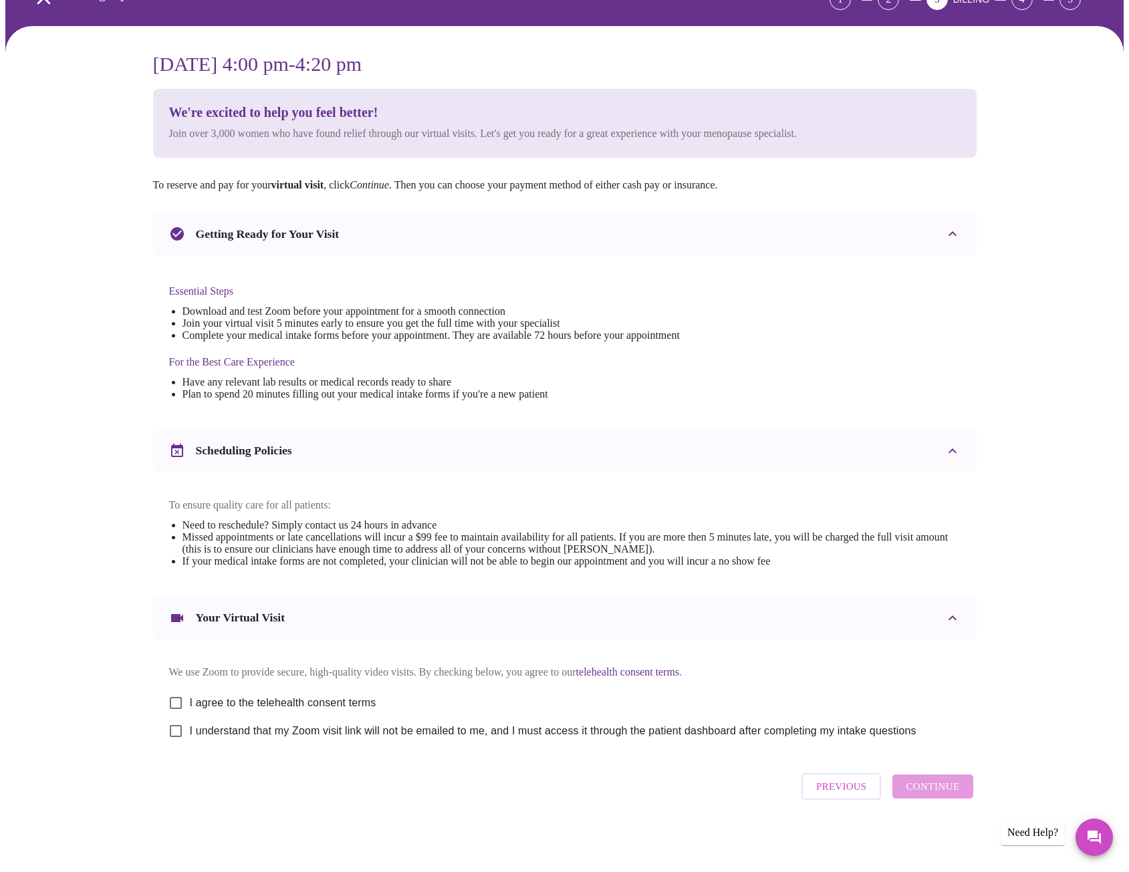
click at [177, 705] on input "I agree to the telehealth consent terms" at bounding box center [176, 703] width 28 height 28
checkbox input "true"
click at [176, 729] on input "I understand that my Zoom visit link will not be emailed to me, and I must acce…" at bounding box center [176, 731] width 28 height 28
checkbox input "true"
click at [937, 789] on span "Continue" at bounding box center [932, 786] width 53 height 17
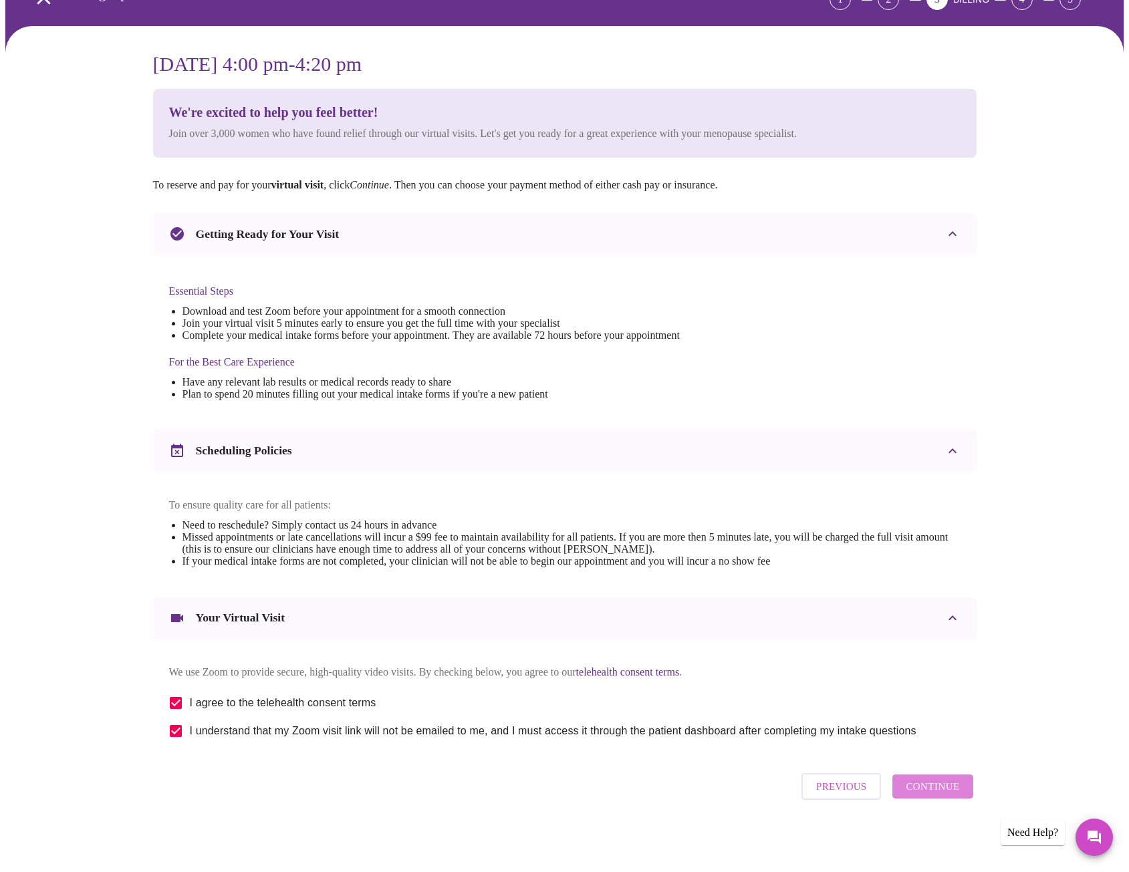
scroll to position [0, 0]
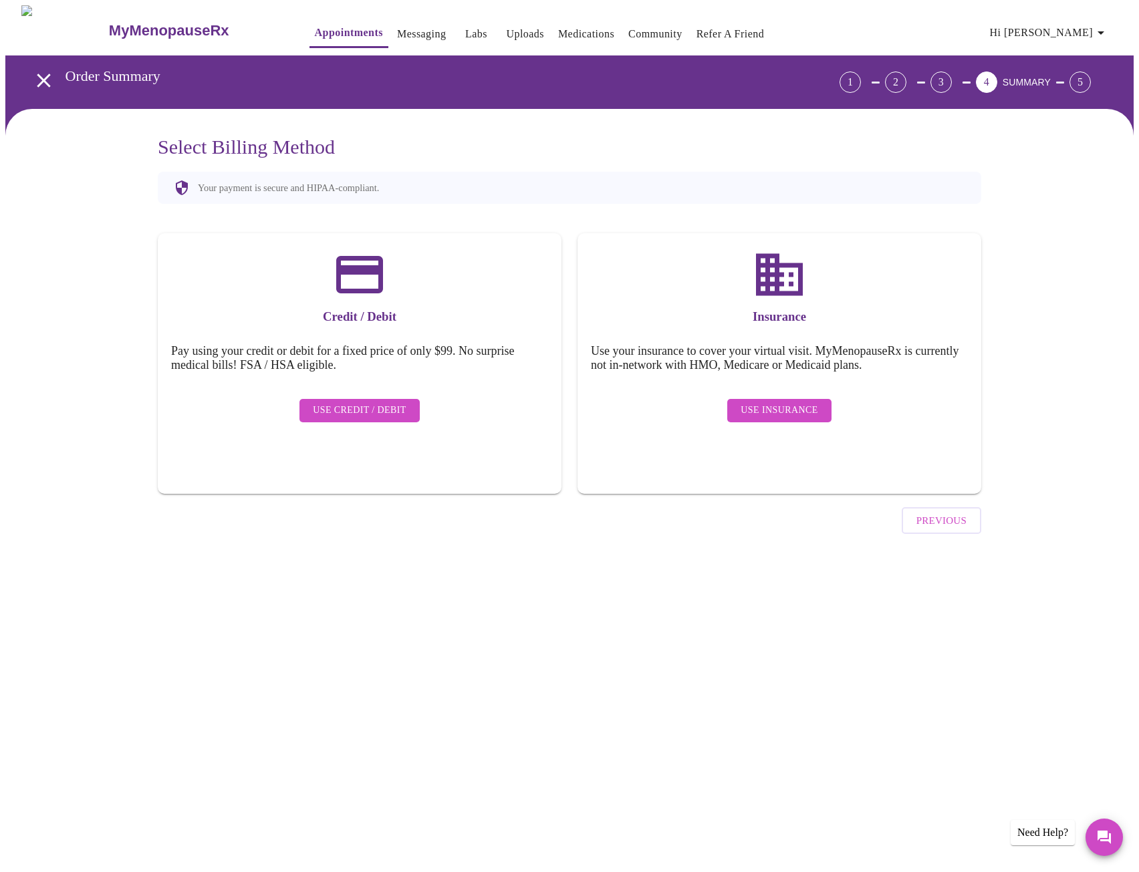
click at [768, 402] on span "Use Insurance" at bounding box center [779, 410] width 77 height 17
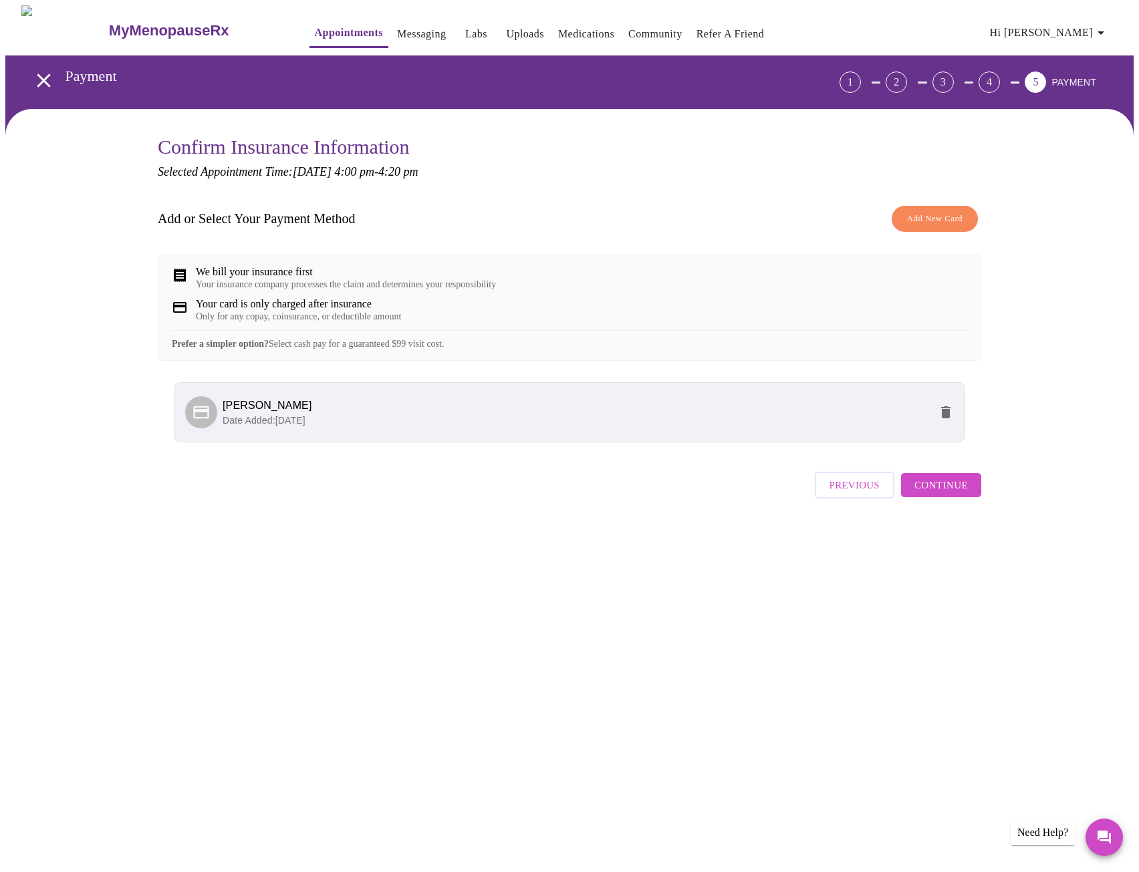
click at [959, 494] on span "Continue" at bounding box center [941, 485] width 53 height 17
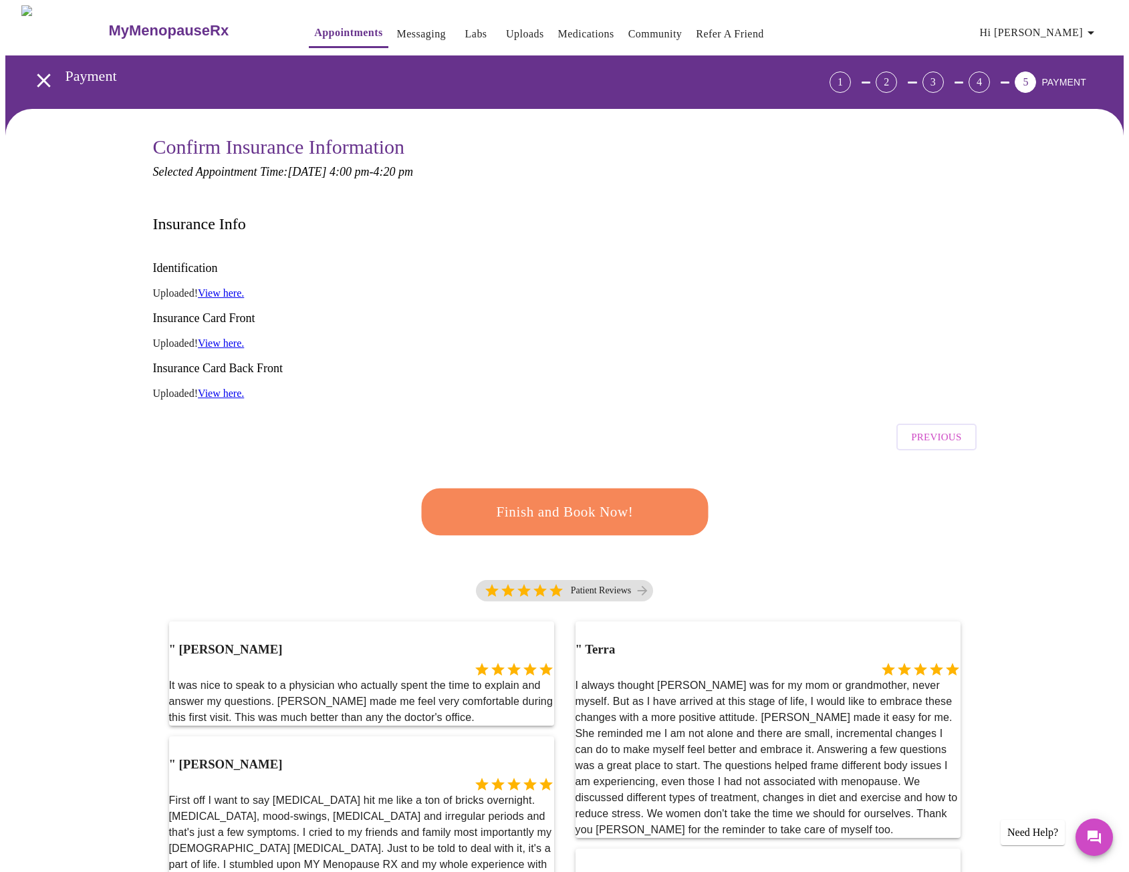
click at [621, 500] on span "Finish and Book Now!" at bounding box center [564, 512] width 247 height 25
